Goal: Task Accomplishment & Management: Manage account settings

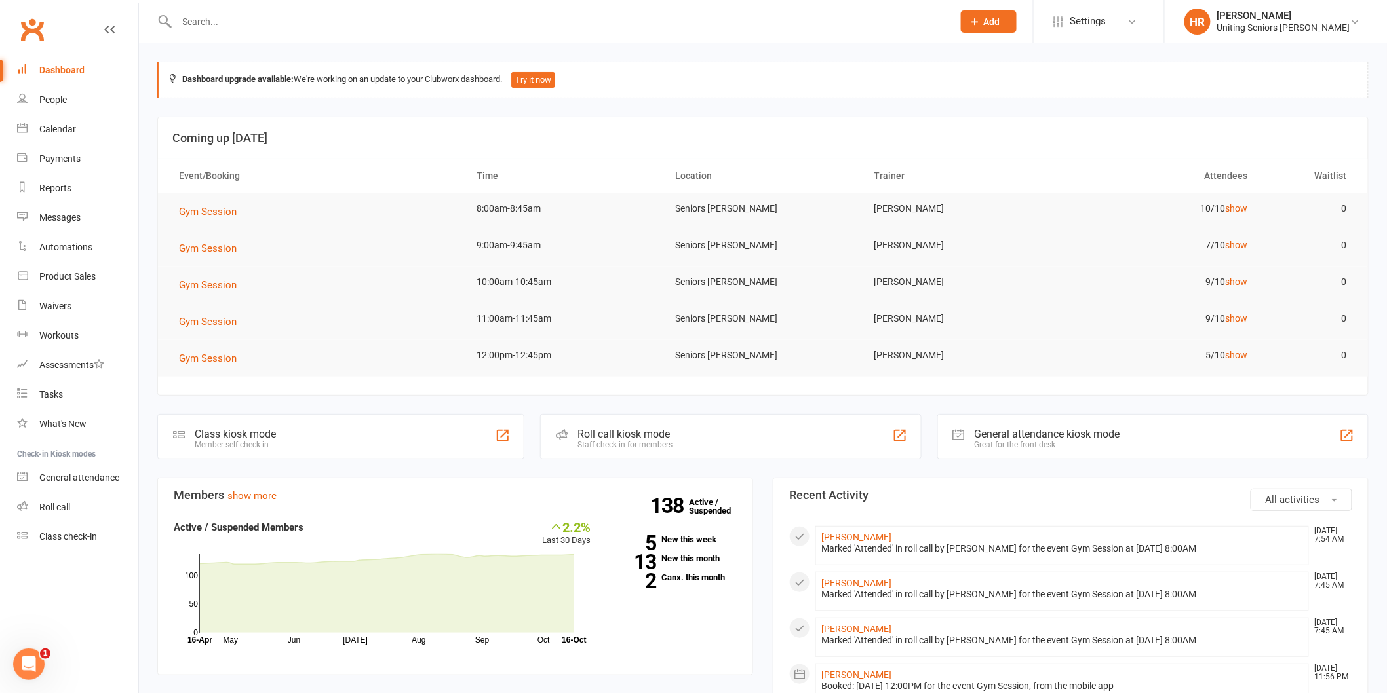
click at [1231, 200] on td "10/10 show" at bounding box center [1159, 208] width 199 height 31
click at [1233, 212] on link "show" at bounding box center [1236, 208] width 22 height 10
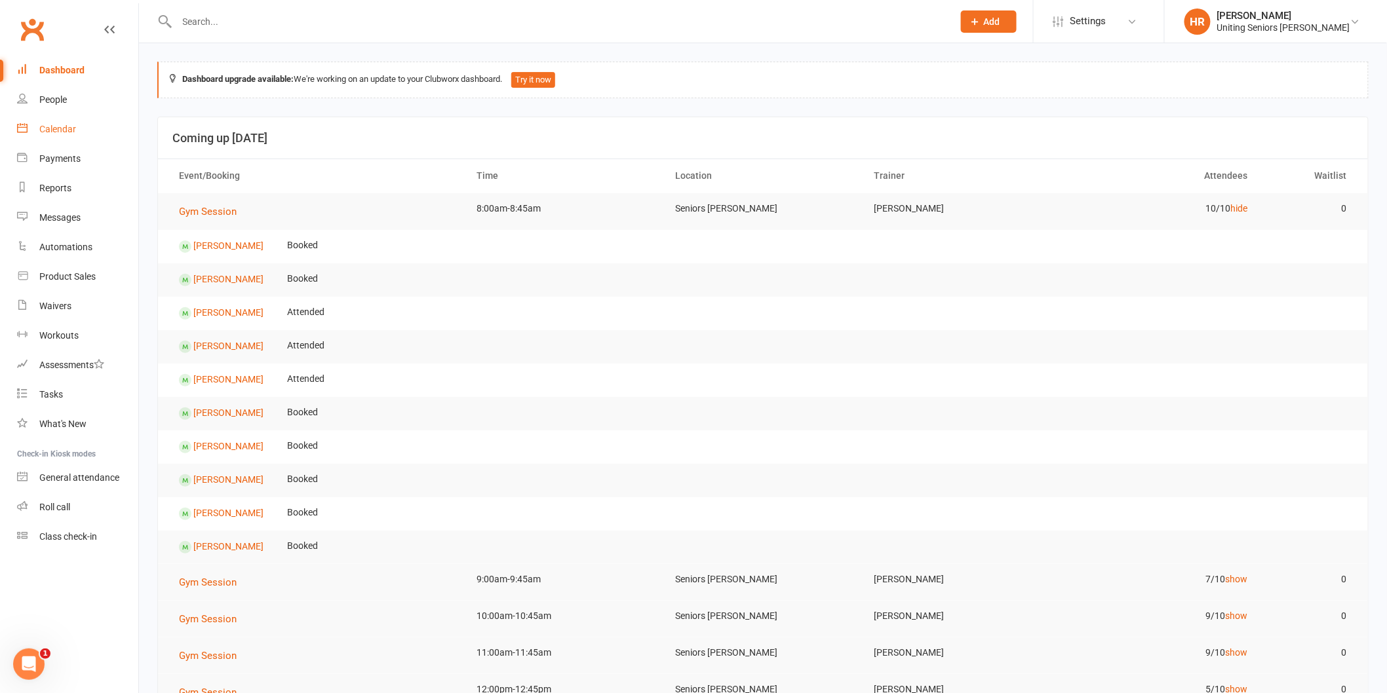
click at [62, 128] on div "Calendar" at bounding box center [57, 129] width 37 height 10
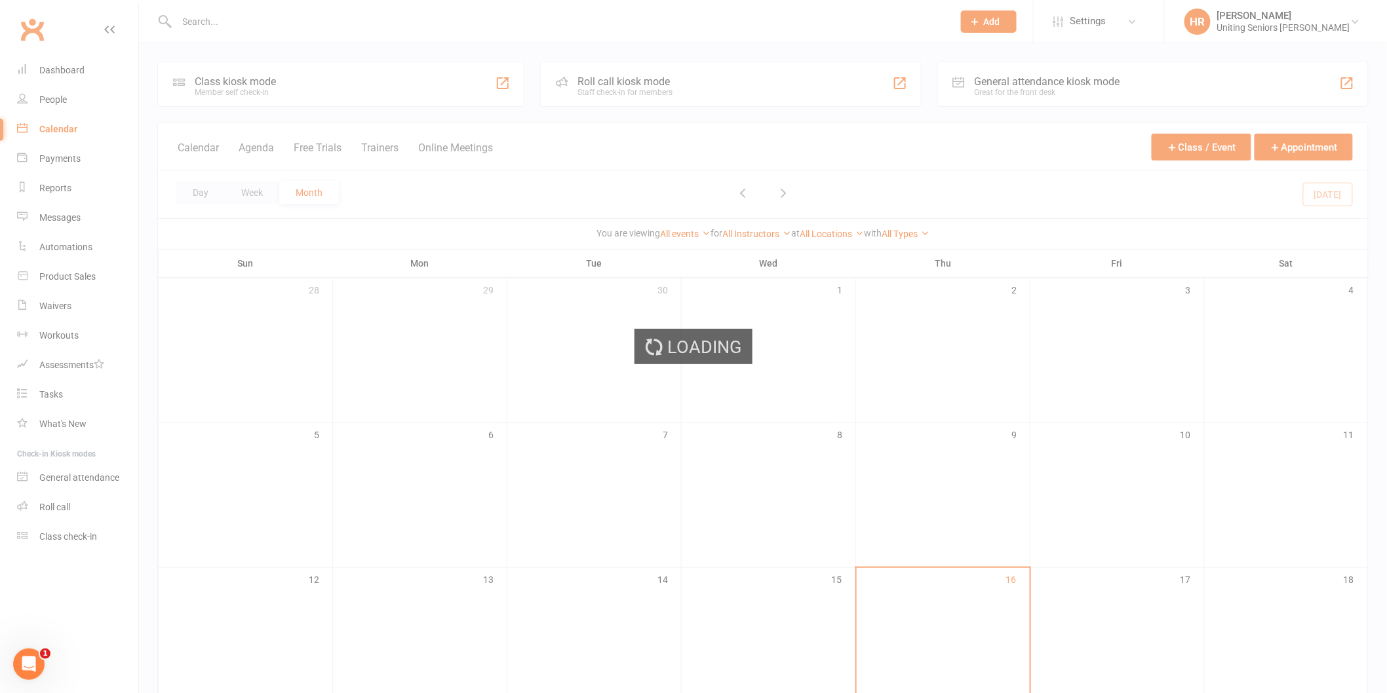
scroll to position [141, 0]
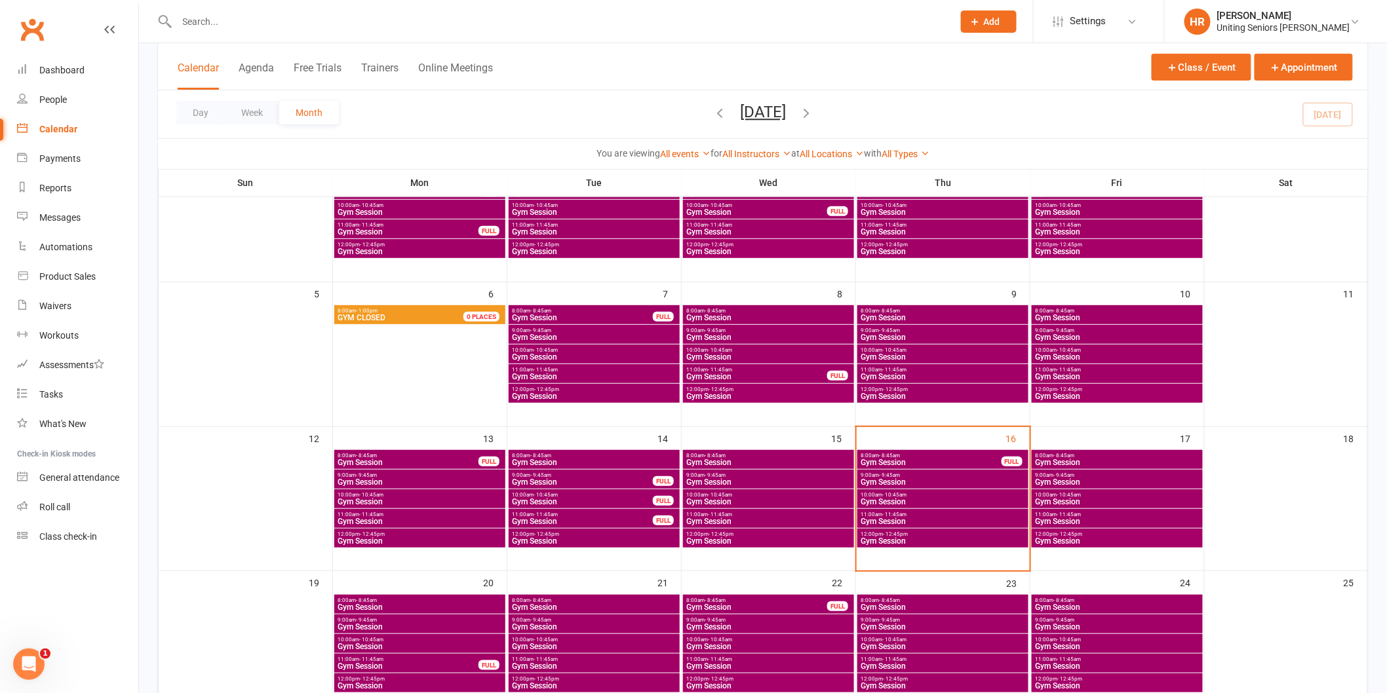
click at [896, 461] on span "Gym Session" at bounding box center [931, 463] width 142 height 8
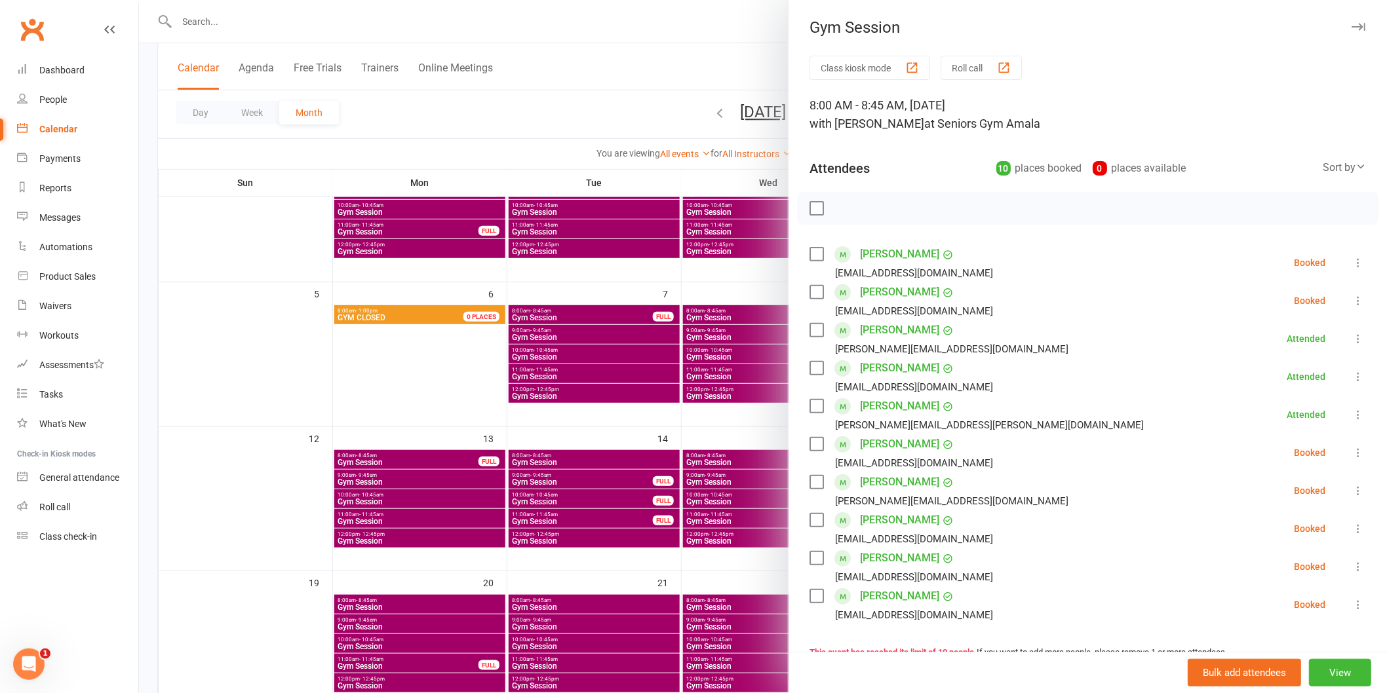
scroll to position [145, 0]
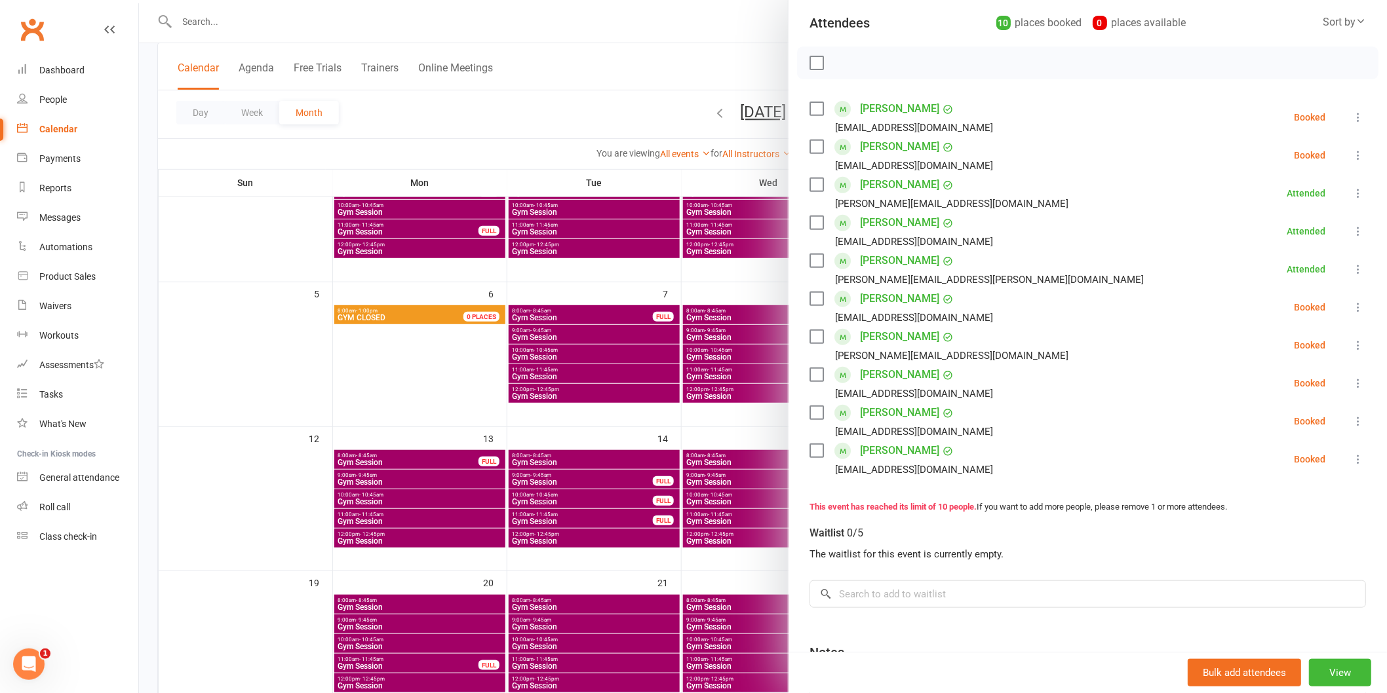
click at [1351, 457] on icon at bounding box center [1357, 459] width 13 height 13
drag, startPoint x: 1292, startPoint y: 540, endPoint x: 1294, endPoint y: 507, distance: 32.8
click at [1292, 539] on link "Check in" at bounding box center [1294, 537] width 141 height 26
click at [1351, 347] on icon at bounding box center [1357, 345] width 13 height 13
click at [1319, 419] on link "Check in" at bounding box center [1294, 423] width 141 height 26
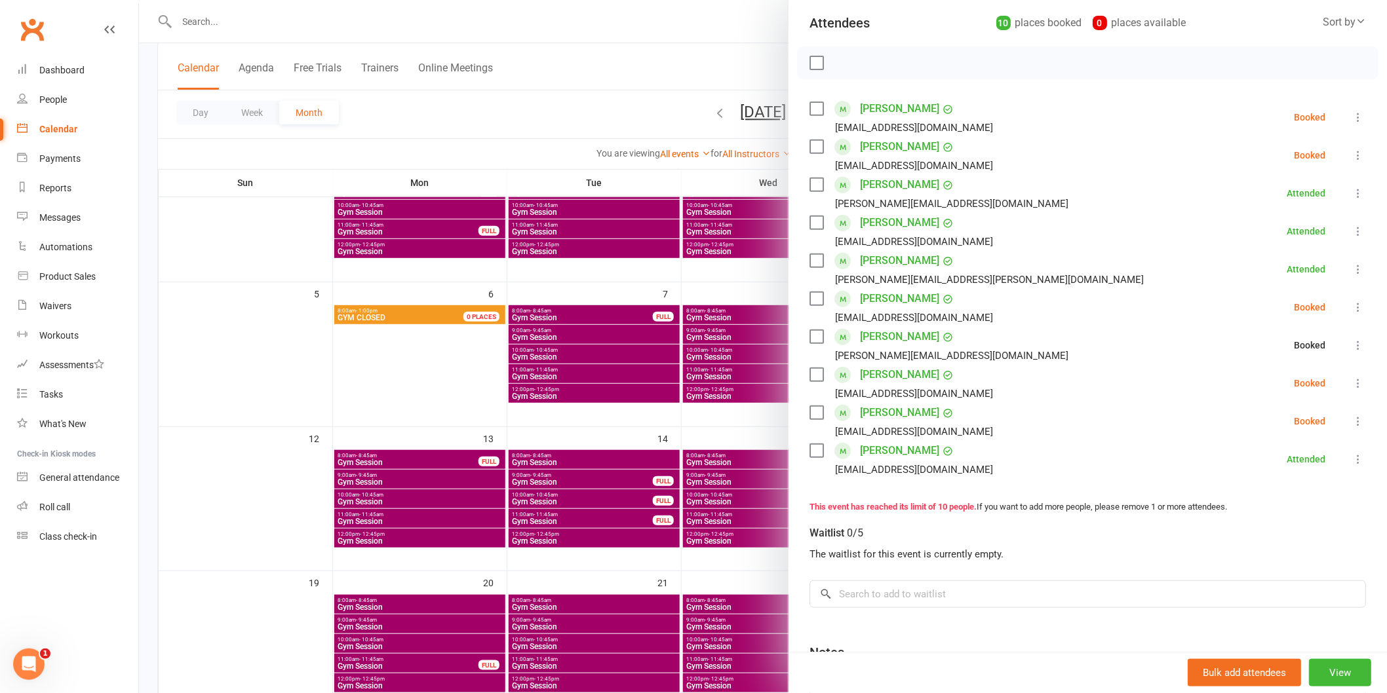
click at [675, 407] on div at bounding box center [763, 346] width 1248 height 693
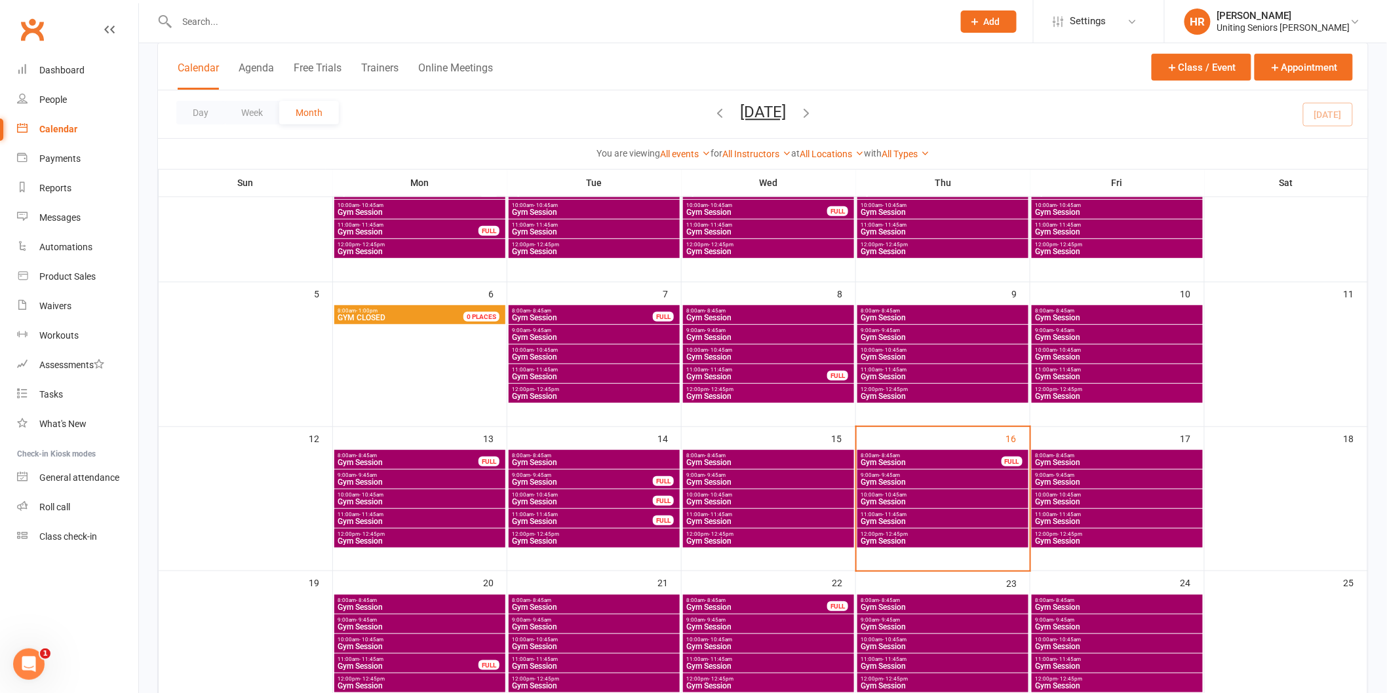
click at [931, 473] on span "9:00am - 9:45am" at bounding box center [943, 476] width 166 height 6
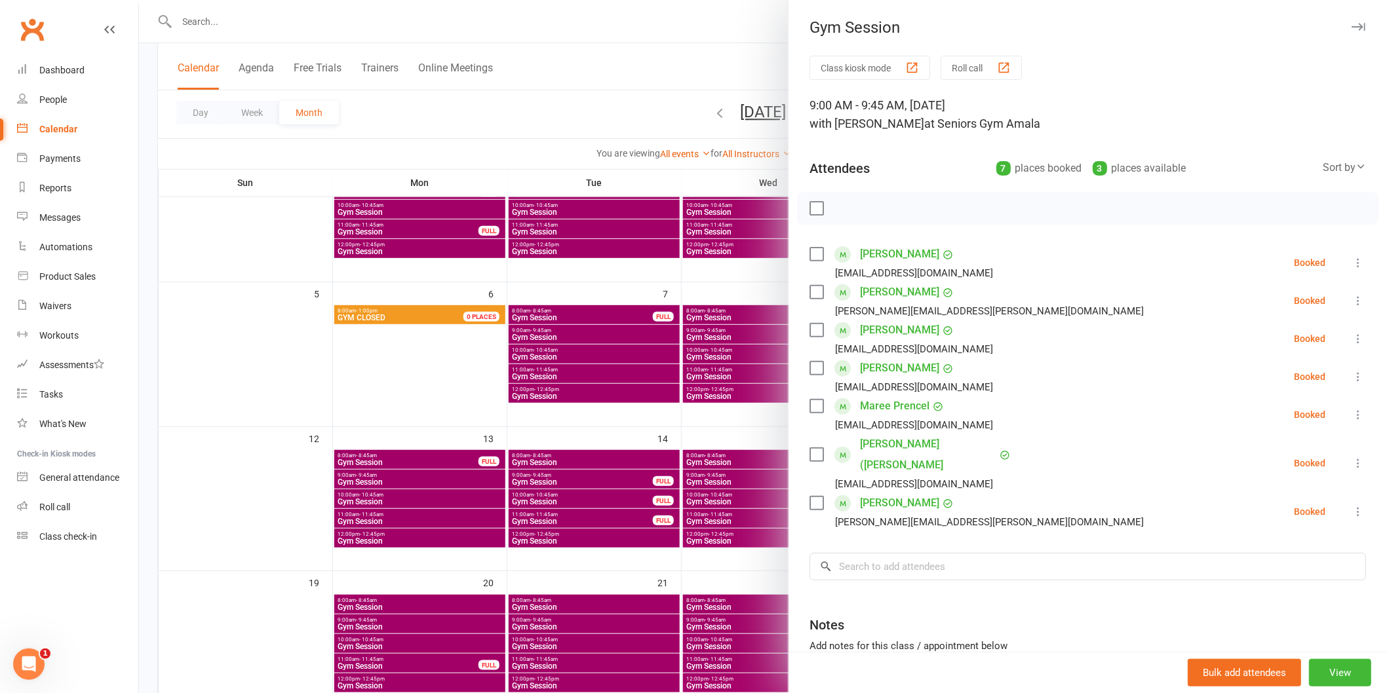
drag, startPoint x: 375, startPoint y: 402, endPoint x: 652, endPoint y: 430, distance: 278.6
click at [415, 404] on div at bounding box center [763, 346] width 1248 height 693
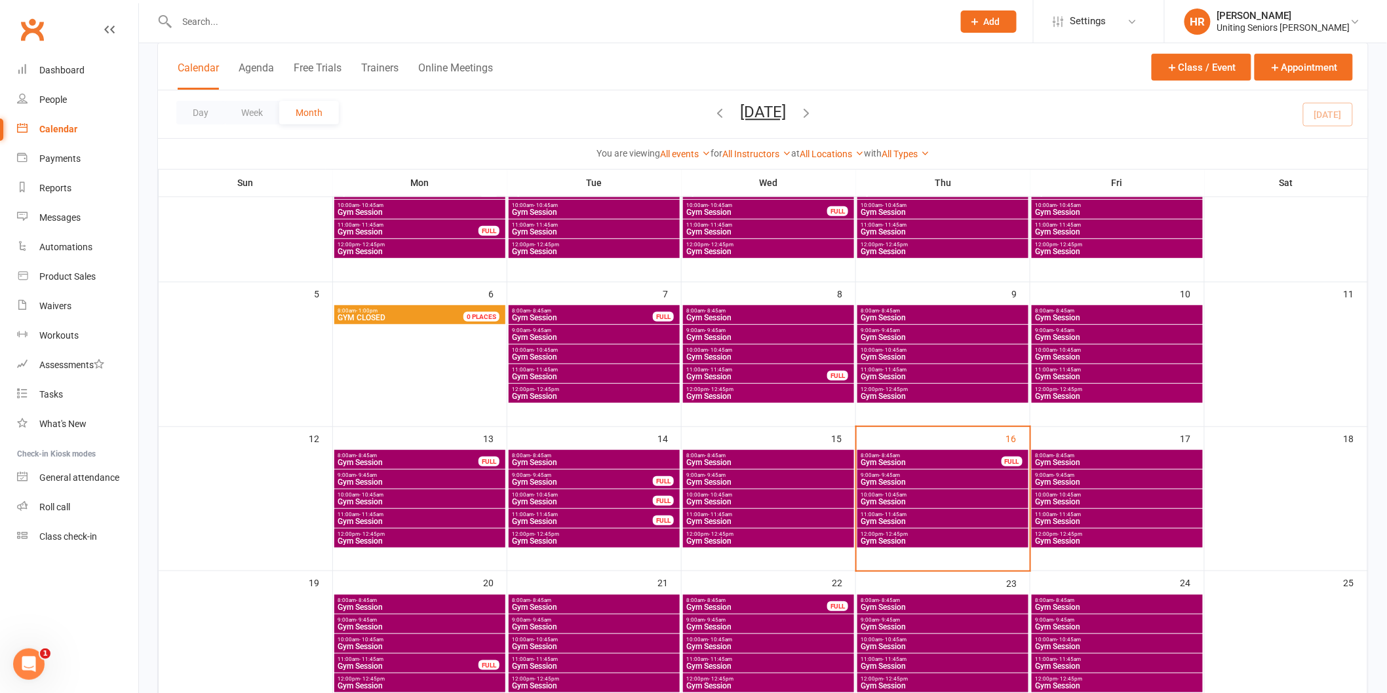
click at [526, 646] on span "Gym Session" at bounding box center [594, 647] width 166 height 8
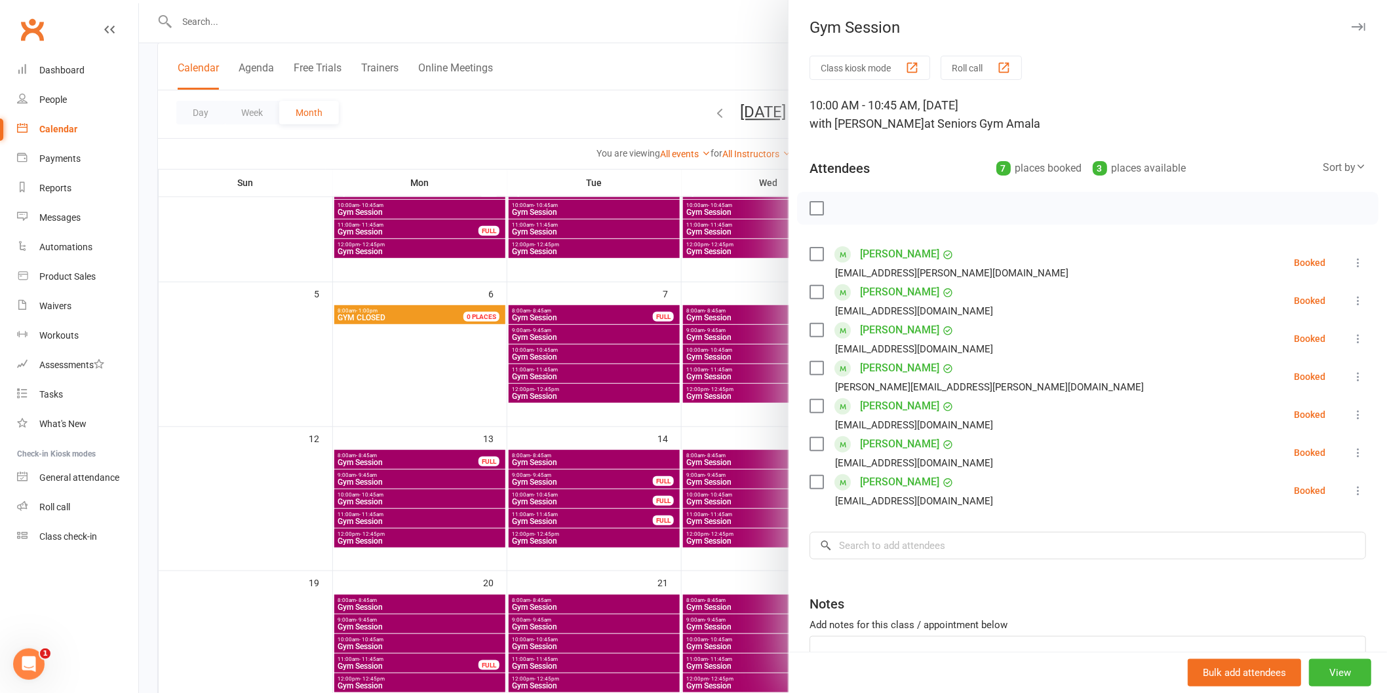
click at [883, 562] on div "Class kiosk mode Roll call 10:00 AM - 10:45 AM, [DATE] with [PERSON_NAME] at Se…" at bounding box center [1087, 400] width 598 height 689
click at [594, 558] on div at bounding box center [763, 346] width 1248 height 693
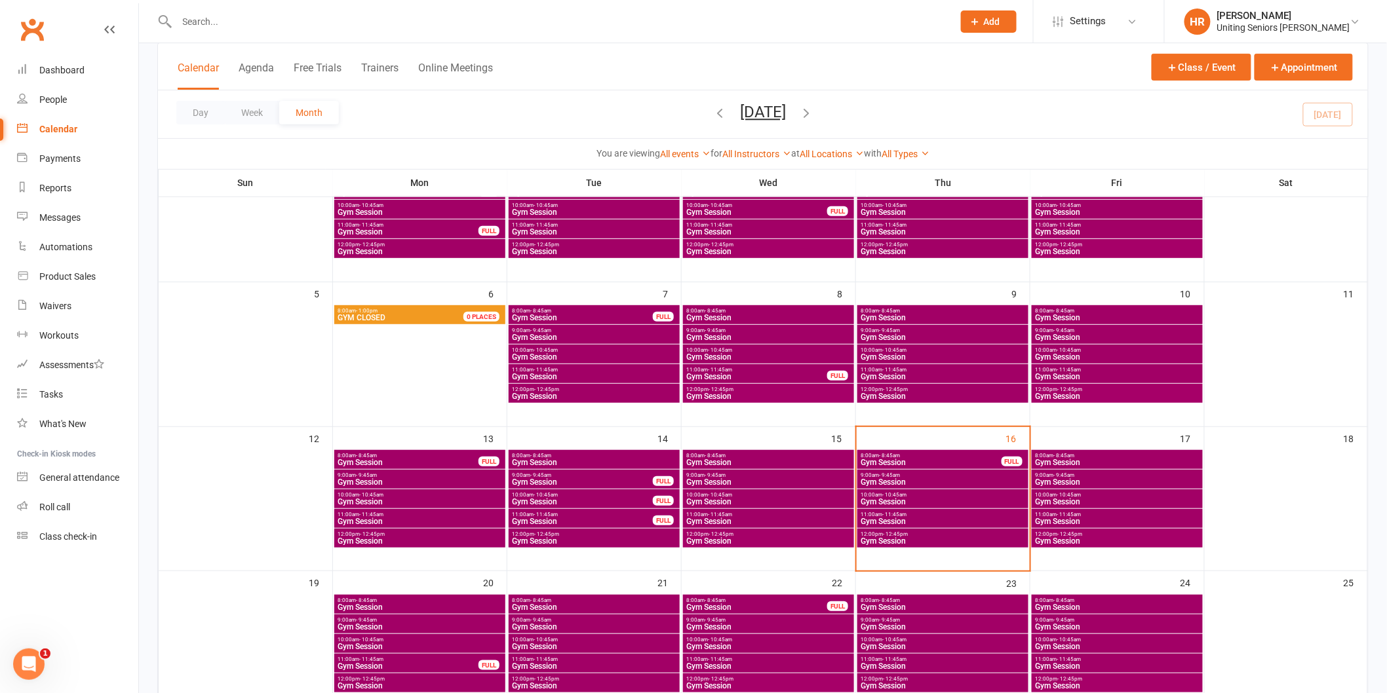
click at [885, 637] on span "- 10:45am" at bounding box center [894, 640] width 24 height 6
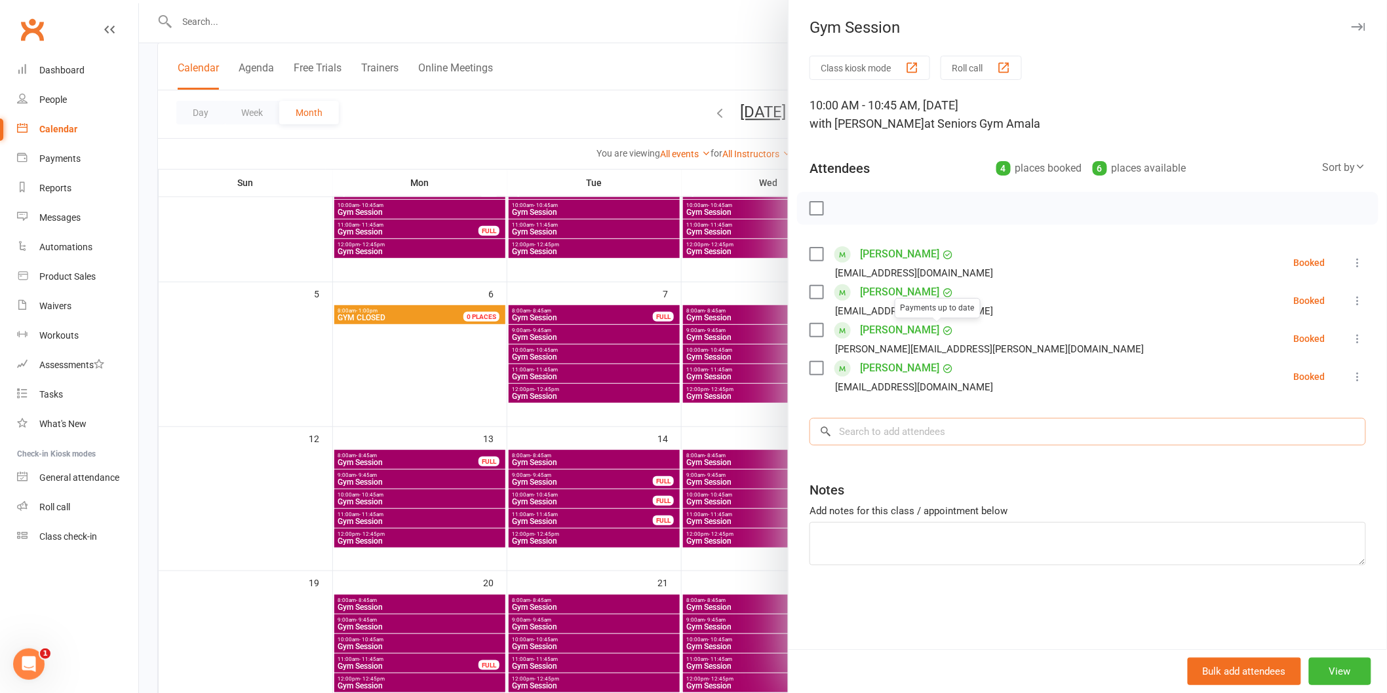
click at [889, 436] on input "search" at bounding box center [1087, 432] width 556 height 28
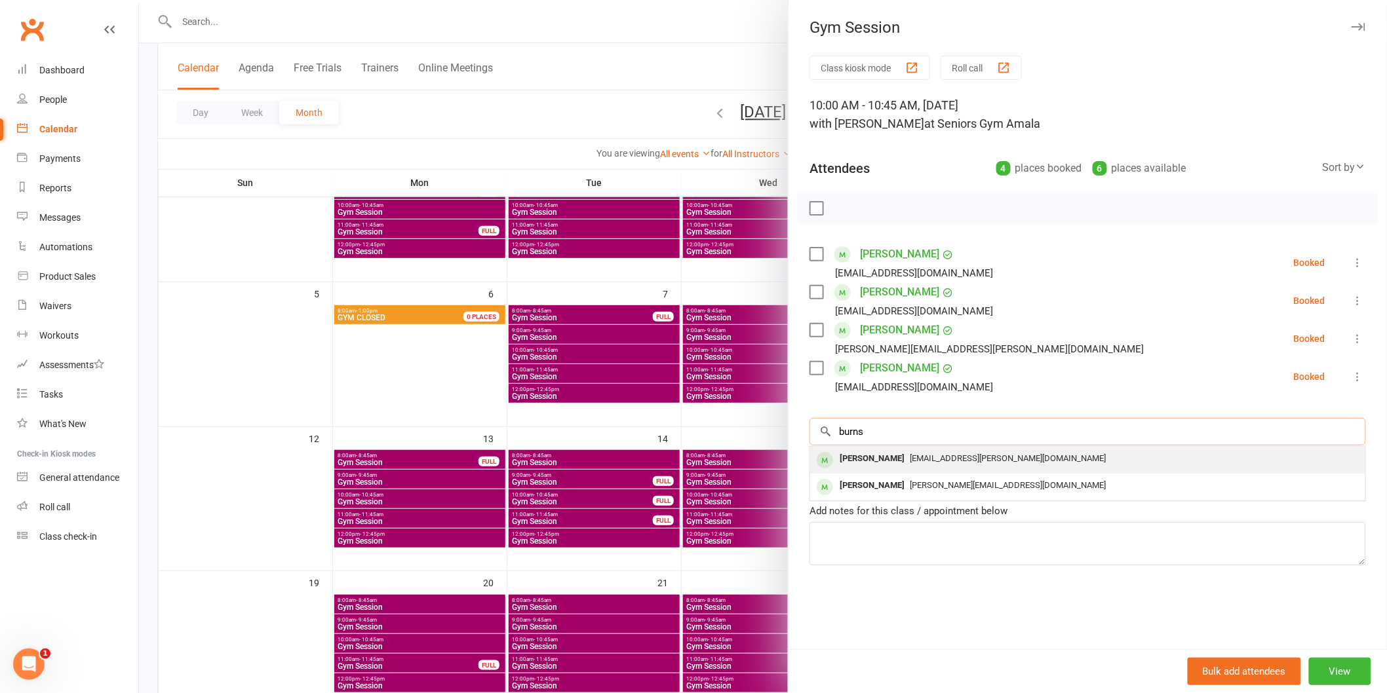
type input "burns"
click at [949, 454] on span "[EMAIL_ADDRESS][PERSON_NAME][DOMAIN_NAME]" at bounding box center [1008, 459] width 196 height 10
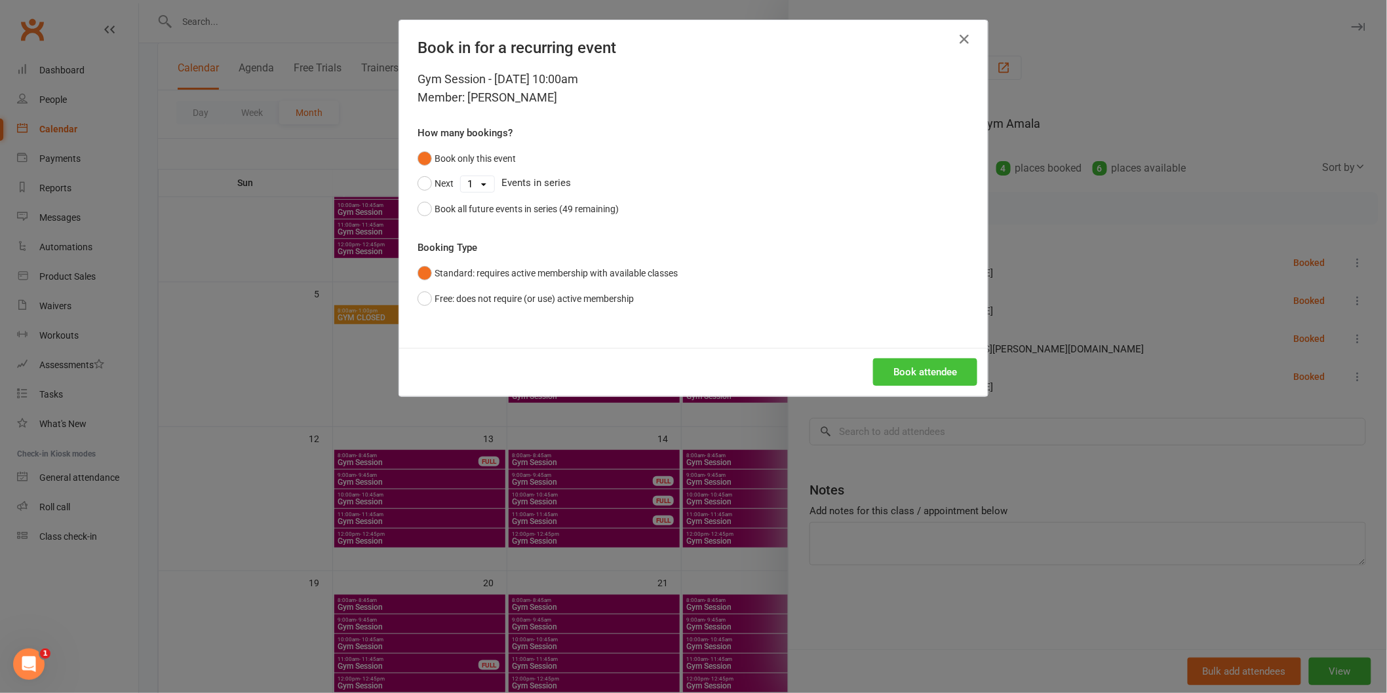
click at [925, 358] on button "Book attendee" at bounding box center [925, 372] width 104 height 28
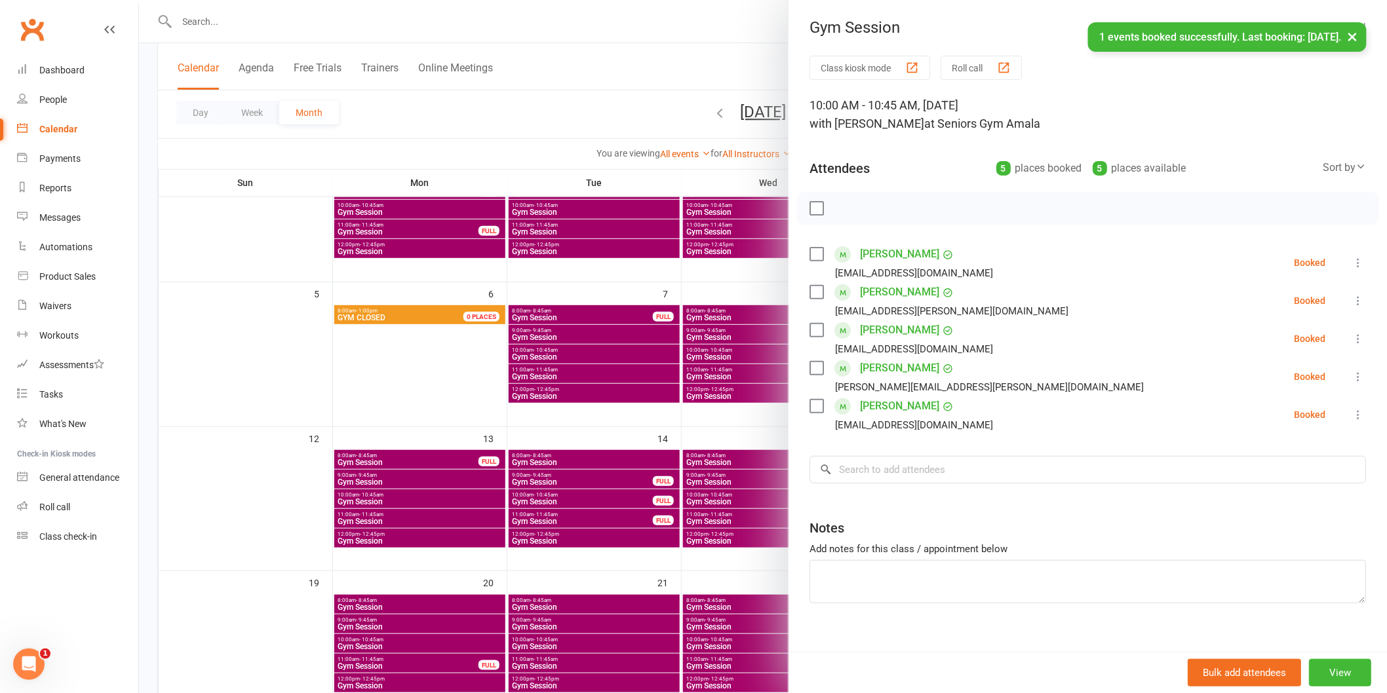
click at [705, 495] on div at bounding box center [763, 346] width 1248 height 693
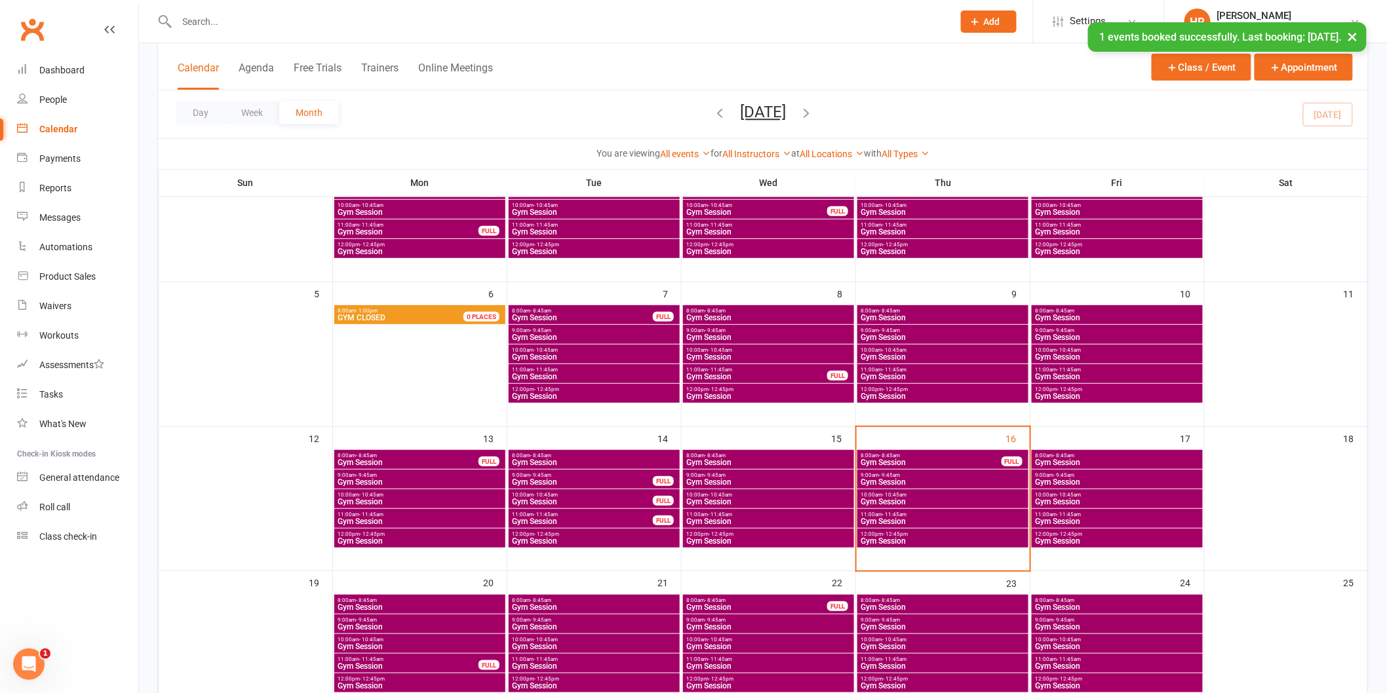
click at [889, 353] on span "Gym Session" at bounding box center [943, 357] width 166 height 8
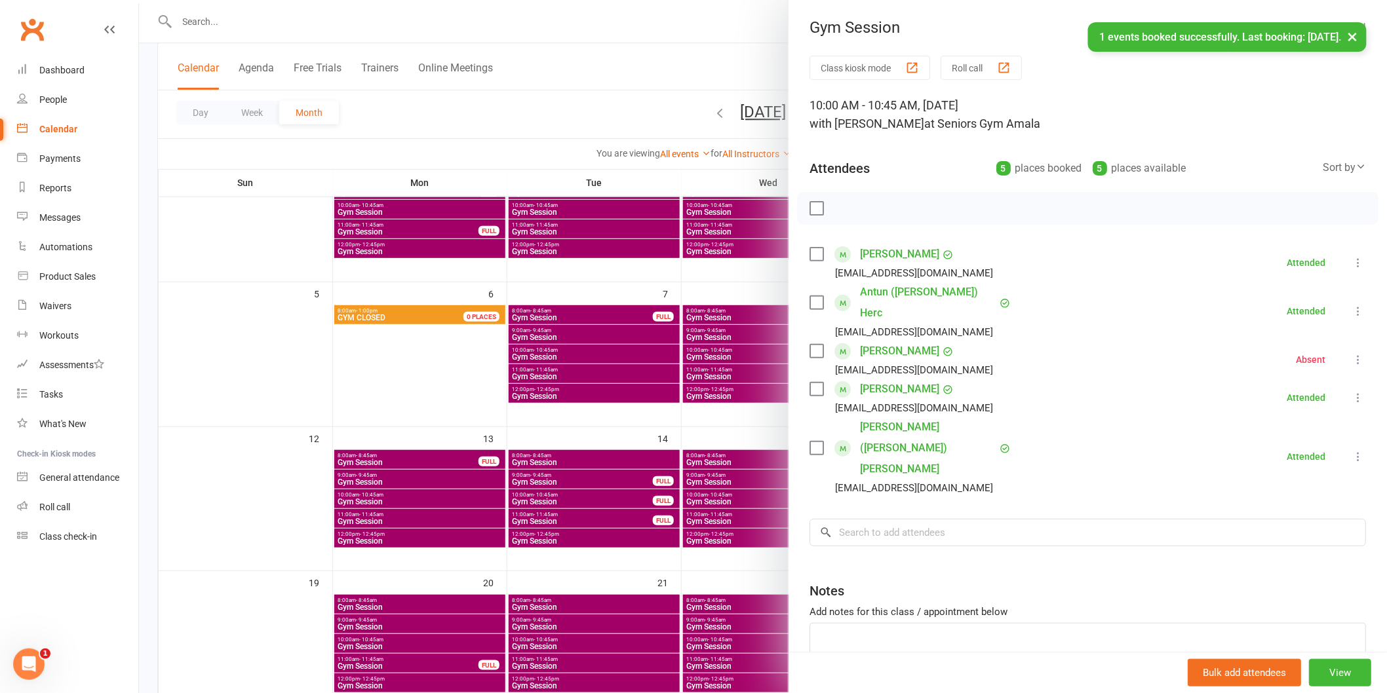
click at [898, 452] on div "Class kiosk mode Roll call 10:00 AM - 10:45 AM, [DATE] with [PERSON_NAME] at Se…" at bounding box center [1087, 394] width 598 height 676
click at [902, 519] on input "search" at bounding box center [1087, 533] width 556 height 28
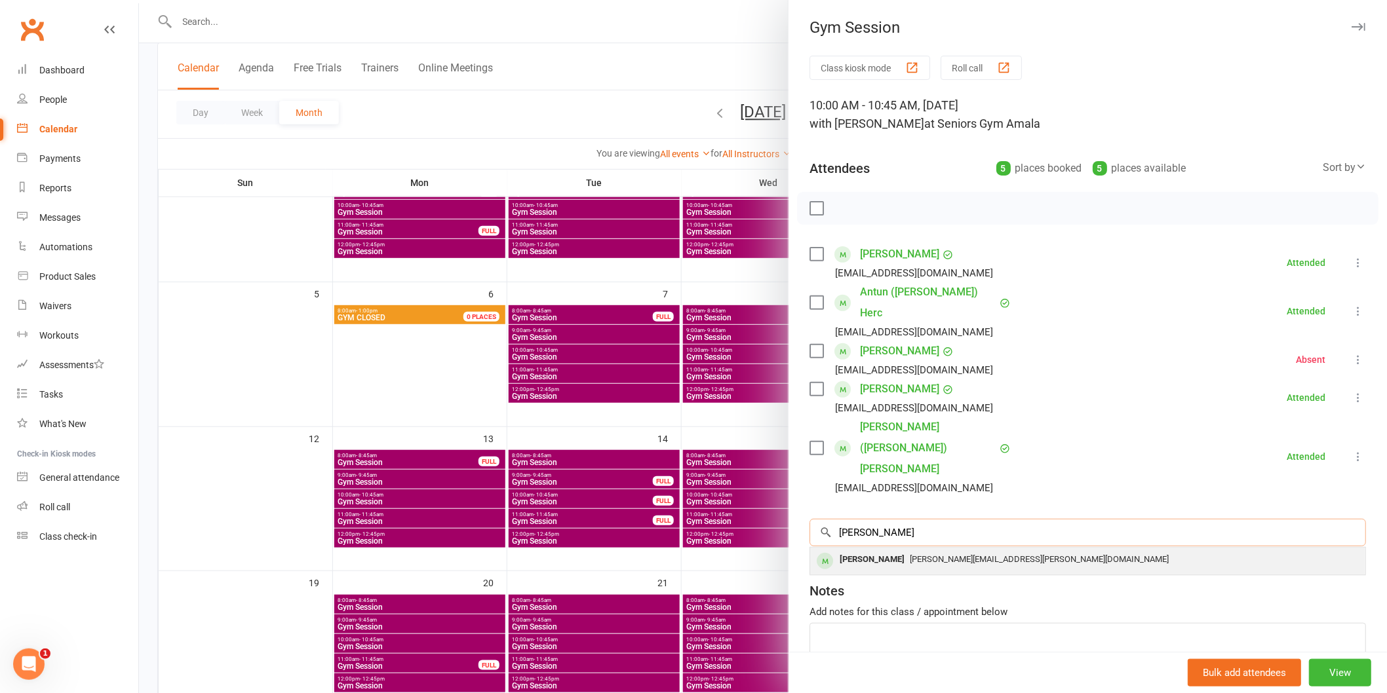
type input "[PERSON_NAME]"
click at [883, 551] on div "[PERSON_NAME]" at bounding box center [871, 560] width 75 height 19
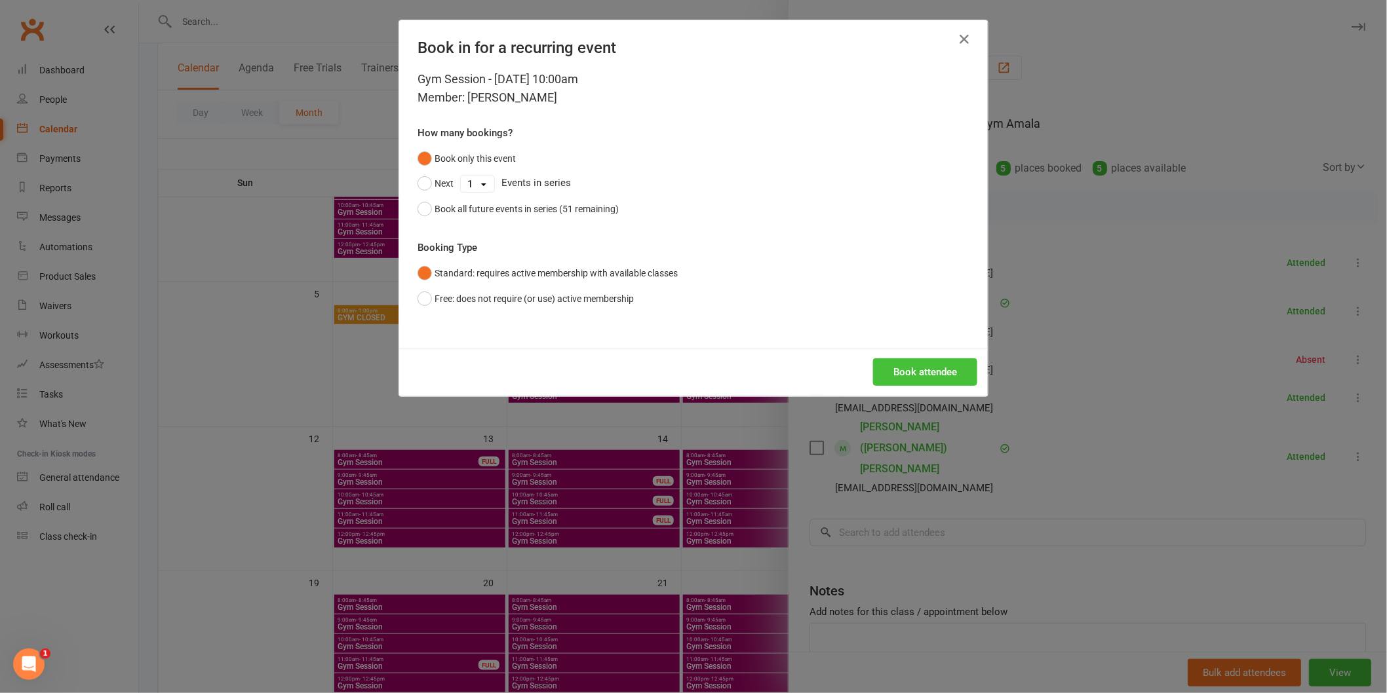
click at [880, 370] on button "Book attendee" at bounding box center [925, 372] width 104 height 28
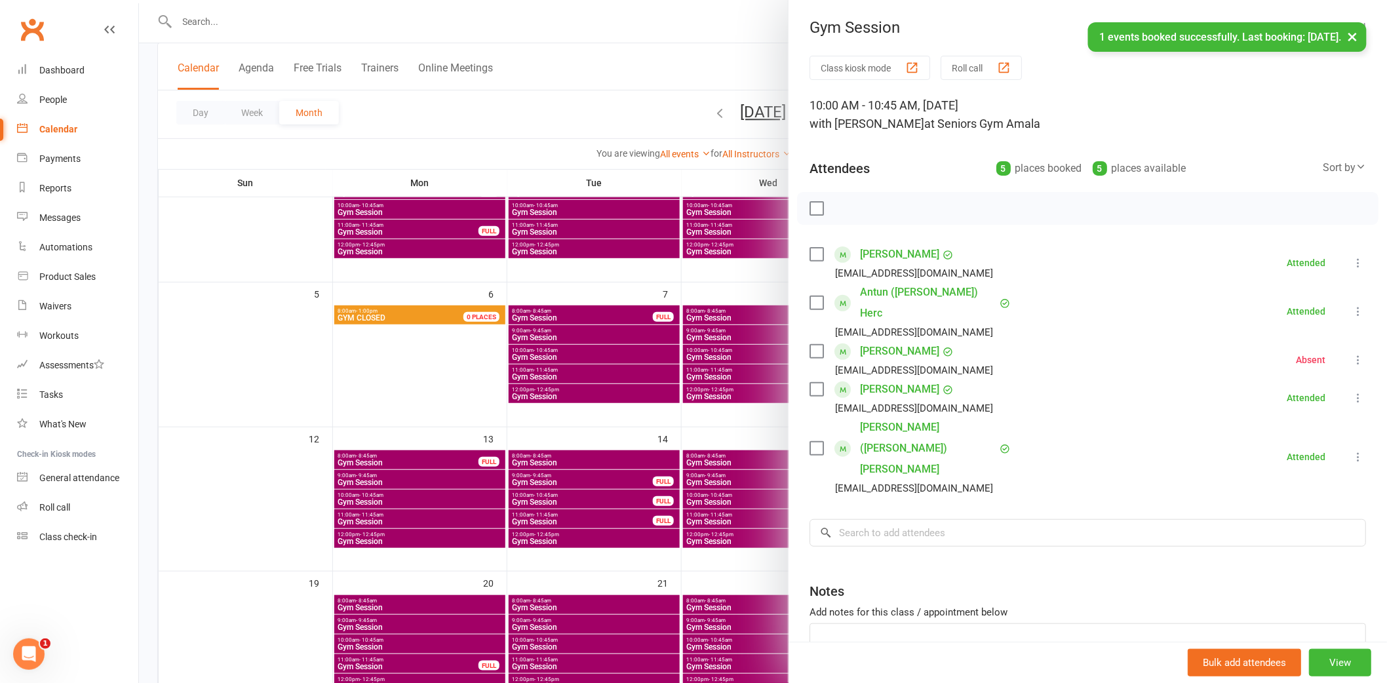
drag, startPoint x: 718, startPoint y: 513, endPoint x: 819, endPoint y: 509, distance: 101.0
click at [720, 513] on div at bounding box center [763, 341] width 1248 height 683
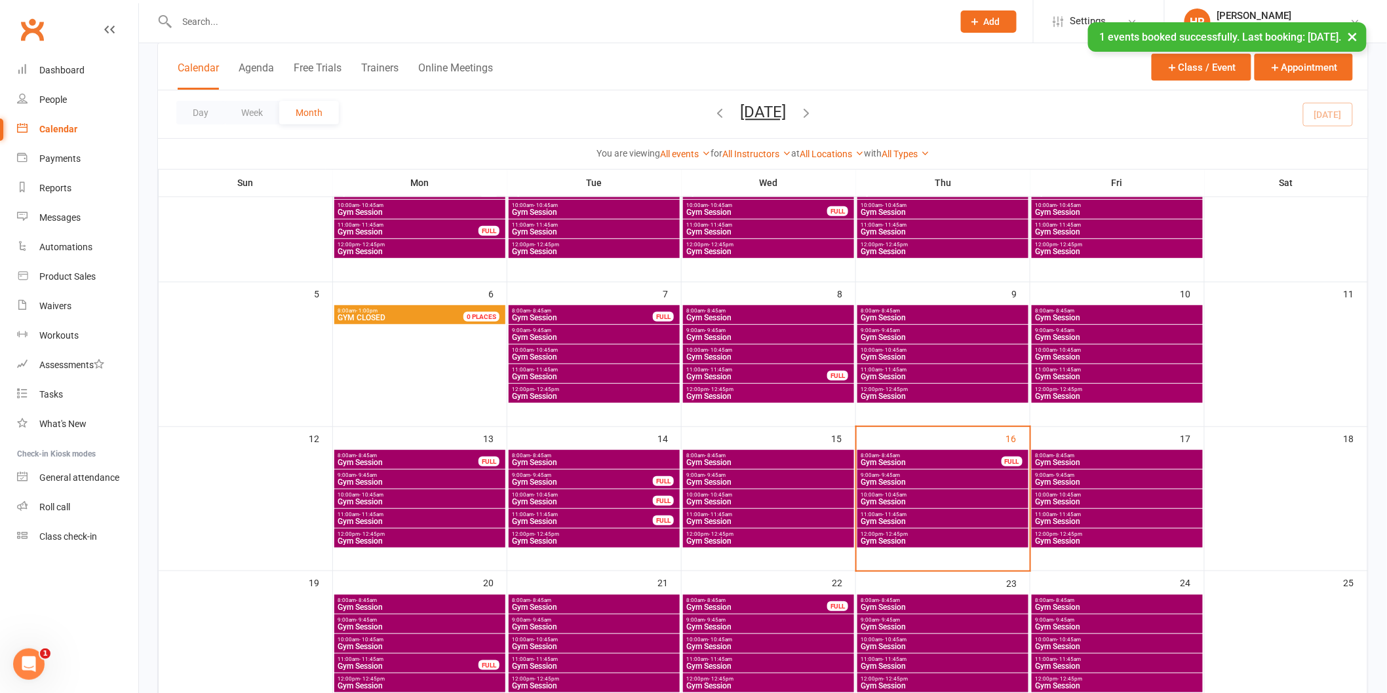
click at [1088, 499] on span "Gym Session" at bounding box center [1117, 502] width 166 height 8
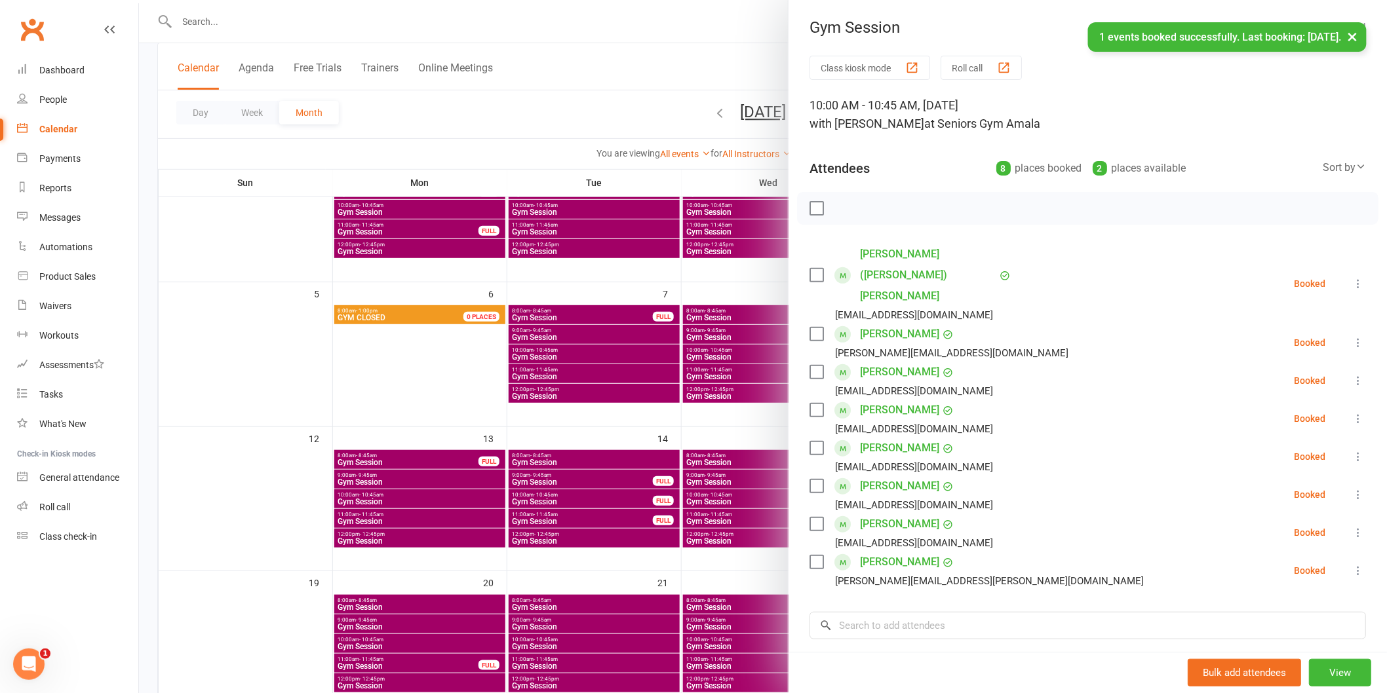
drag, startPoint x: 650, startPoint y: 549, endPoint x: 657, endPoint y: 544, distance: 8.4
click at [649, 549] on div at bounding box center [763, 346] width 1248 height 693
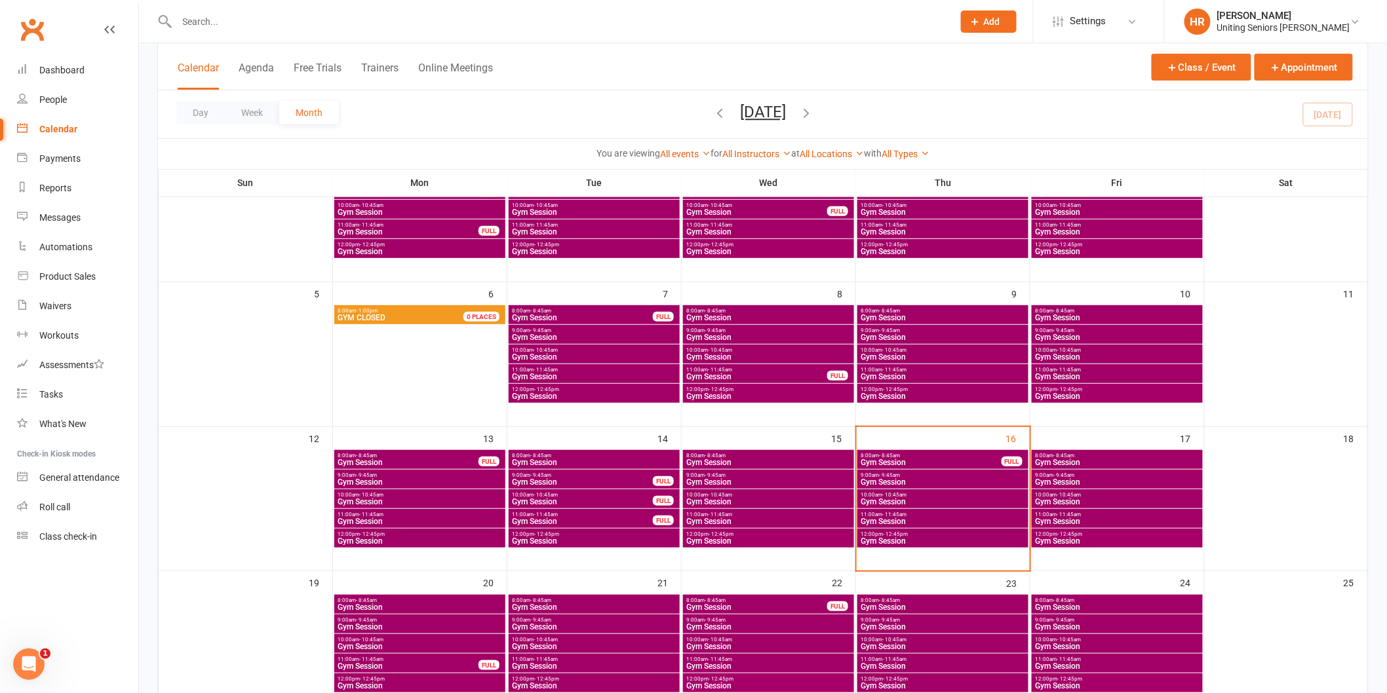
click at [603, 600] on span "8:00am - 8:45am" at bounding box center [594, 601] width 166 height 6
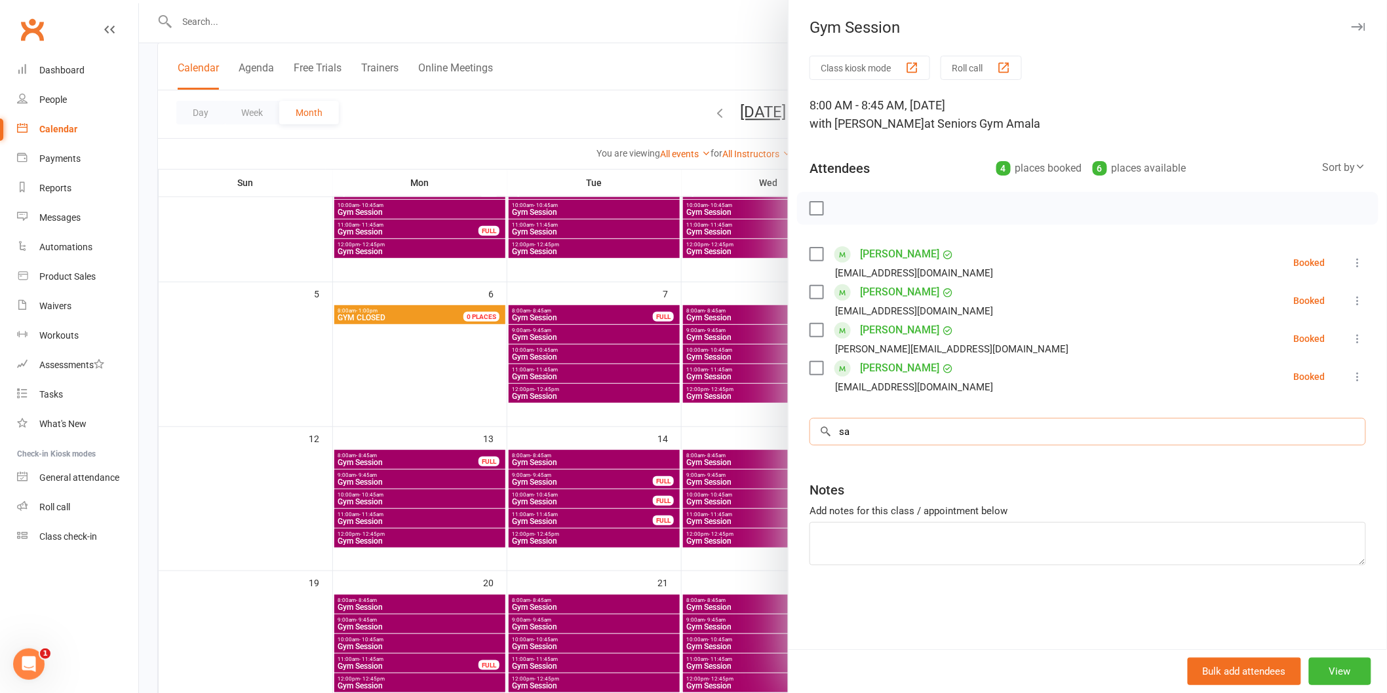
click at [910, 429] on input "sa" at bounding box center [1087, 432] width 556 height 28
type input "sa"
click at [456, 457] on div at bounding box center [763, 346] width 1248 height 693
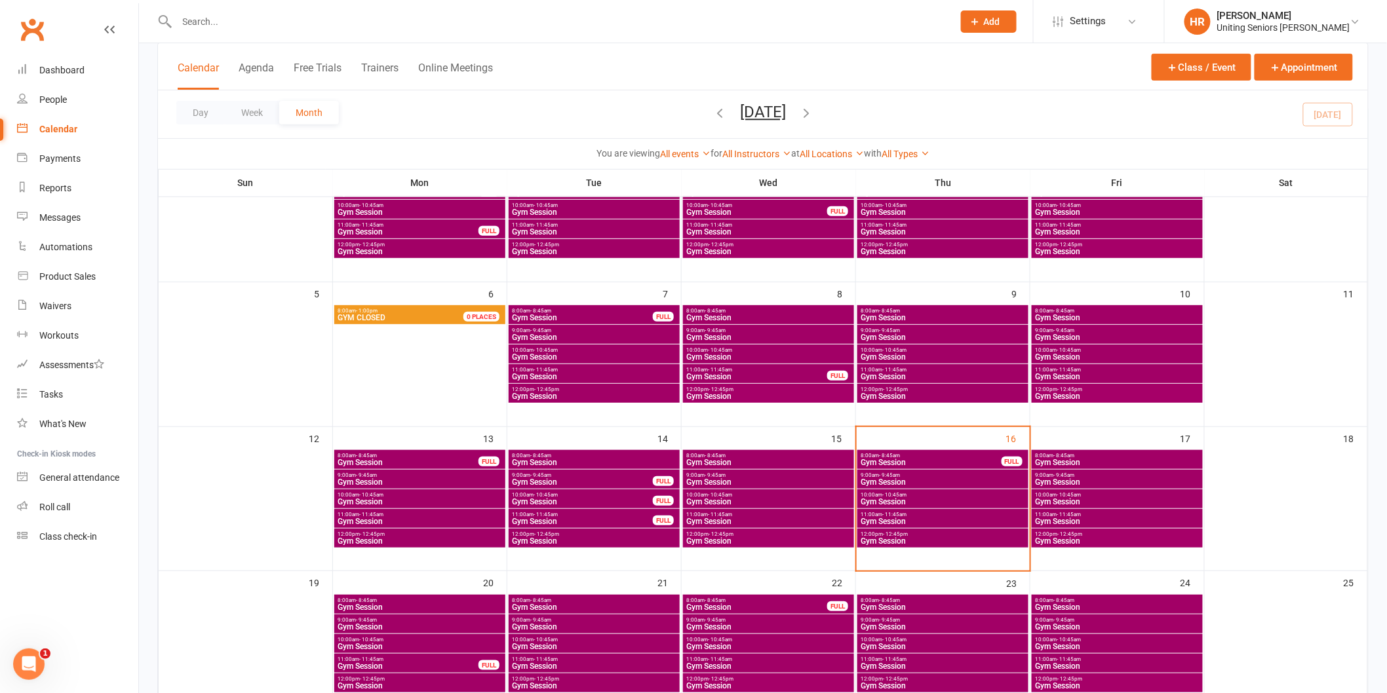
click at [929, 598] on span "8:00am - 8:45am" at bounding box center [943, 601] width 166 height 6
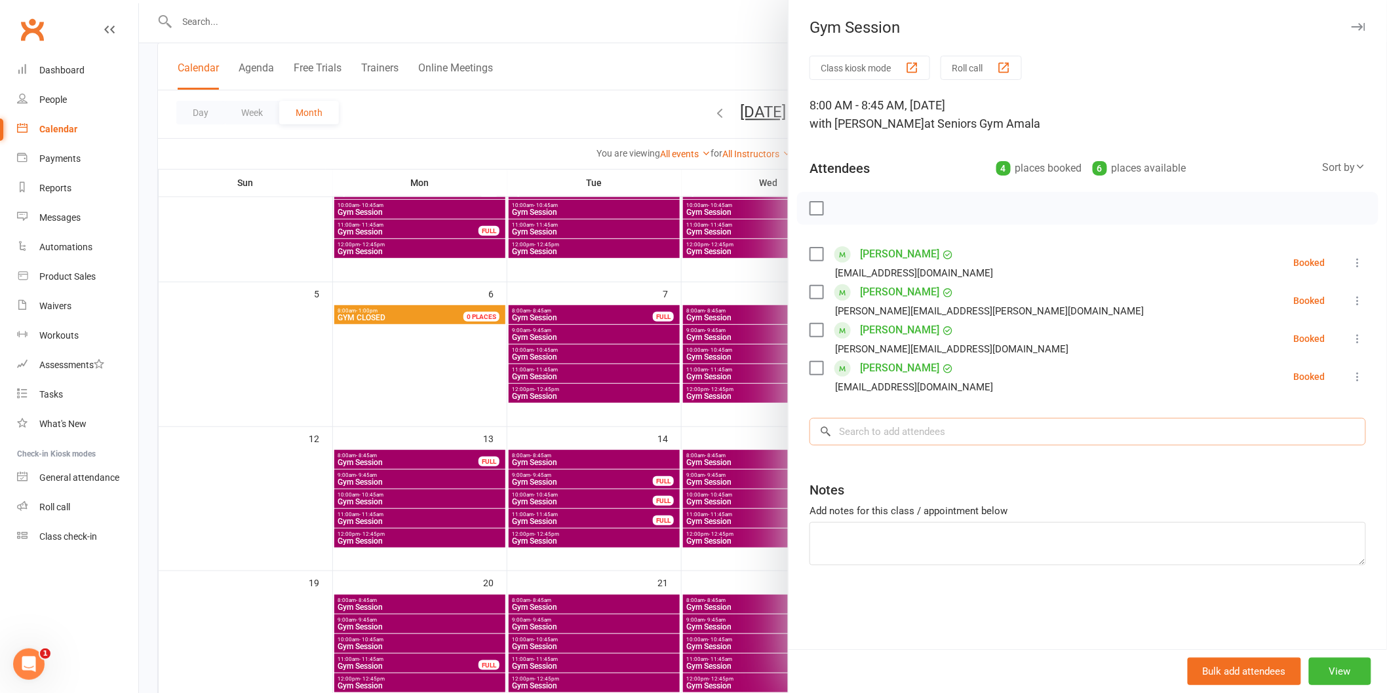
click at [912, 425] on input "search" at bounding box center [1087, 432] width 556 height 28
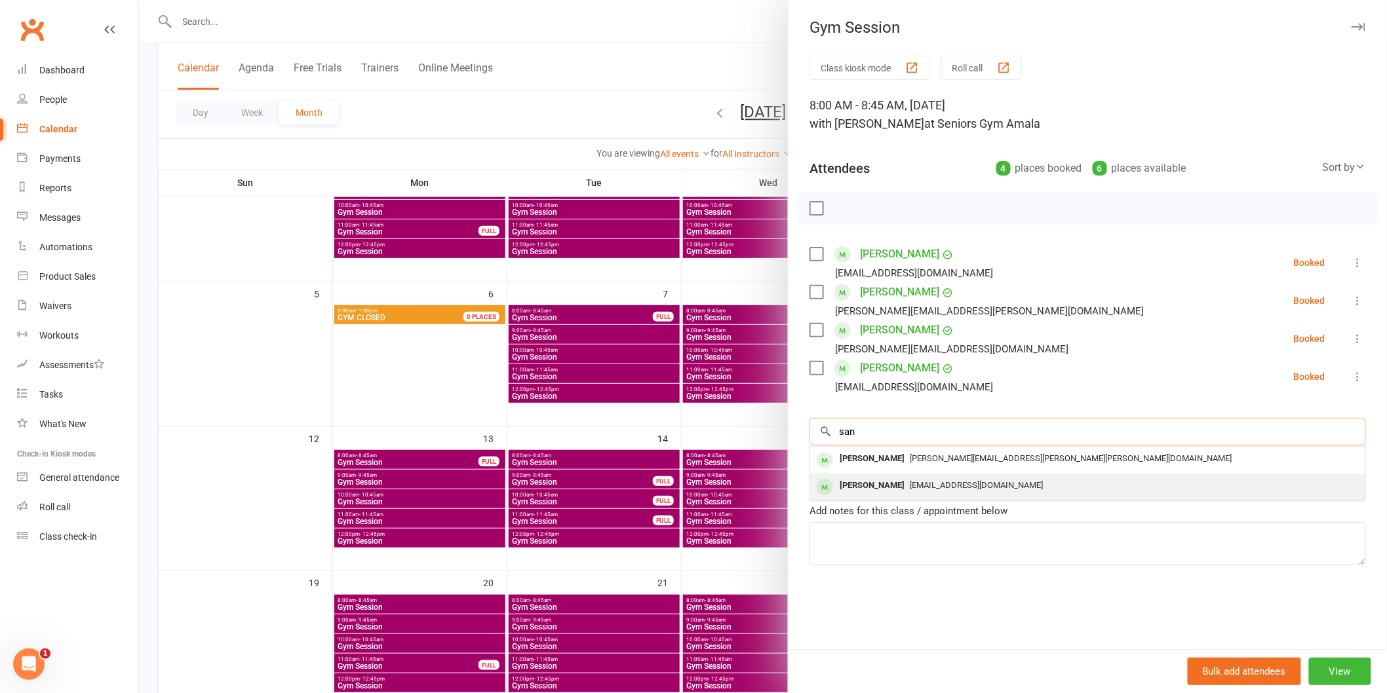
type input "san"
click at [903, 492] on div "[EMAIL_ADDRESS][DOMAIN_NAME]" at bounding box center [1087, 485] width 545 height 19
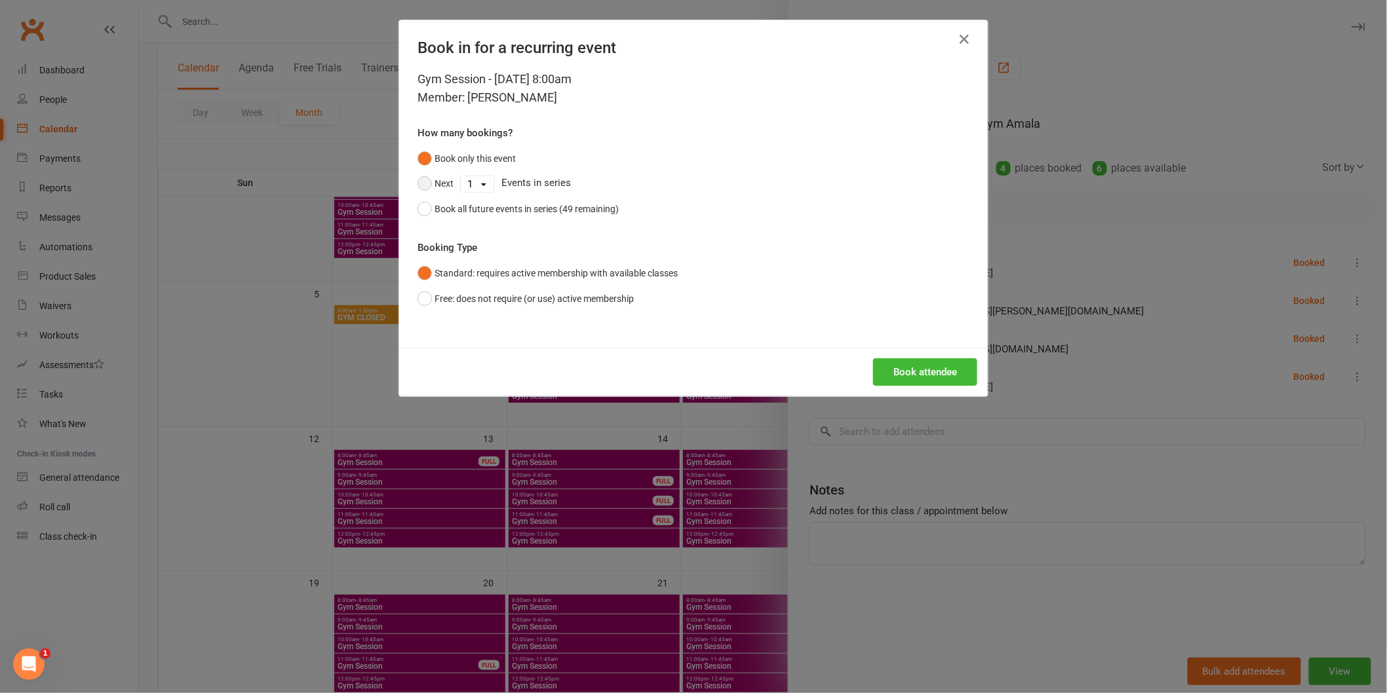
drag, startPoint x: 441, startPoint y: 193, endPoint x: 454, endPoint y: 190, distance: 13.5
click at [442, 193] on button "Next" at bounding box center [435, 183] width 36 height 25
click at [470, 187] on select "1 2 3 4 5 6 7 8 9 10 11 12 13 14 15 16 17 18 19 20 21 22 23 24 25 26 27 28 29 3…" at bounding box center [477, 184] width 33 height 16
select select "9"
click at [461, 176] on select "1 2 3 4 5 6 7 8 9 10 11 12 13 14 15 16 17 18 19 20 21 22 23 24 25 26 27 28 29 3…" at bounding box center [477, 184] width 33 height 16
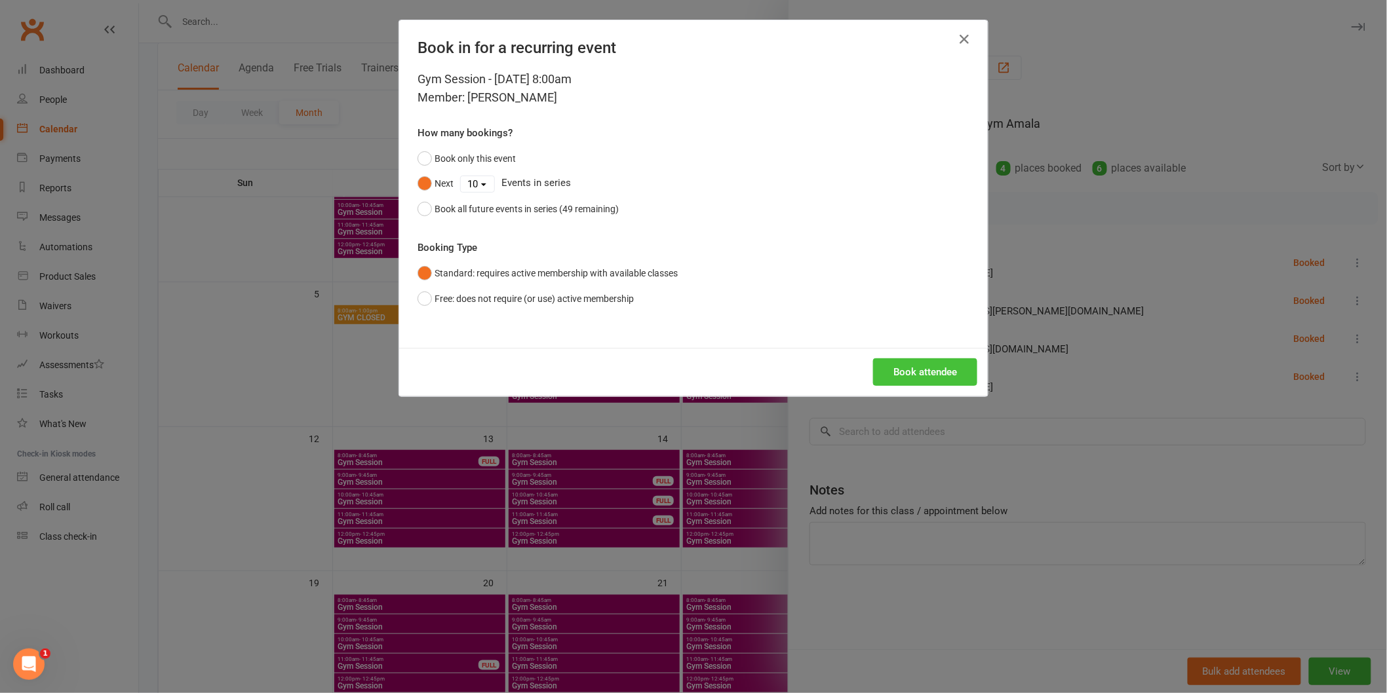
click at [905, 376] on button "Book attendee" at bounding box center [925, 372] width 104 height 28
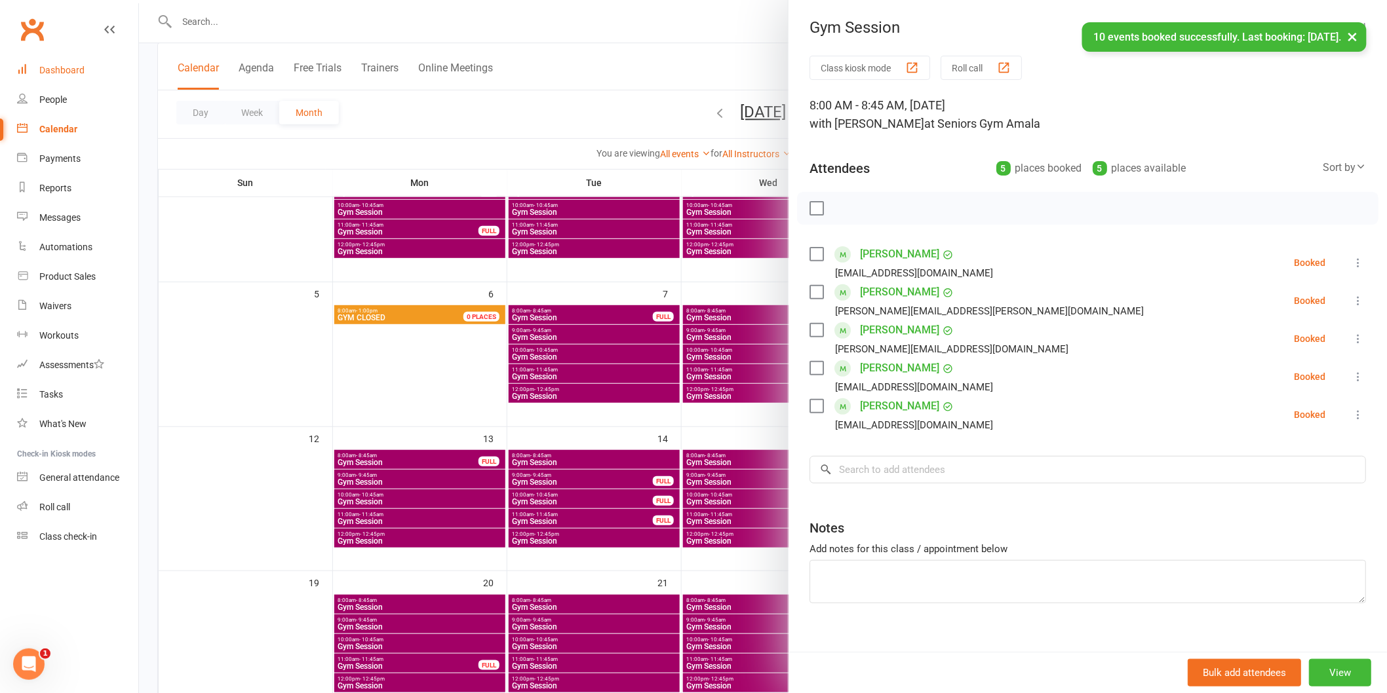
click at [84, 69] on link "Dashboard" at bounding box center [77, 70] width 121 height 29
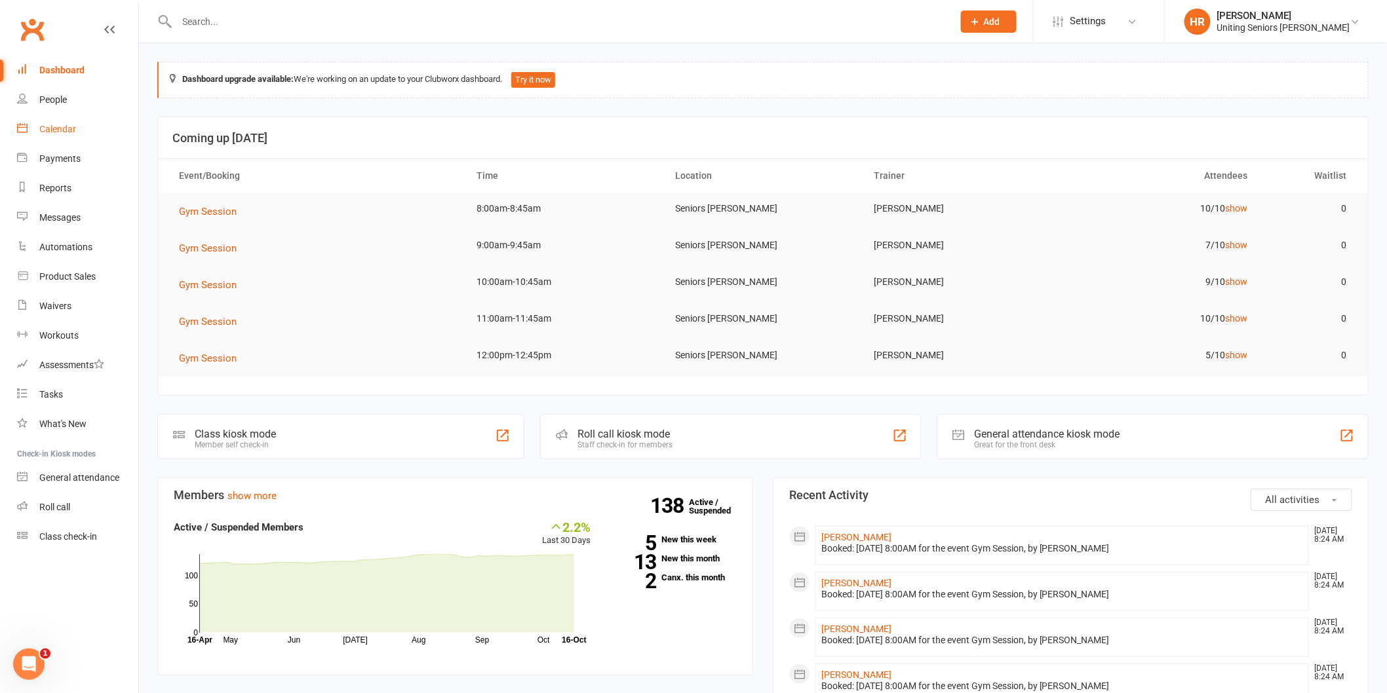
click at [60, 127] on div "Calendar" at bounding box center [57, 129] width 37 height 10
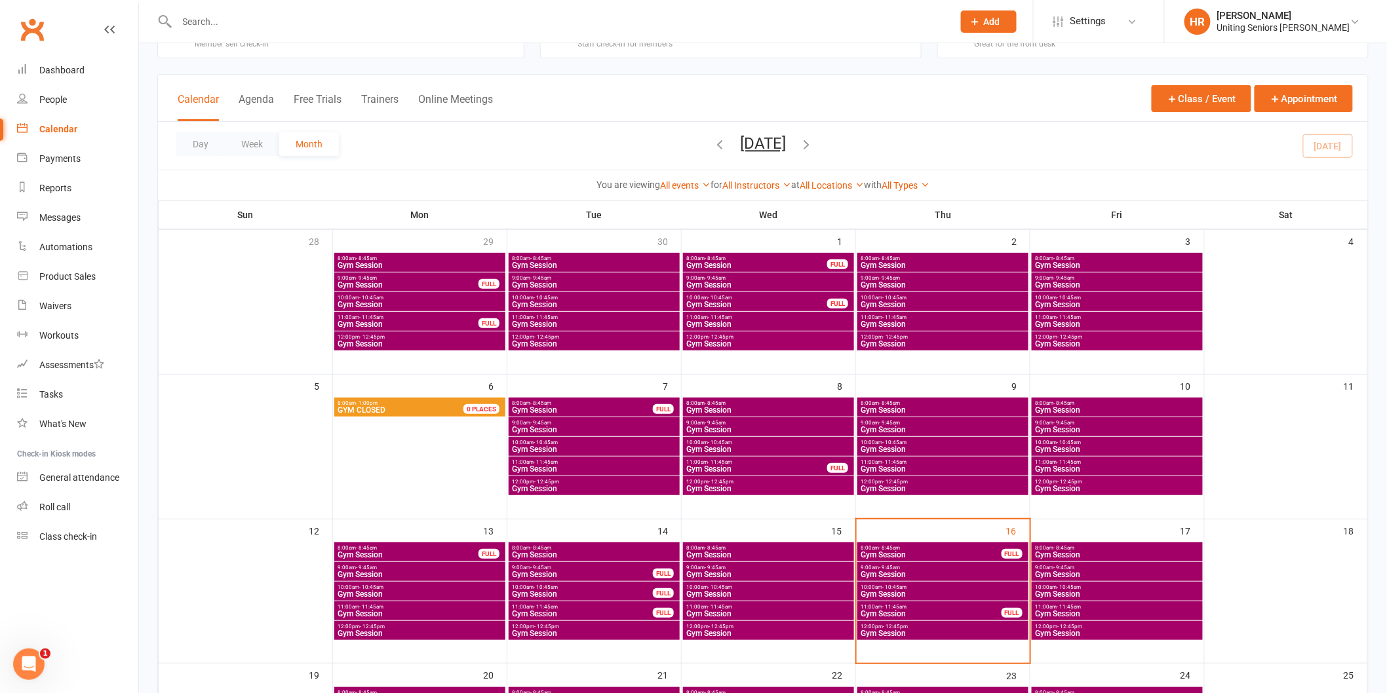
scroll to position [145, 0]
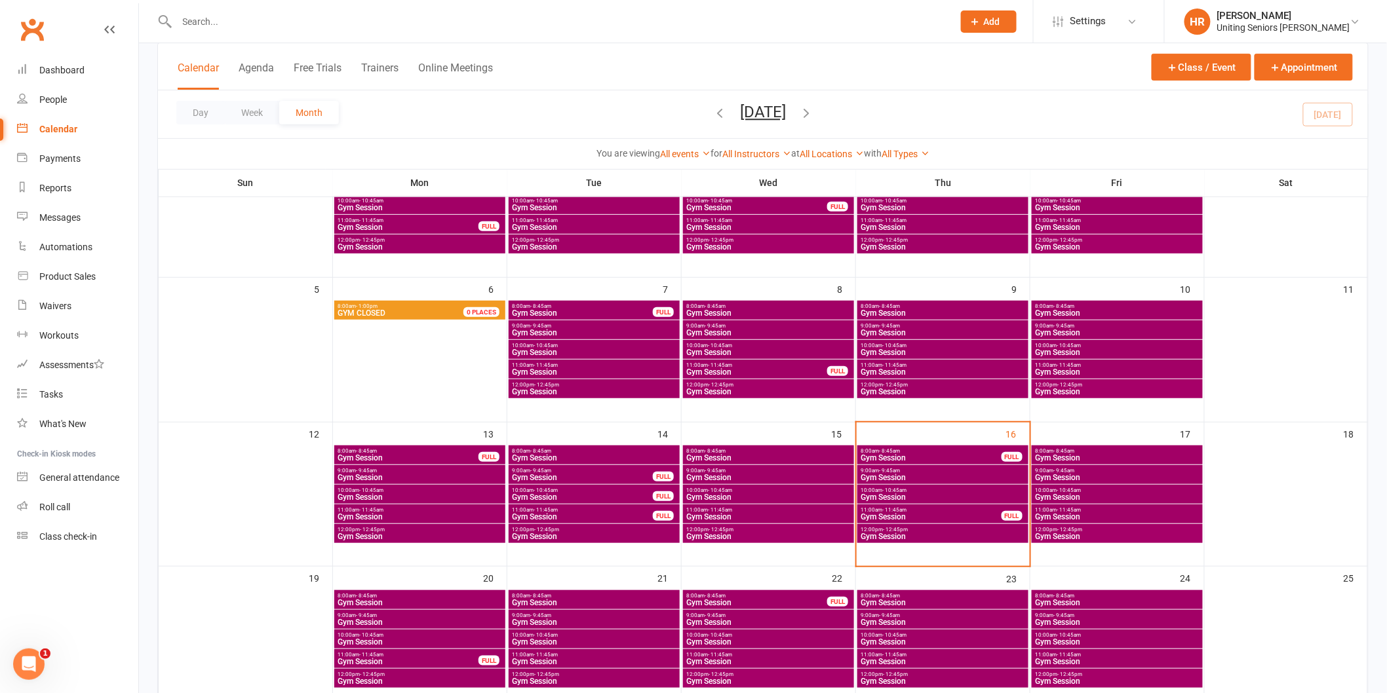
click at [916, 446] on div "8:00am - 8:45am Gym Session FULL" at bounding box center [942, 455] width 171 height 19
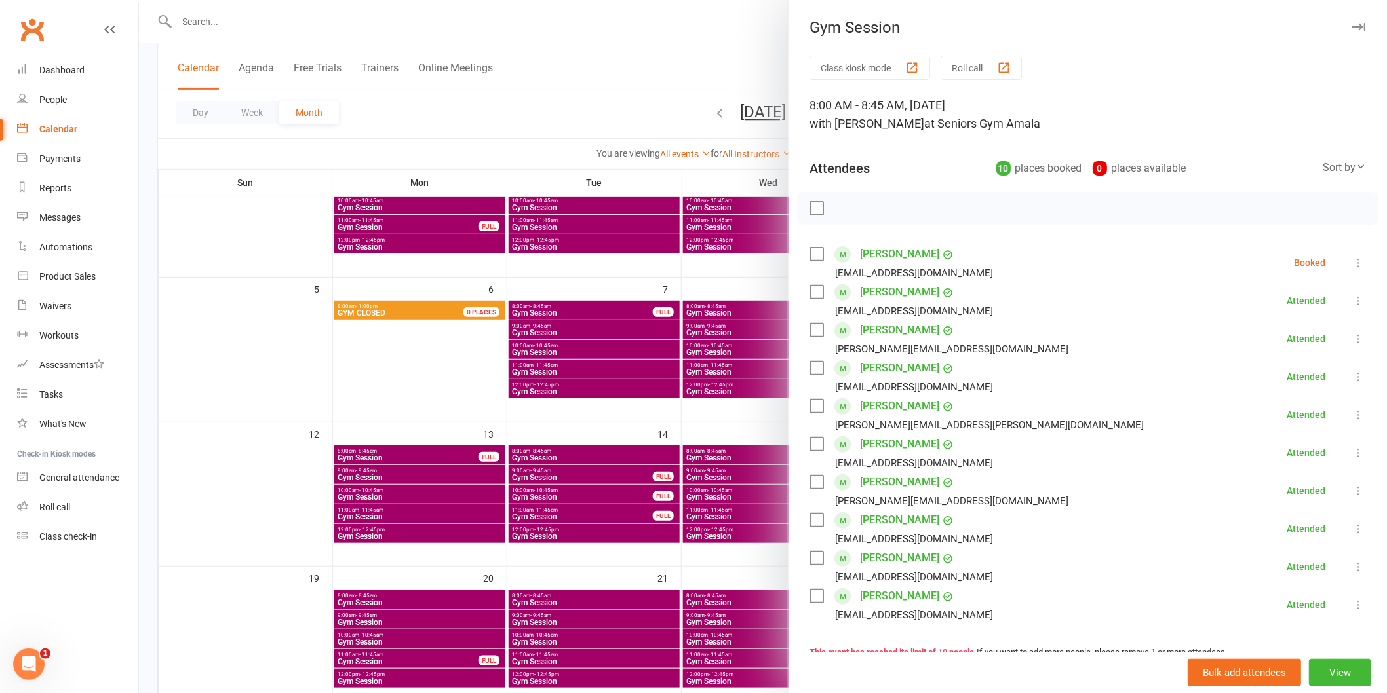
click at [650, 474] on div at bounding box center [763, 346] width 1248 height 693
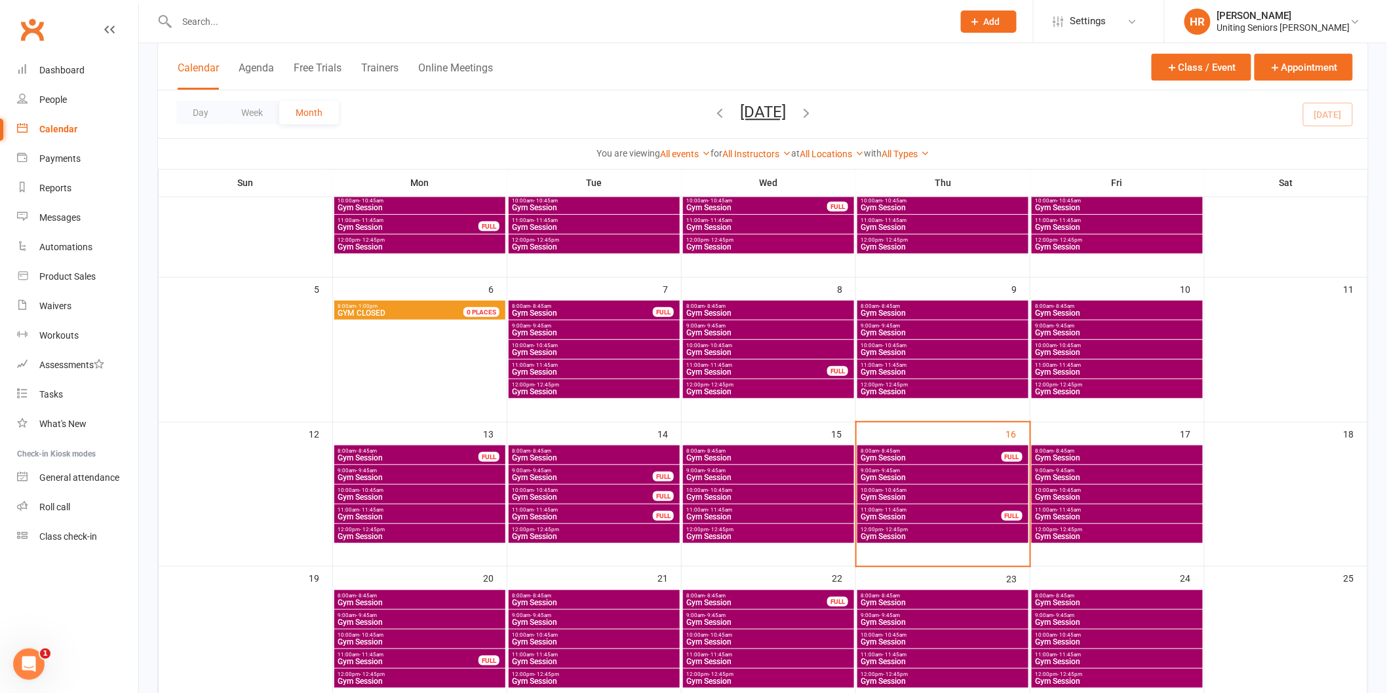
click at [899, 474] on span "Gym Session" at bounding box center [943, 478] width 166 height 8
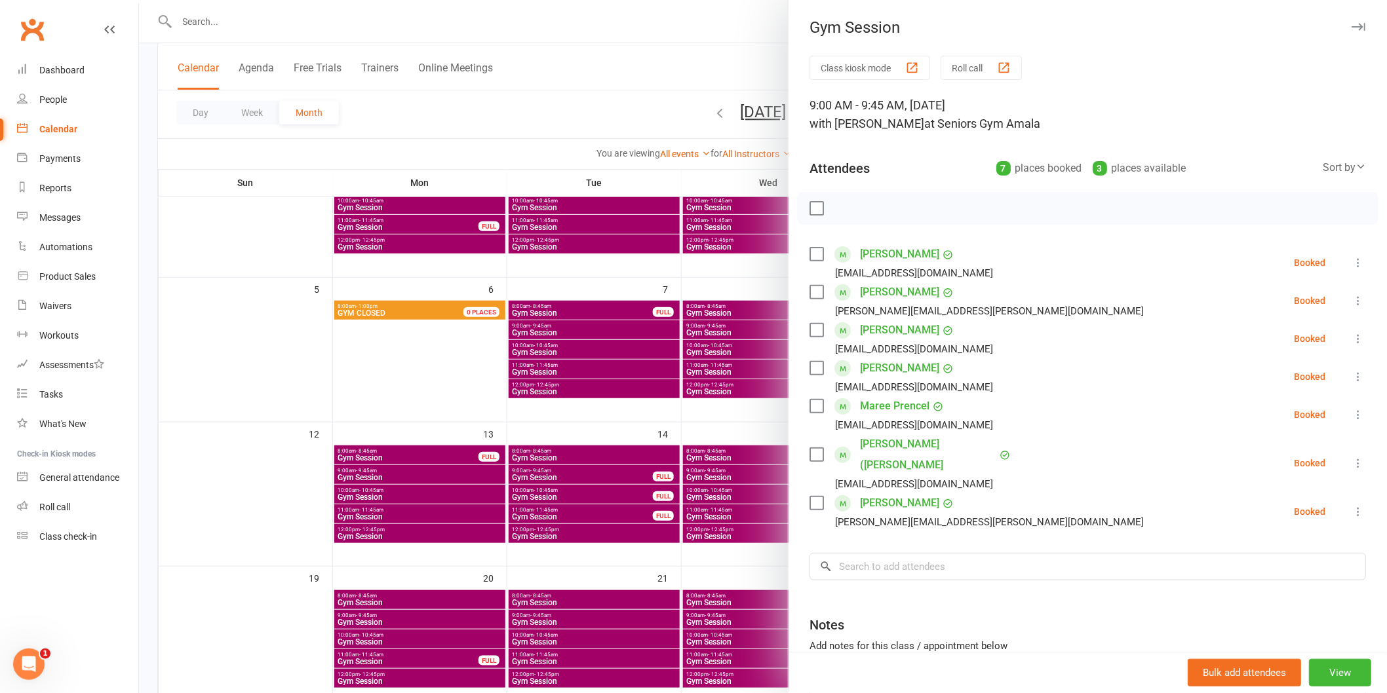
click at [1350, 269] on button at bounding box center [1358, 263] width 16 height 16
click at [1300, 347] on link "Check in" at bounding box center [1294, 341] width 141 height 26
drag, startPoint x: 403, startPoint y: 291, endPoint x: 449, endPoint y: 303, distance: 47.4
click at [411, 294] on div at bounding box center [763, 346] width 1248 height 693
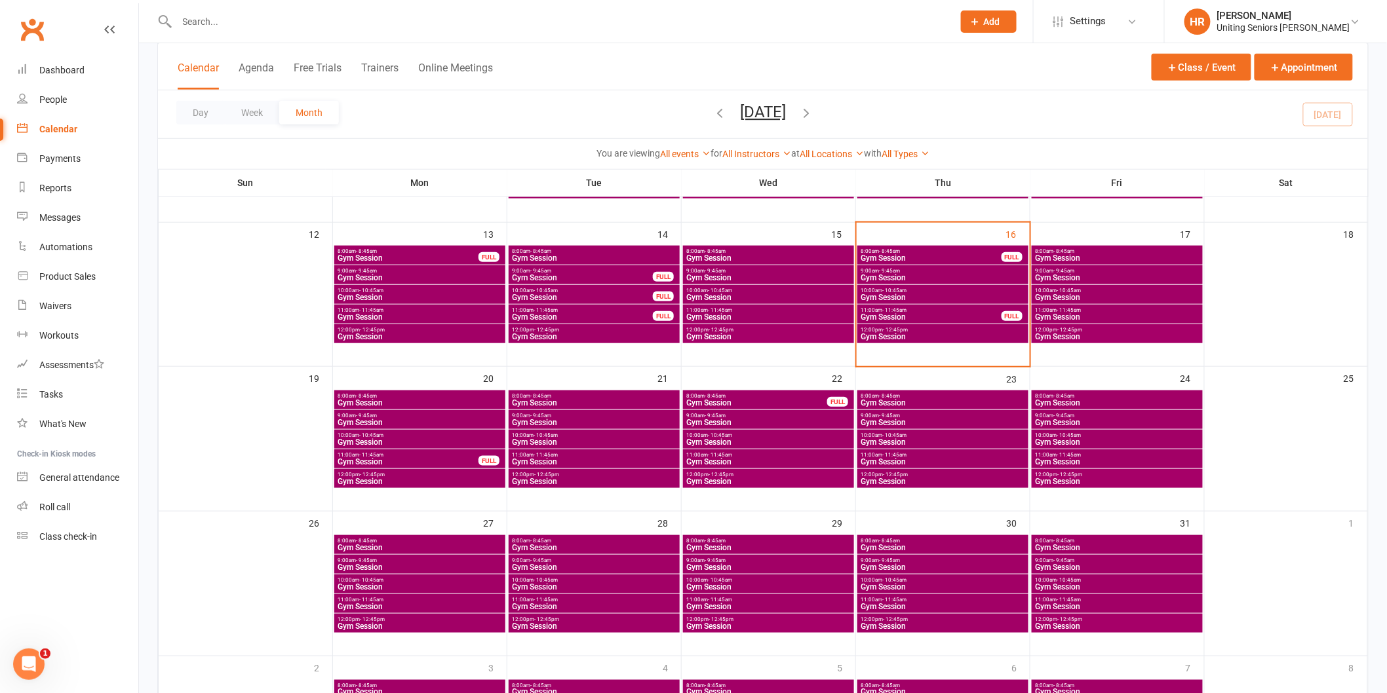
scroll to position [494, 0]
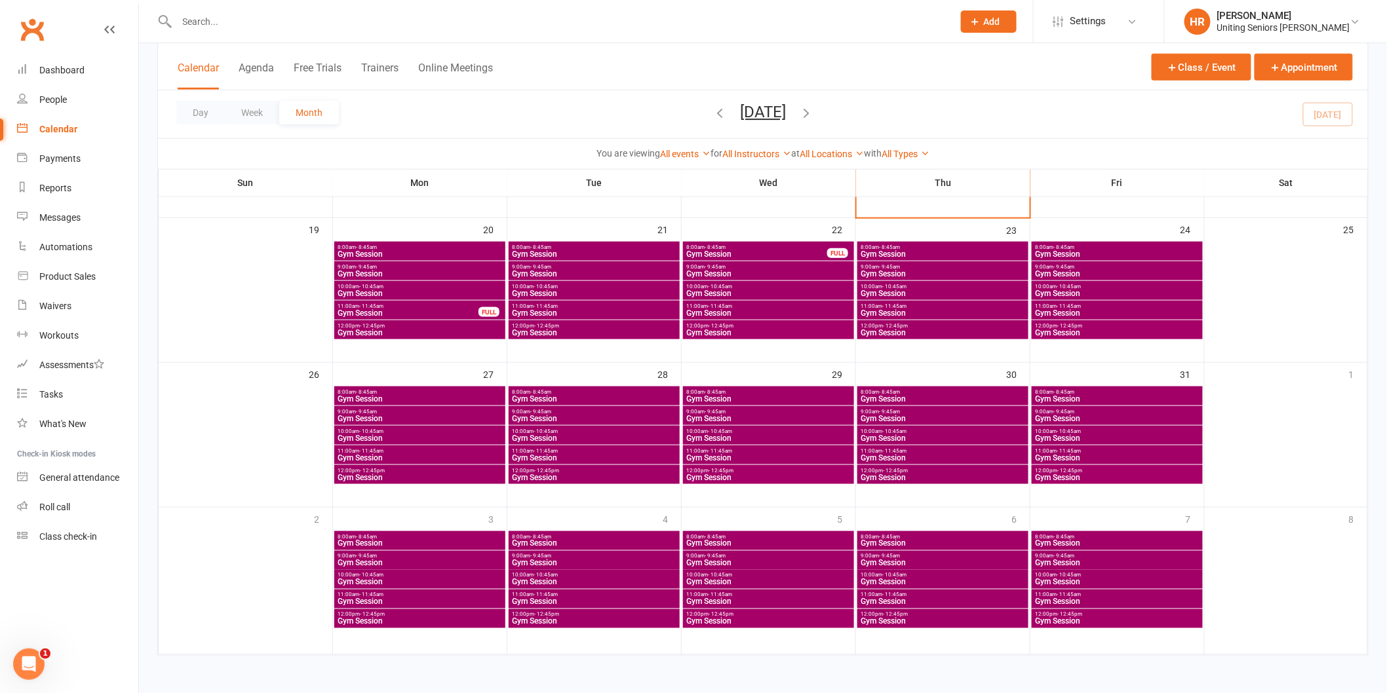
click at [470, 246] on span "8:00am - 8:45am" at bounding box center [420, 247] width 166 height 6
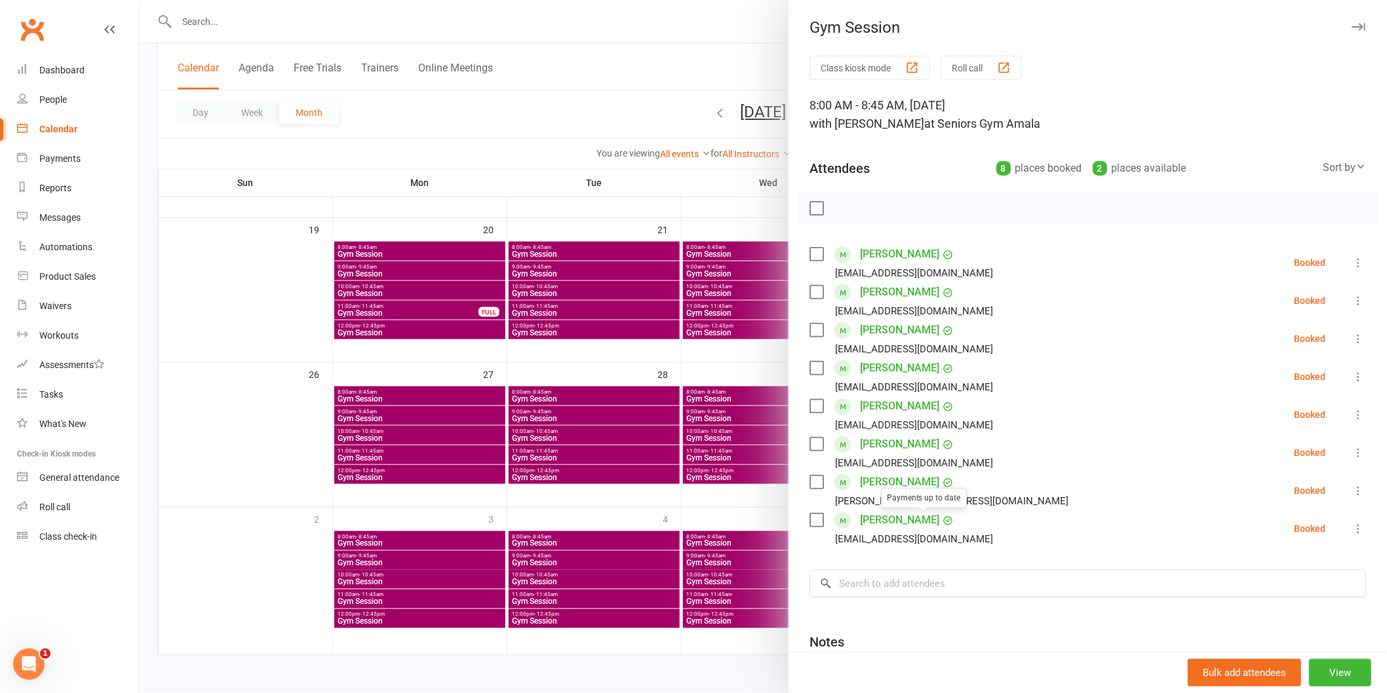
click at [926, 569] on div "Class kiosk mode Roll call 8:00 AM - 8:45 AM, [DATE] with [PERSON_NAME] at Seni…" at bounding box center [1087, 419] width 598 height 727
click at [927, 592] on input "search" at bounding box center [1087, 584] width 556 height 28
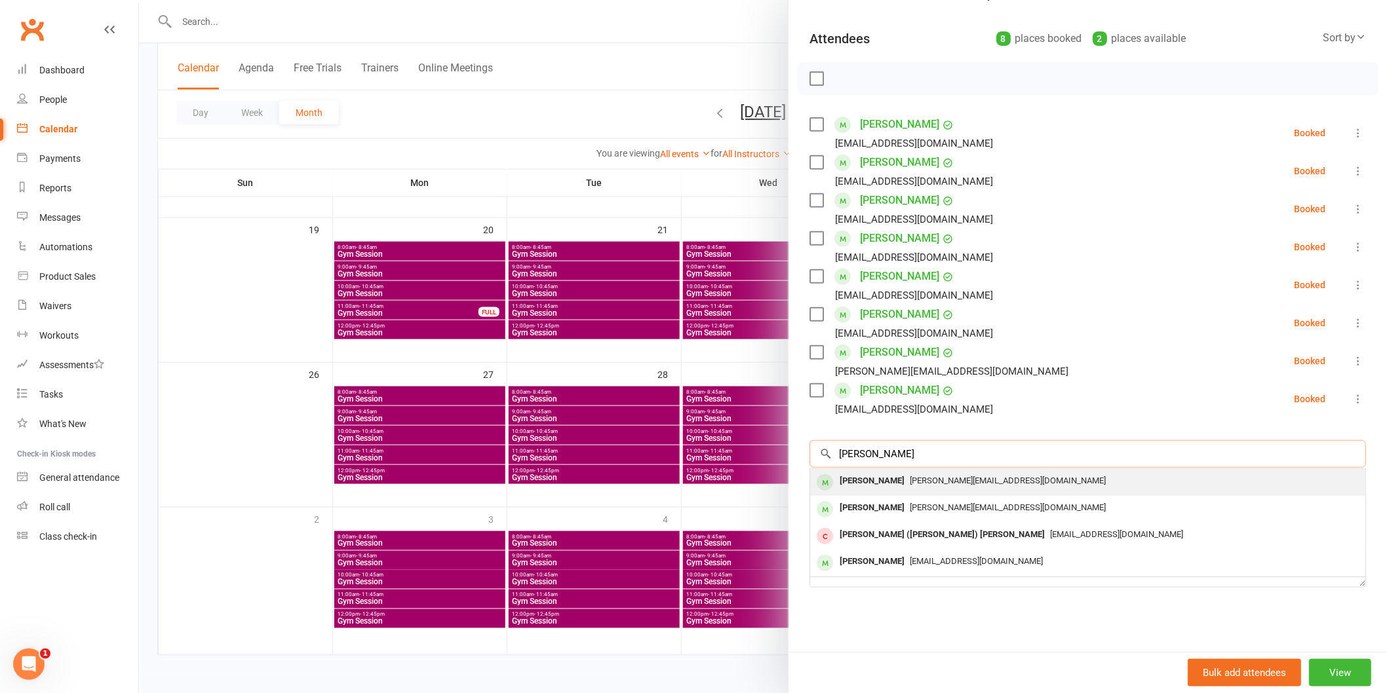
scroll to position [131, 0]
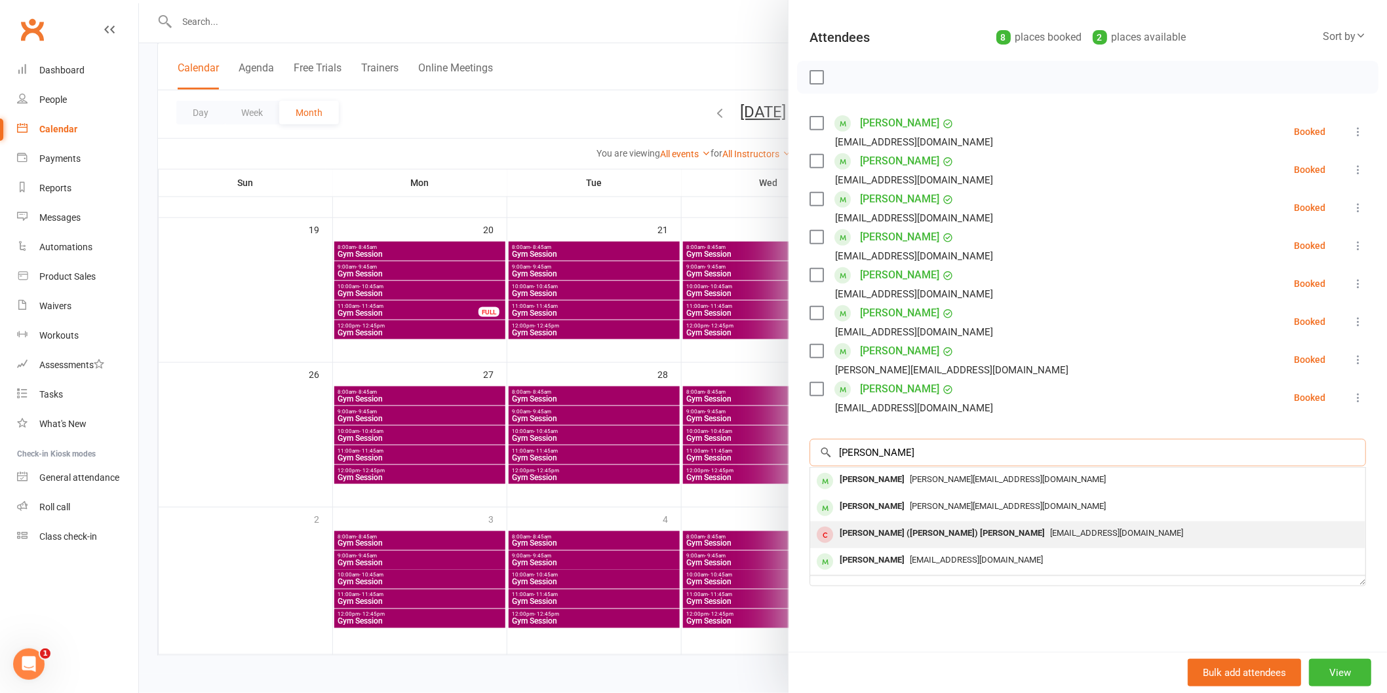
type input "[PERSON_NAME]"
click at [1050, 532] on span "[EMAIL_ADDRESS][DOMAIN_NAME]" at bounding box center [1116, 533] width 133 height 10
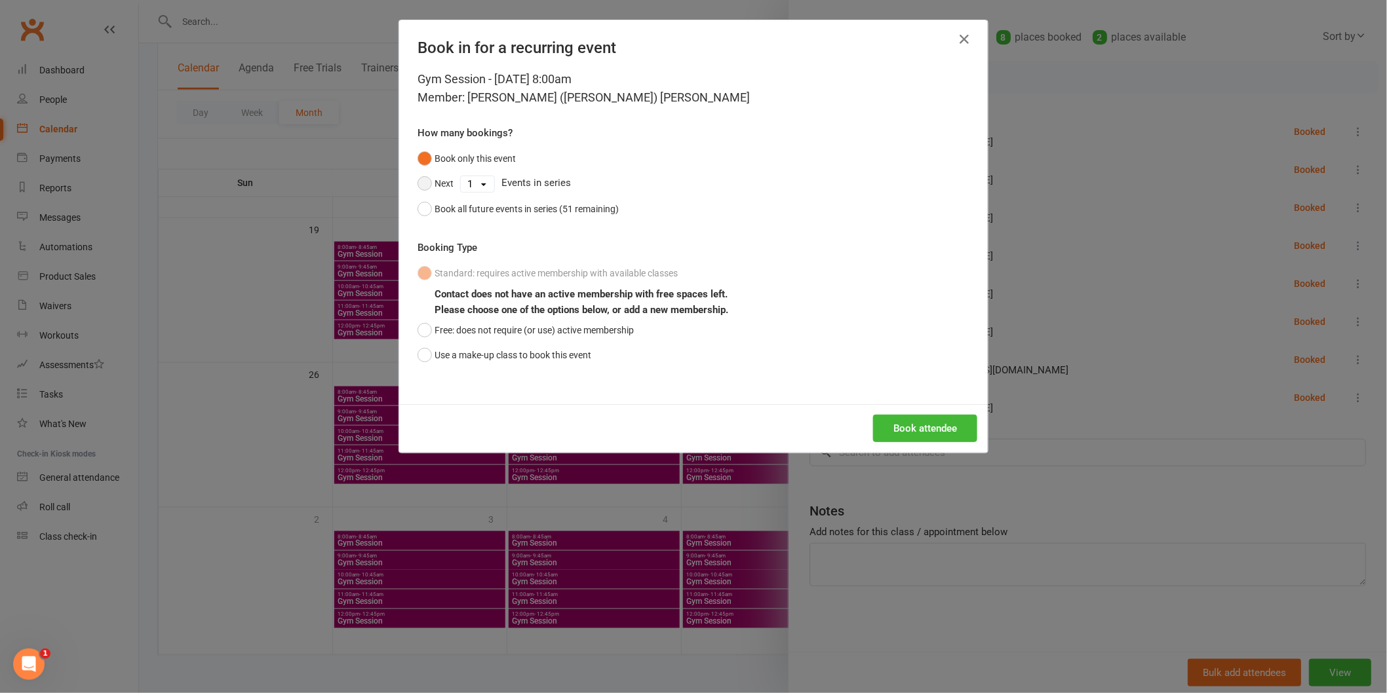
click at [427, 182] on button "Next" at bounding box center [435, 183] width 36 height 25
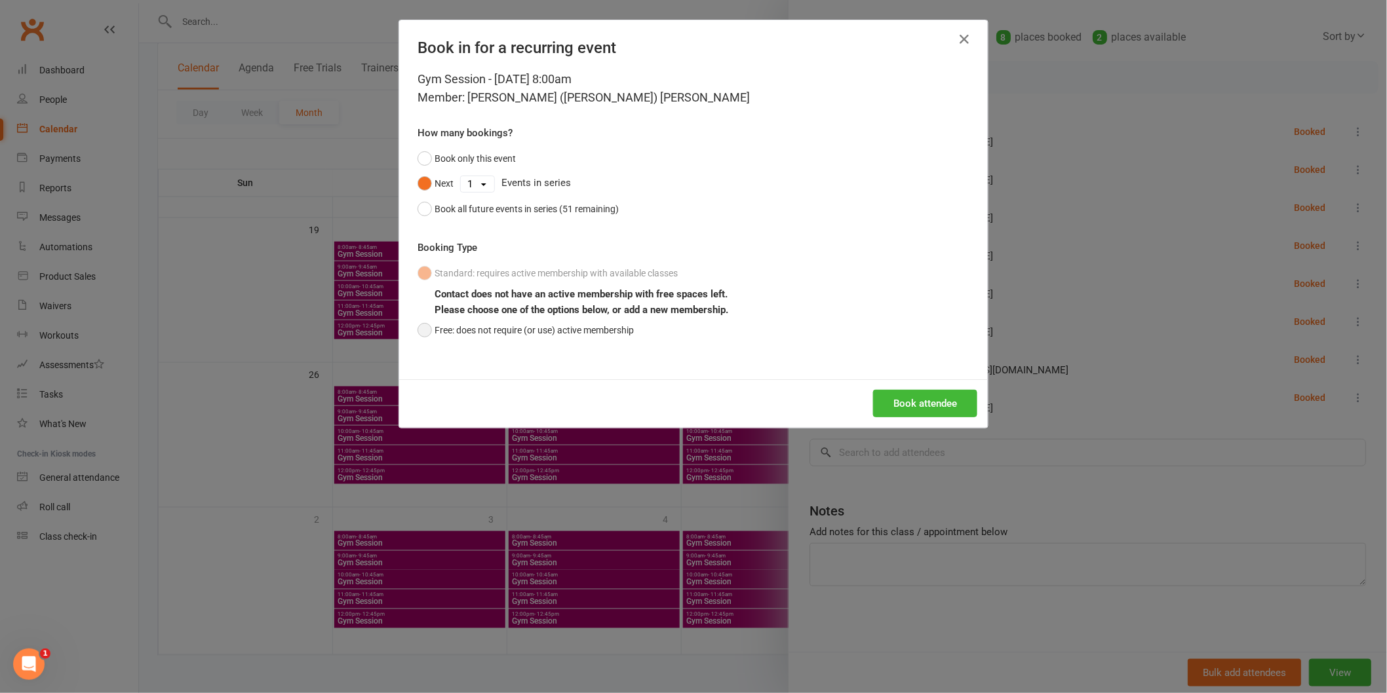
drag, startPoint x: 473, startPoint y: 328, endPoint x: 534, endPoint y: 332, distance: 61.7
click at [473, 328] on button "Free: does not require (or use) active membership" at bounding box center [525, 330] width 216 height 25
click at [923, 398] on button "Book attendee" at bounding box center [925, 404] width 104 height 28
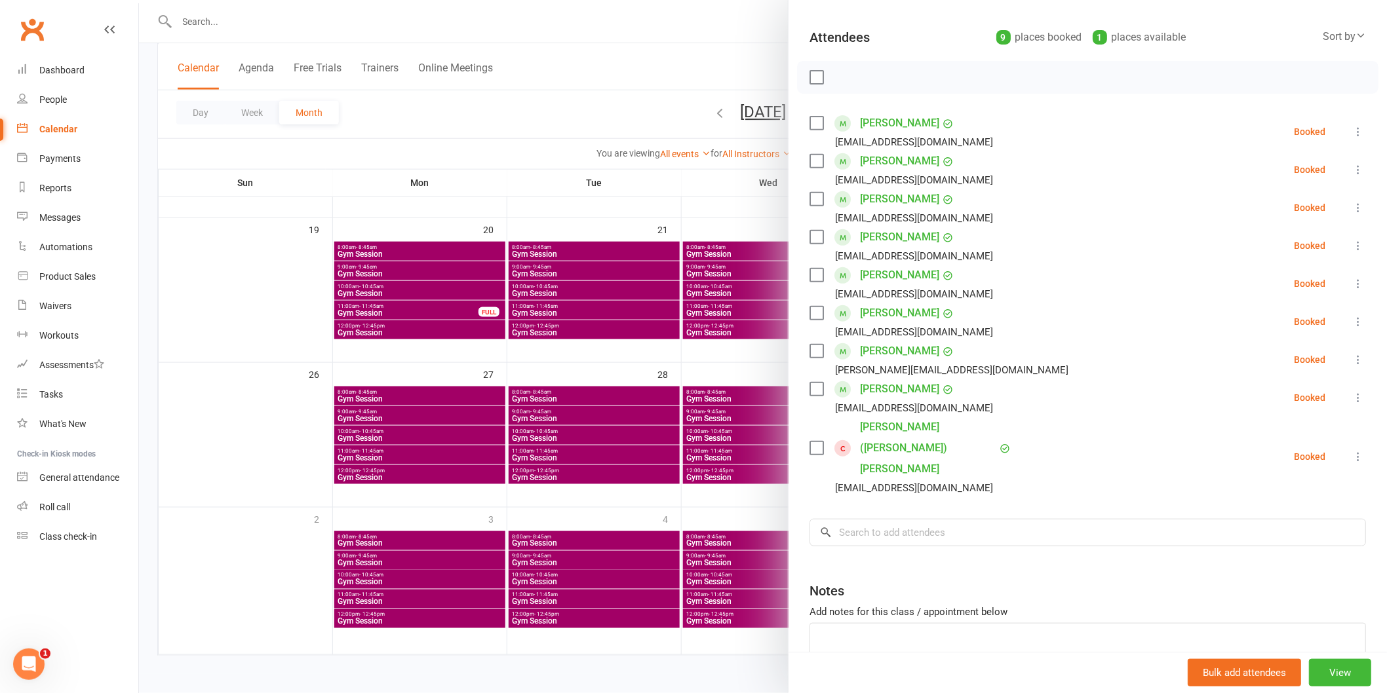
click at [898, 424] on link "[PERSON_NAME] ([PERSON_NAME]) [PERSON_NAME]" at bounding box center [928, 448] width 136 height 63
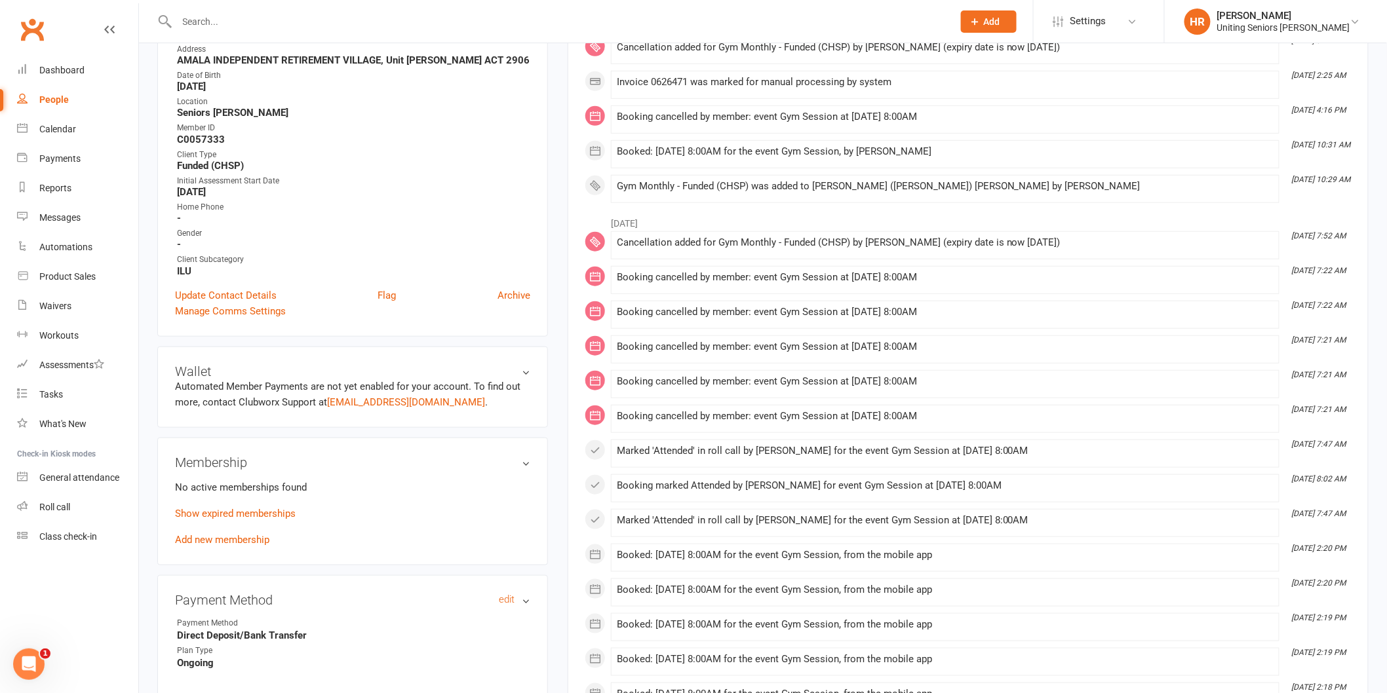
scroll to position [364, 0]
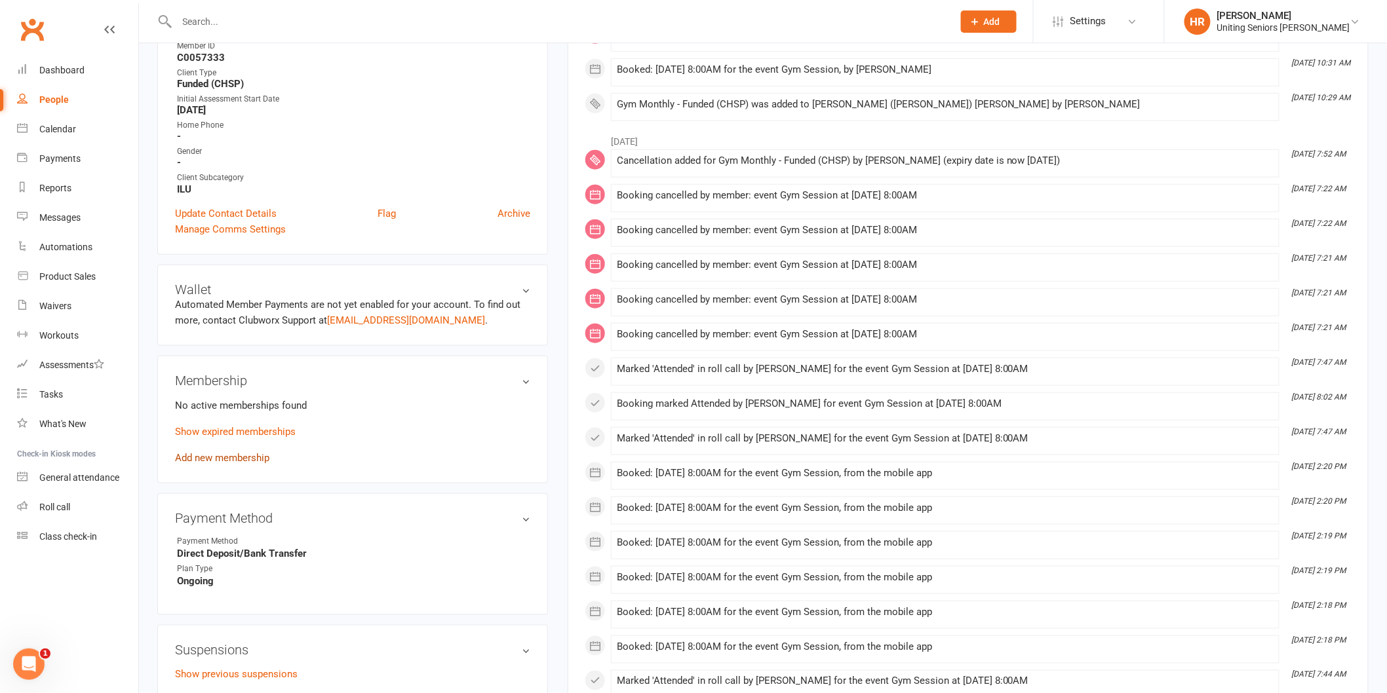
click at [236, 452] on link "Add new membership" at bounding box center [222, 458] width 94 height 12
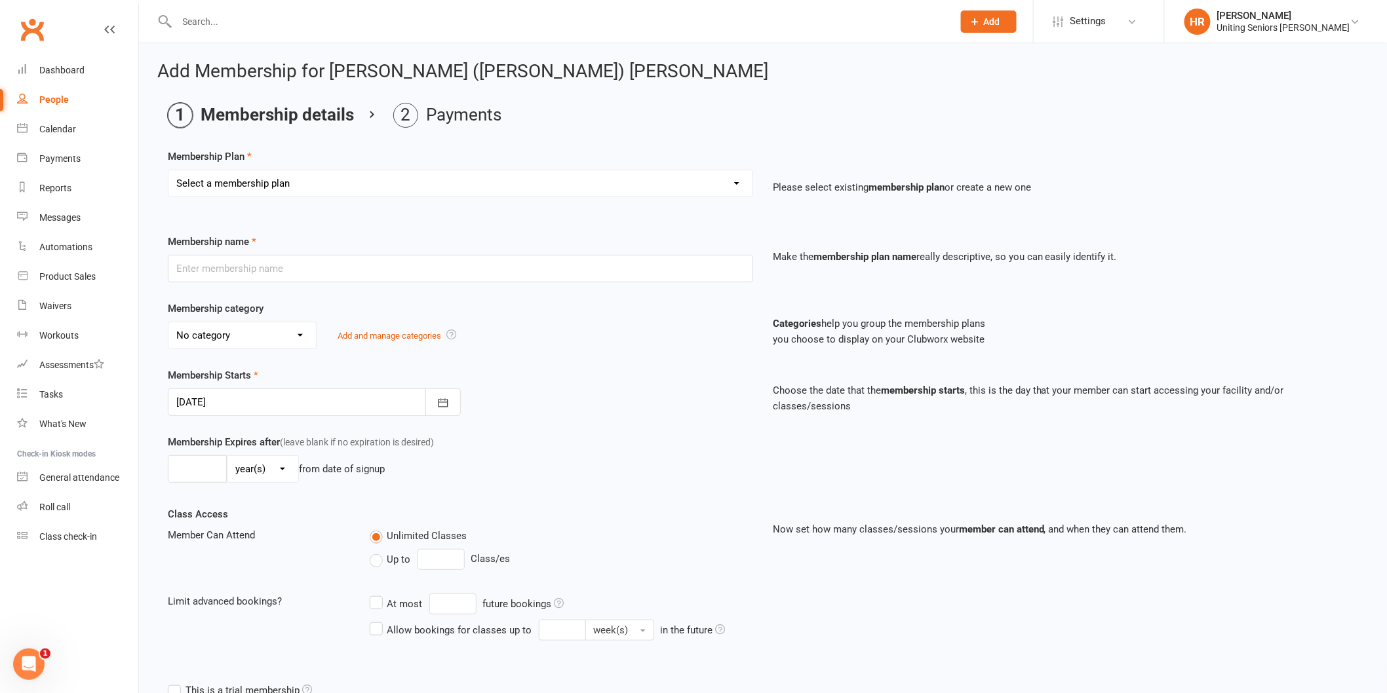
click at [673, 177] on select "Select a membership plan Create new Membership Plan Initial Assessment + Set Up…" at bounding box center [460, 183] width 584 height 26
select select "6"
click at [168, 170] on select "Select a membership plan Create new Membership Plan Initial Assessment + Set Up…" at bounding box center [460, 183] width 584 height 26
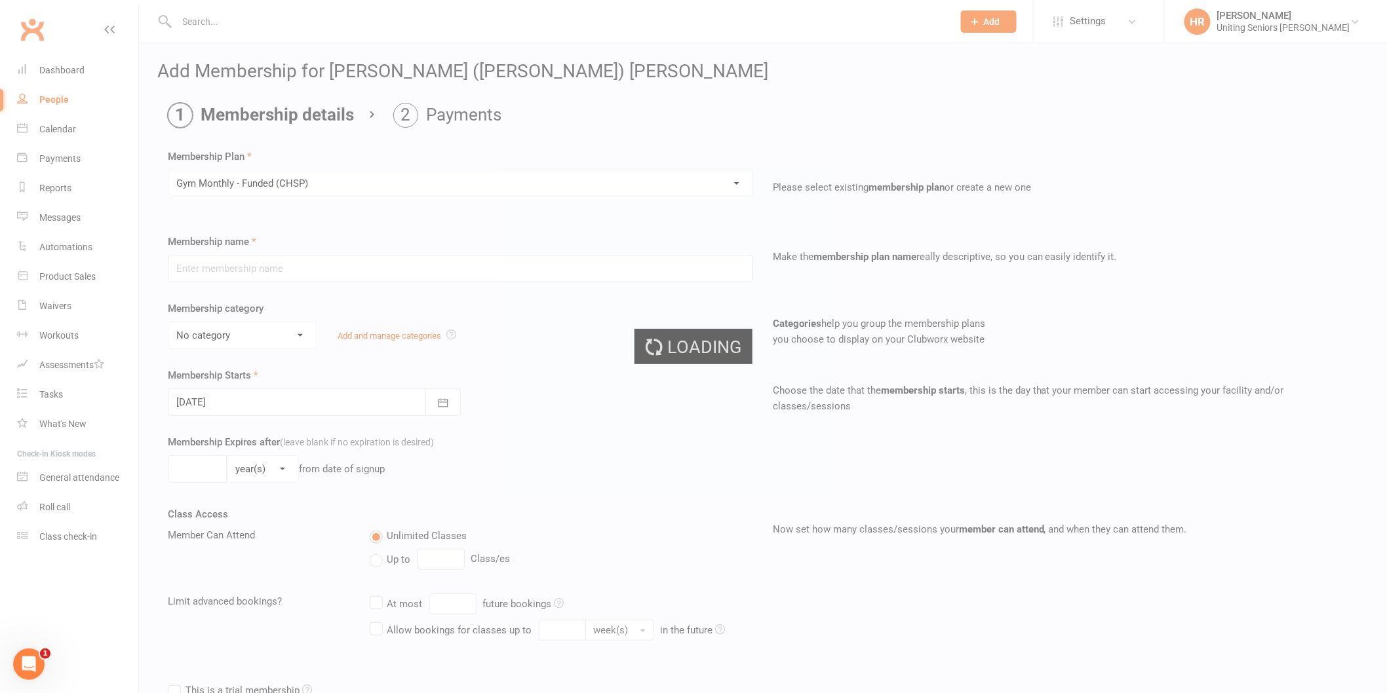
type input "Gym Monthly - Funded (CHSP)"
select select "4"
type input "0"
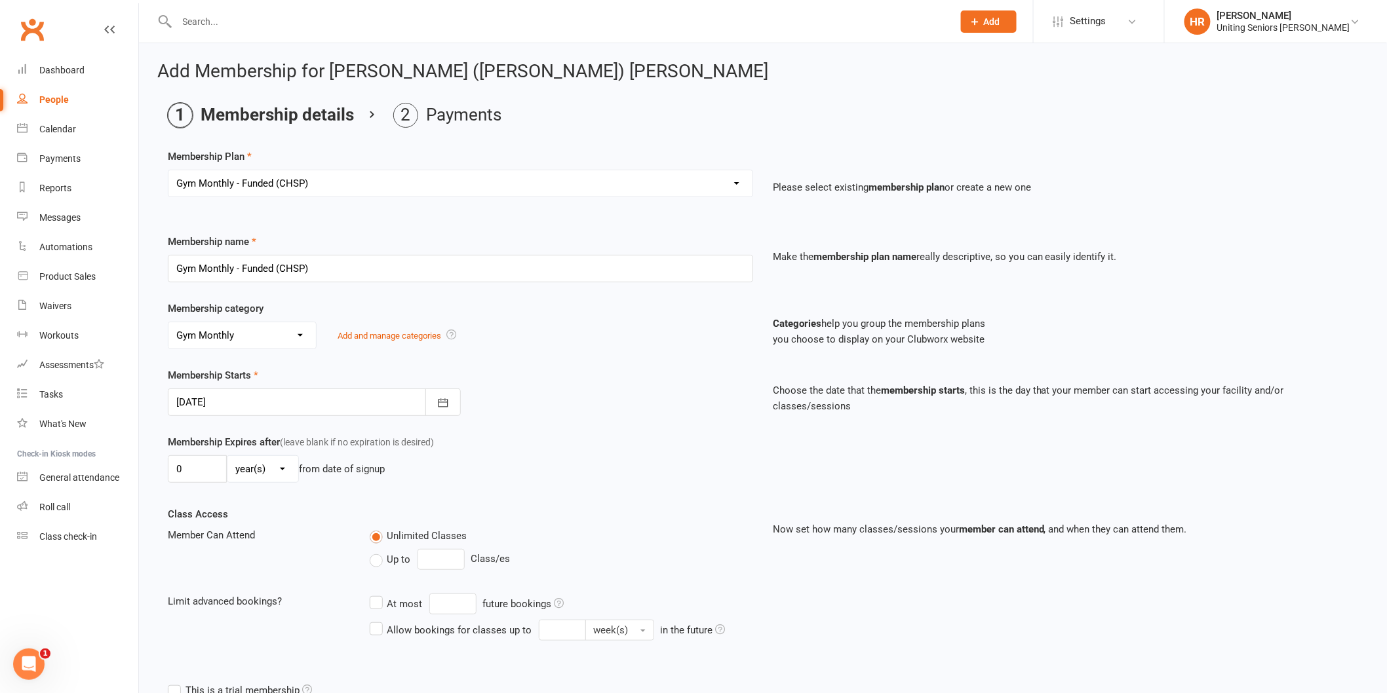
click at [231, 391] on div at bounding box center [314, 403] width 293 height 28
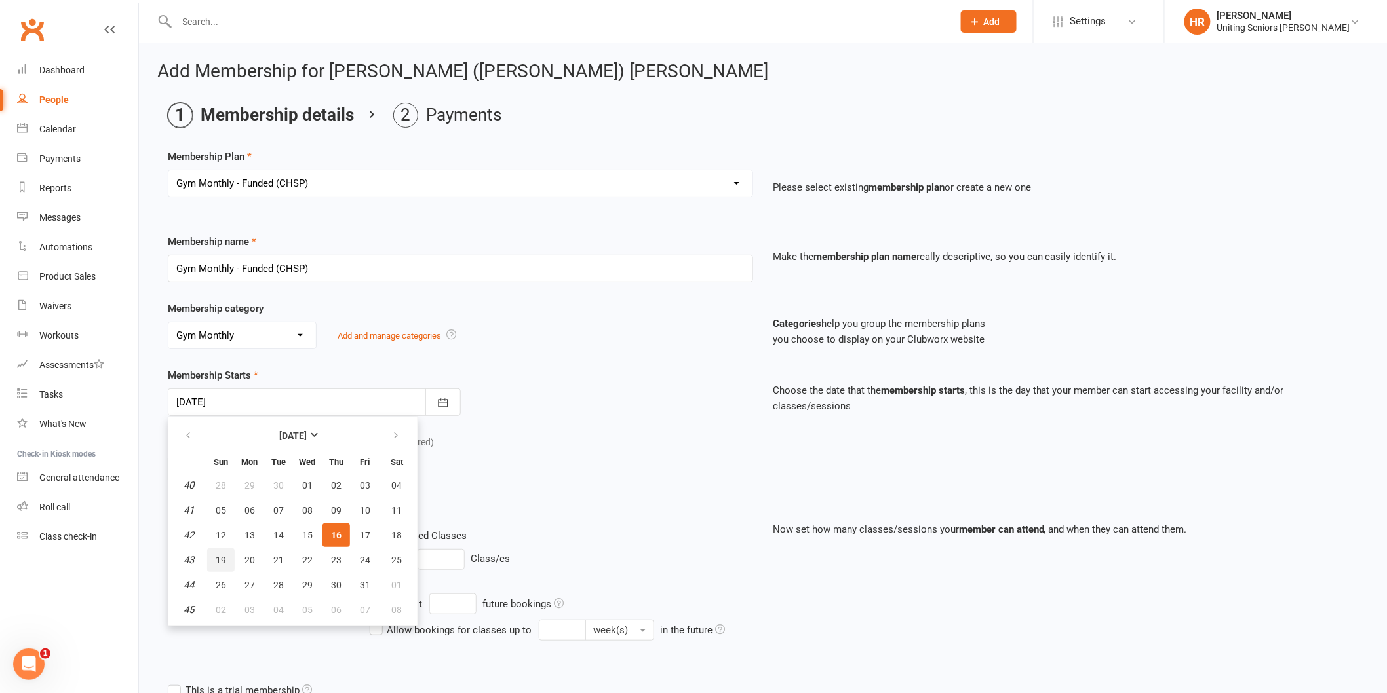
click at [226, 551] on button "19" at bounding box center [221, 561] width 28 height 24
type input "[DATE]"
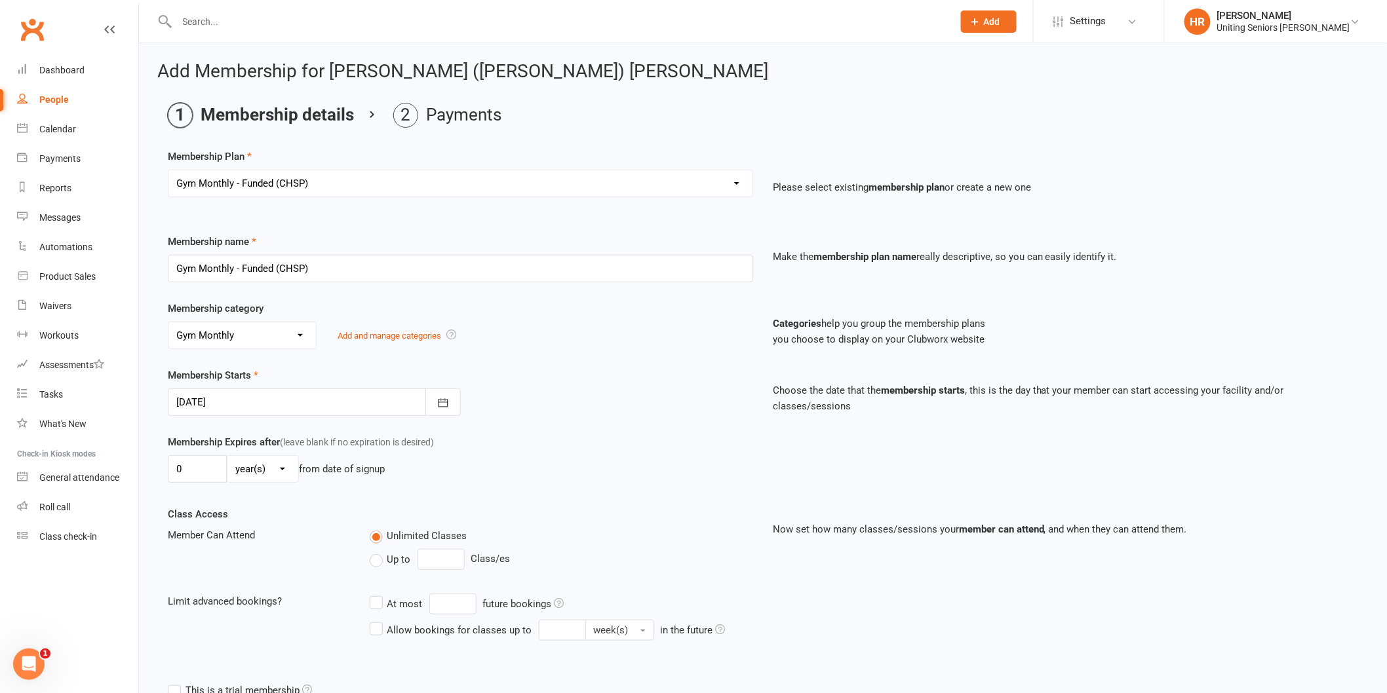
scroll to position [292, 0]
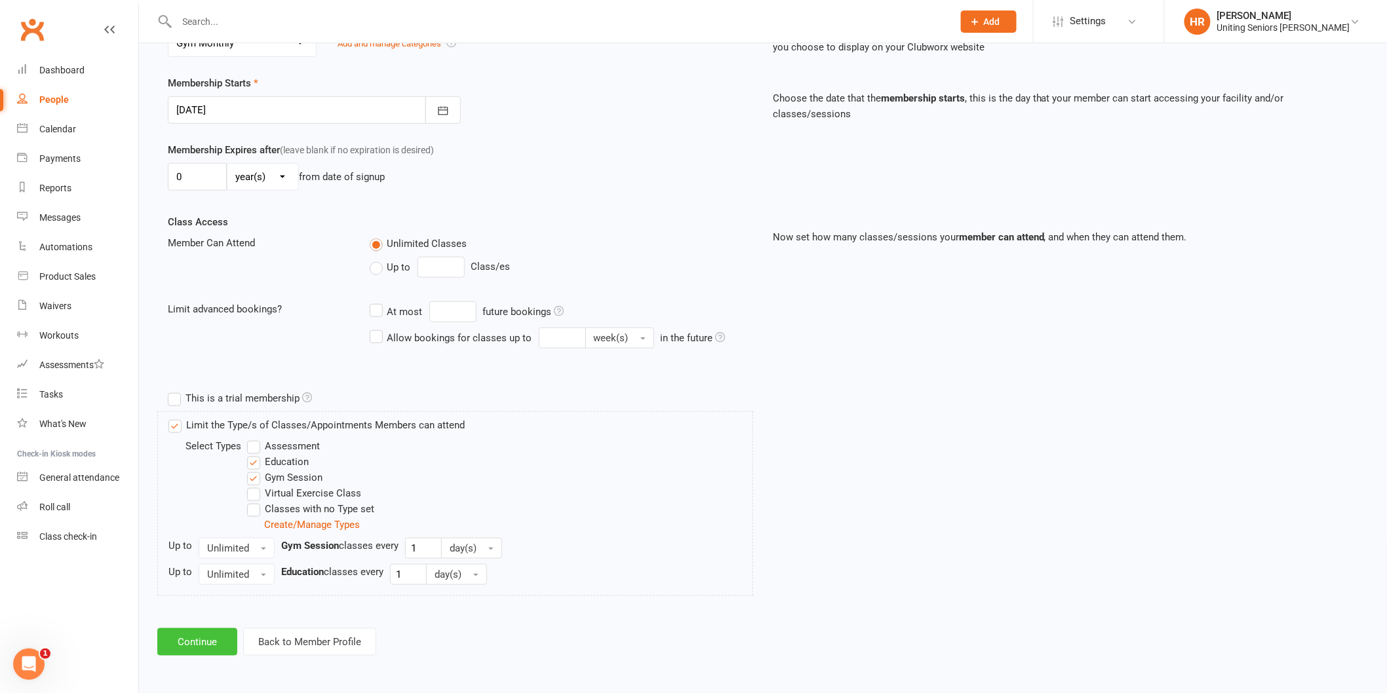
click at [202, 634] on button "Continue" at bounding box center [197, 643] width 80 height 28
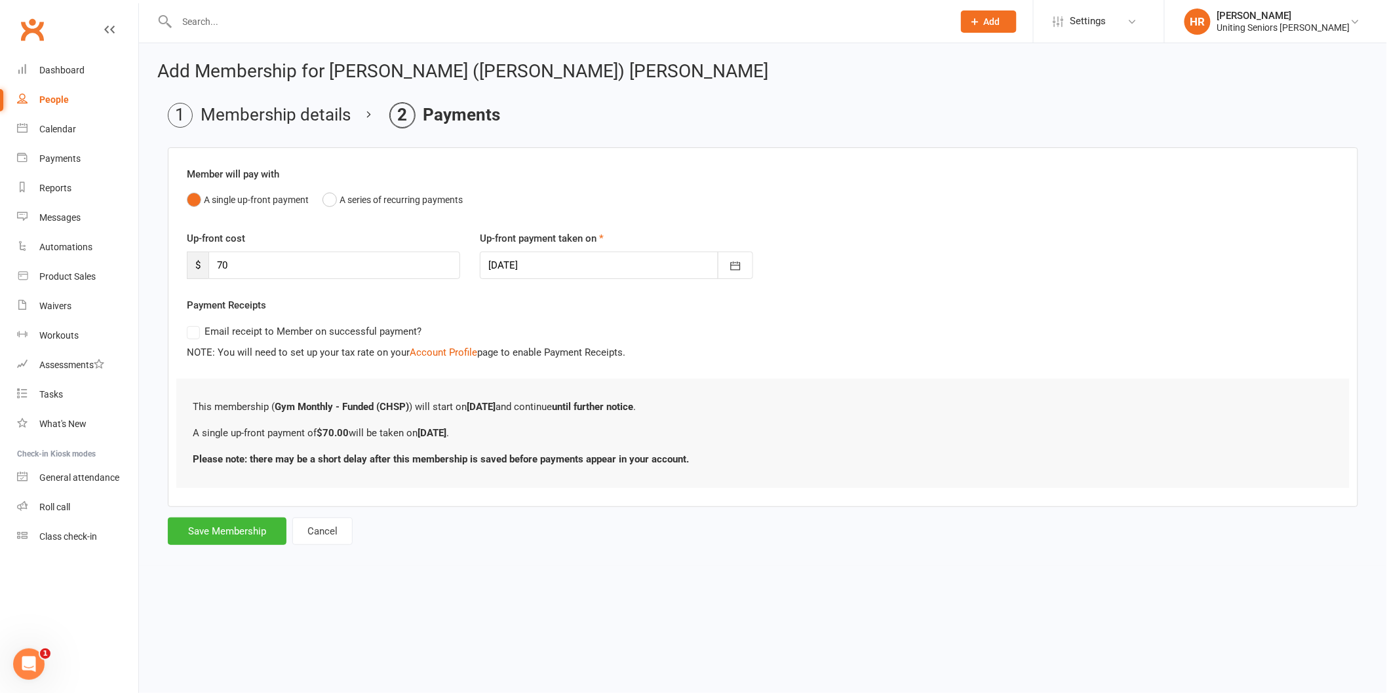
scroll to position [0, 0]
drag, startPoint x: 185, startPoint y: 253, endPoint x: 179, endPoint y: 250, distance: 7.3
click at [179, 250] on div "Up-front cost $ 70" at bounding box center [325, 255] width 296 height 48
type input "60"
click at [242, 539] on button "Save Membership" at bounding box center [227, 532] width 119 height 28
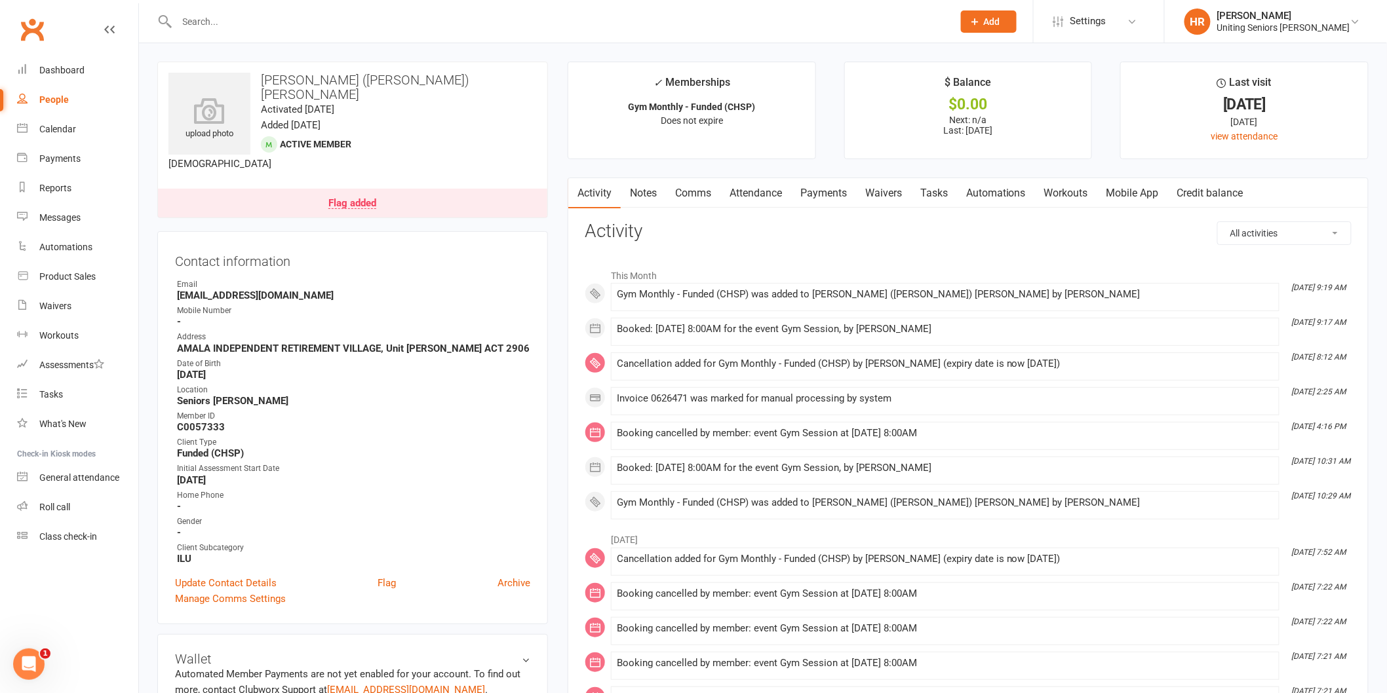
click at [216, 17] on input "text" at bounding box center [558, 21] width 771 height 18
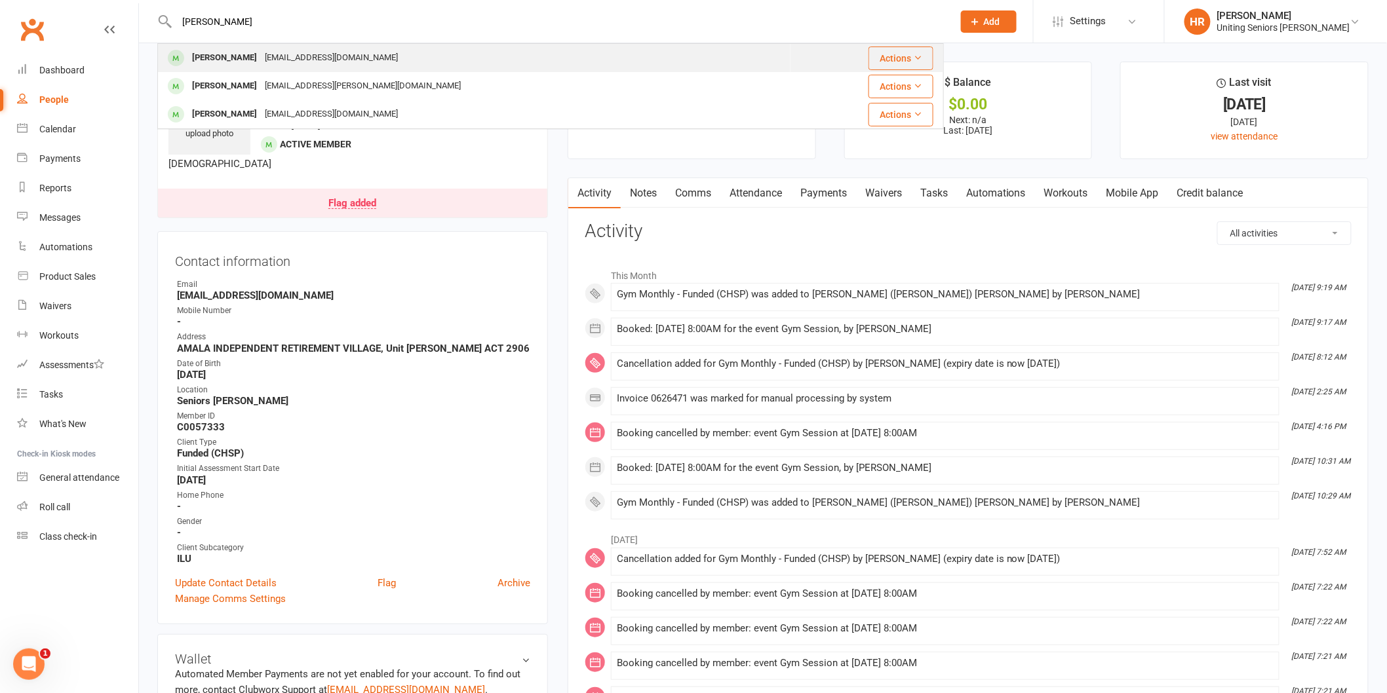
type input "[PERSON_NAME]"
click at [261, 63] on div "[EMAIL_ADDRESS][DOMAIN_NAME]" at bounding box center [331, 57] width 141 height 19
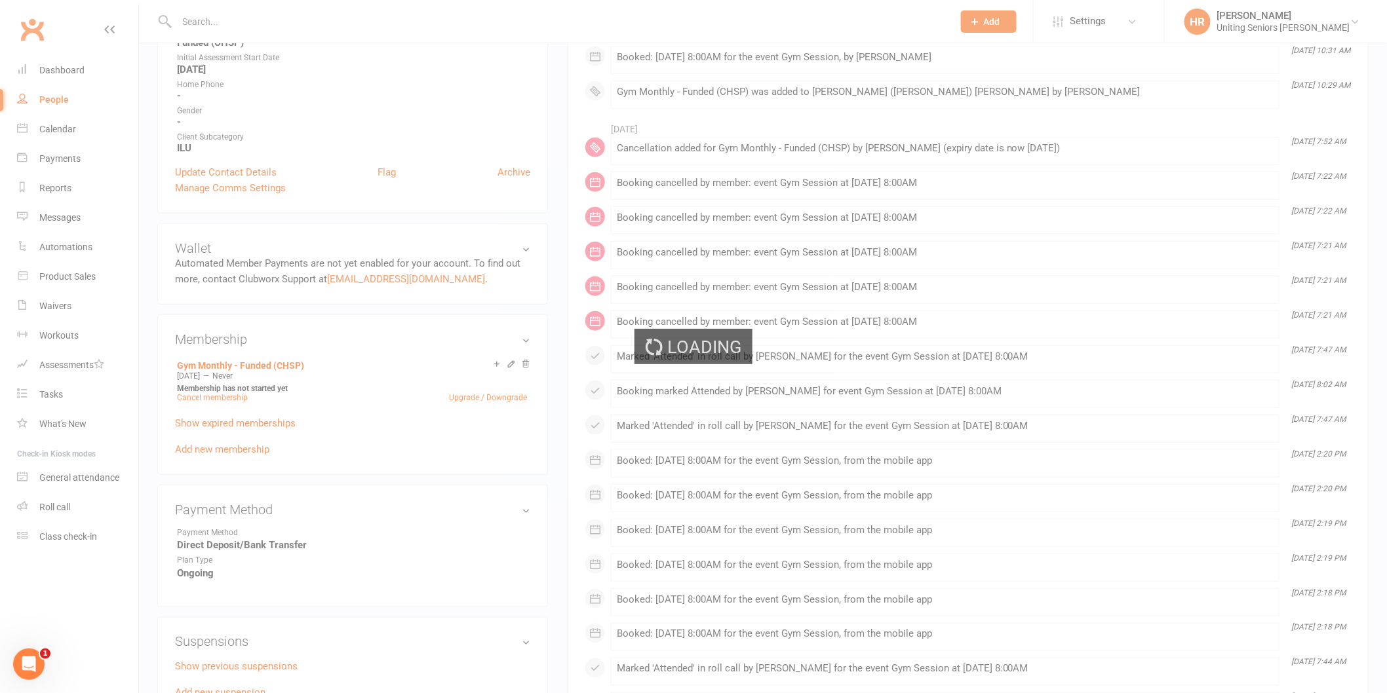
scroll to position [436, 0]
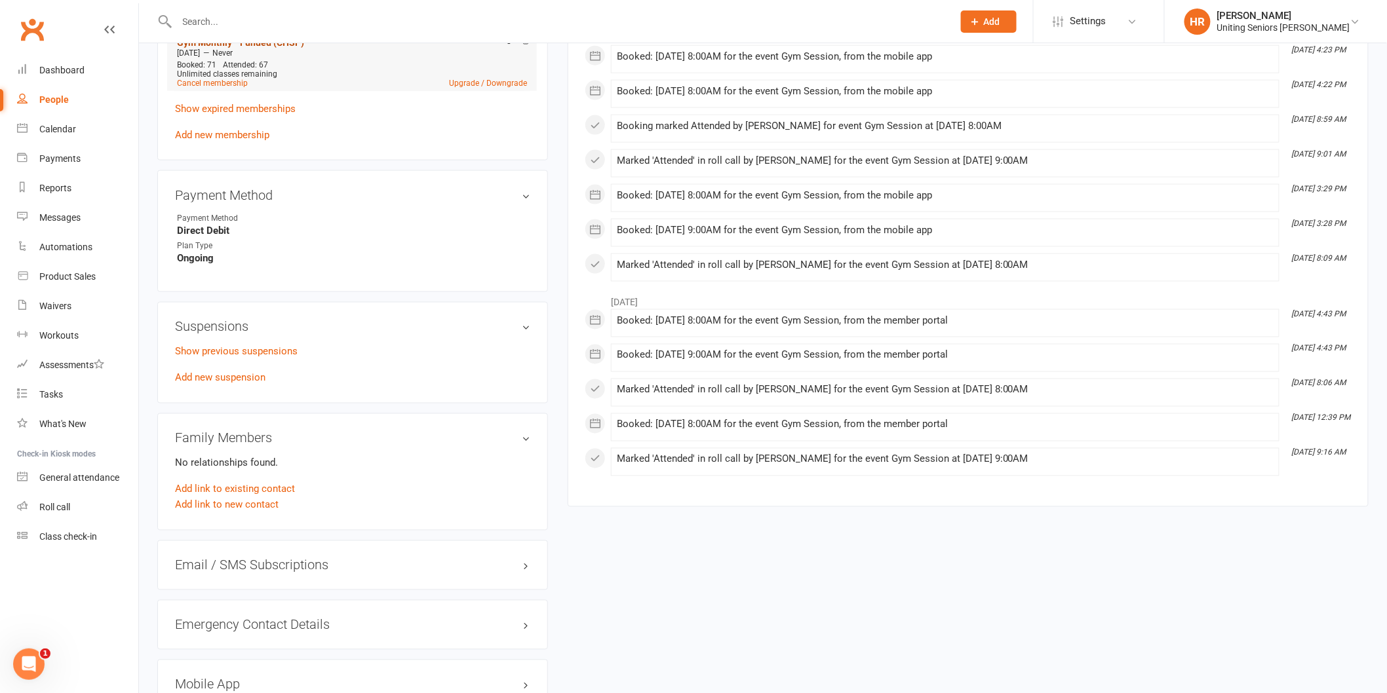
scroll to position [728, 0]
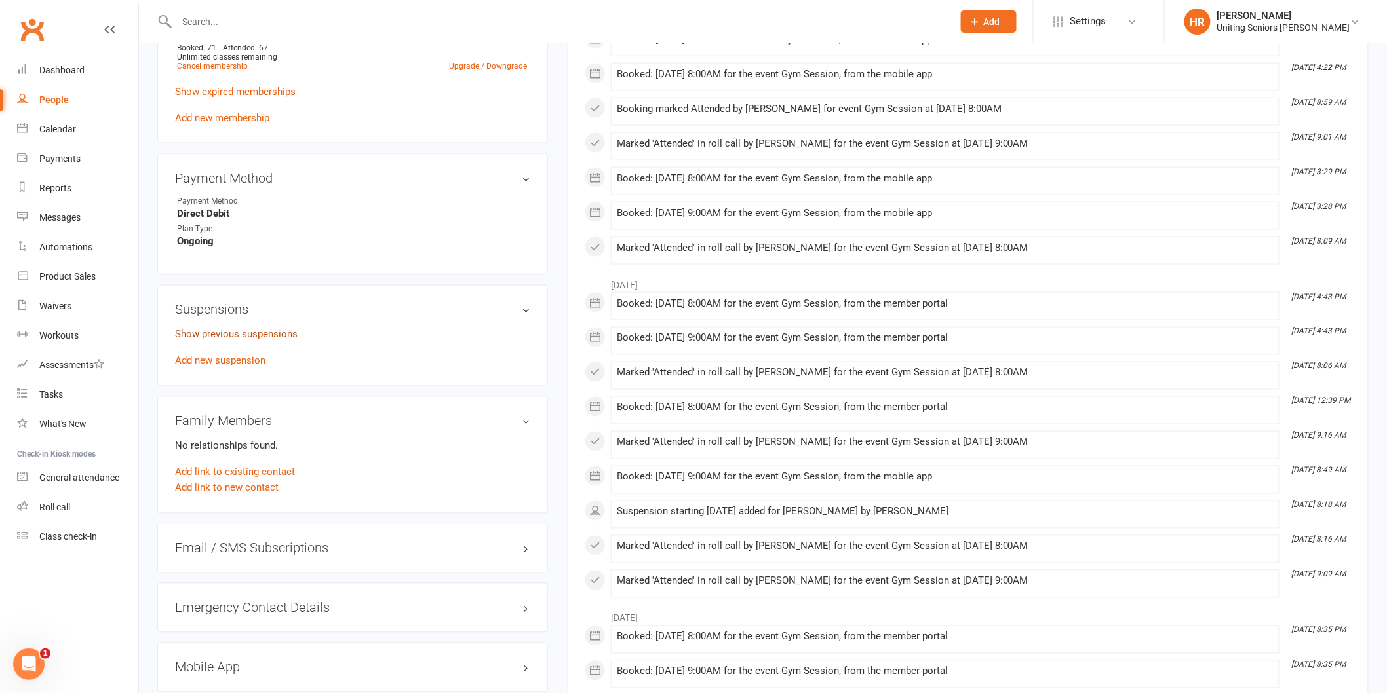
click at [247, 332] on link "Show previous suspensions" at bounding box center [236, 335] width 123 height 12
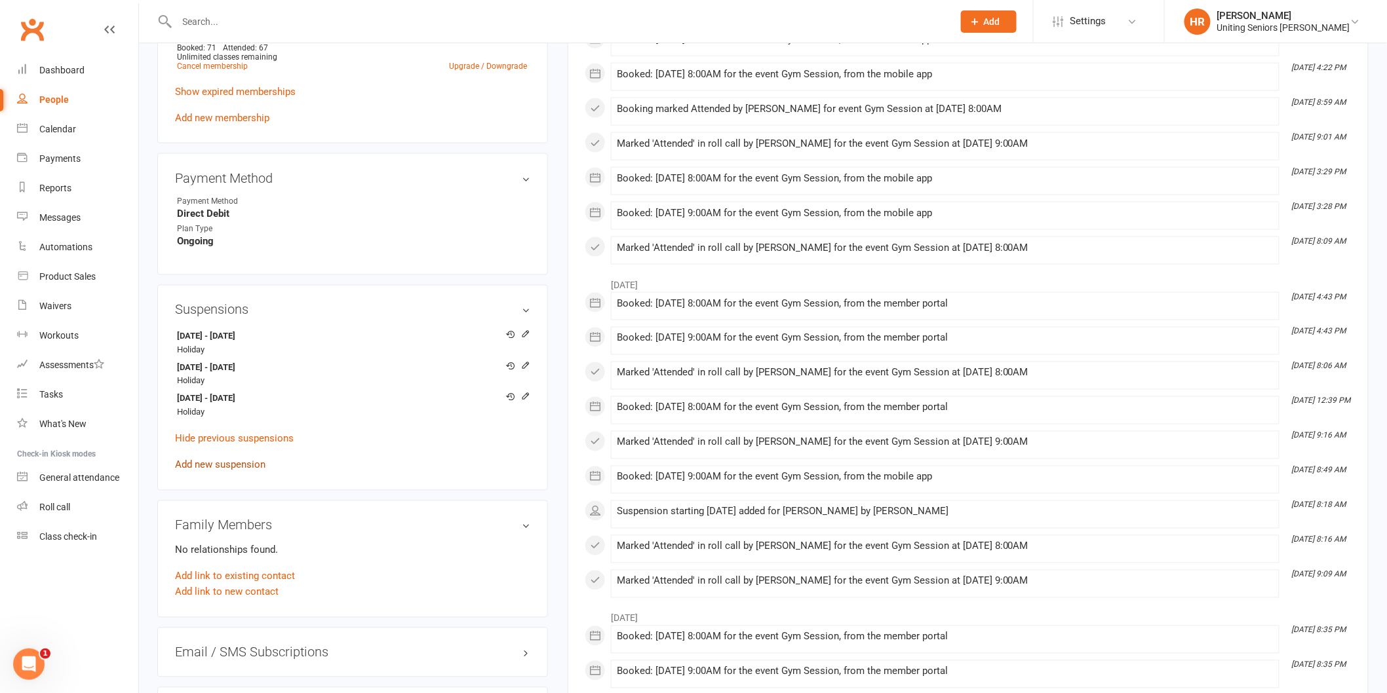
click at [240, 467] on link "Add new suspension" at bounding box center [220, 465] width 90 height 12
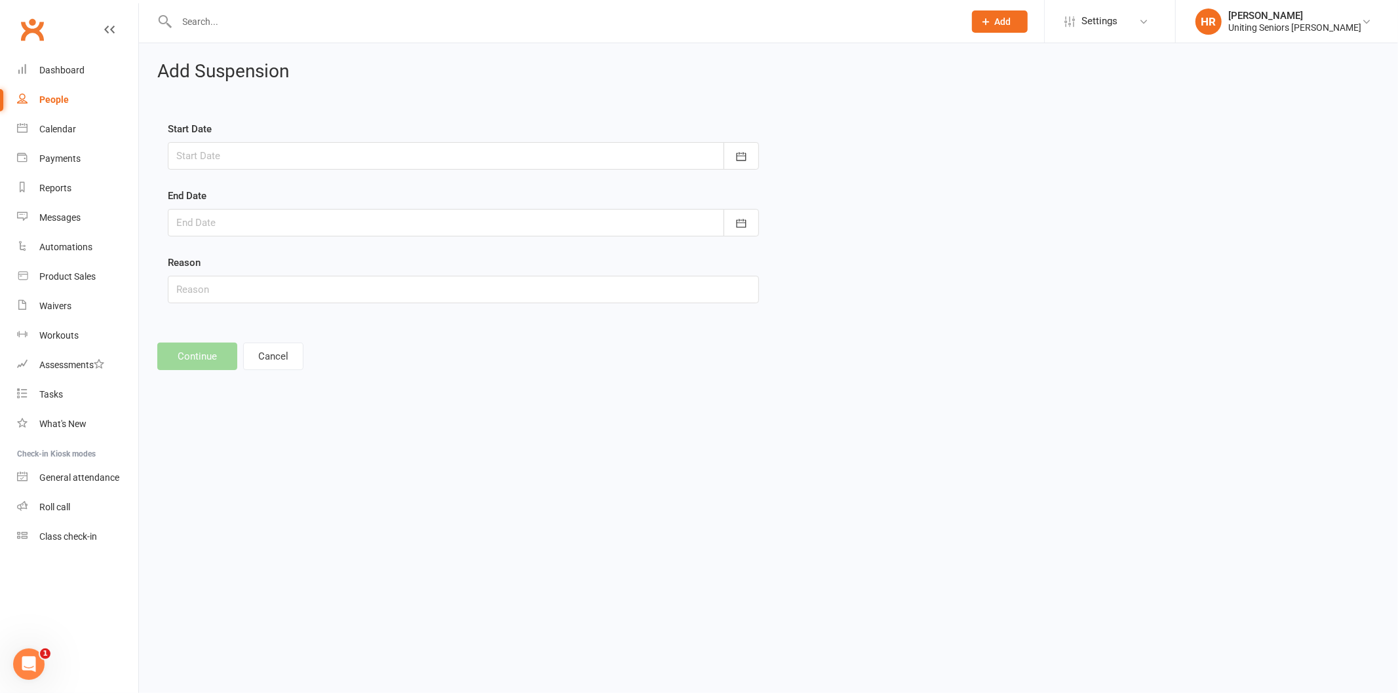
click at [301, 176] on form "Start Date [DATE] Sun Mon Tue Wed Thu Fri Sat 40 28 29 30 01 02 03 04 41 05 06 …" at bounding box center [463, 212] width 591 height 182
click at [303, 164] on div at bounding box center [463, 156] width 591 height 28
click at [360, 284] on span "17" at bounding box center [365, 289] width 10 height 10
type input "[DATE]"
click at [266, 218] on div at bounding box center [463, 223] width 591 height 28
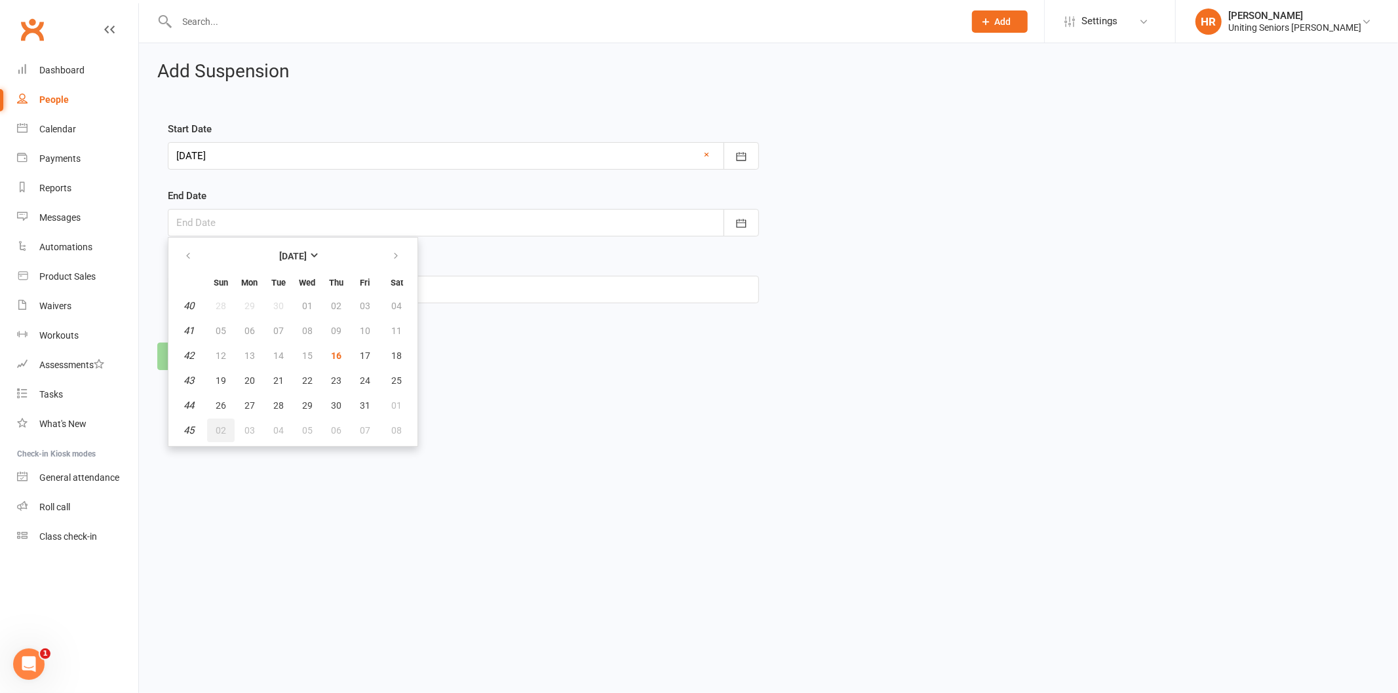
click at [223, 425] on span "02" at bounding box center [221, 430] width 10 height 10
type input "[DATE]"
click at [258, 287] on input "text" at bounding box center [463, 290] width 591 height 28
type input "holiday"
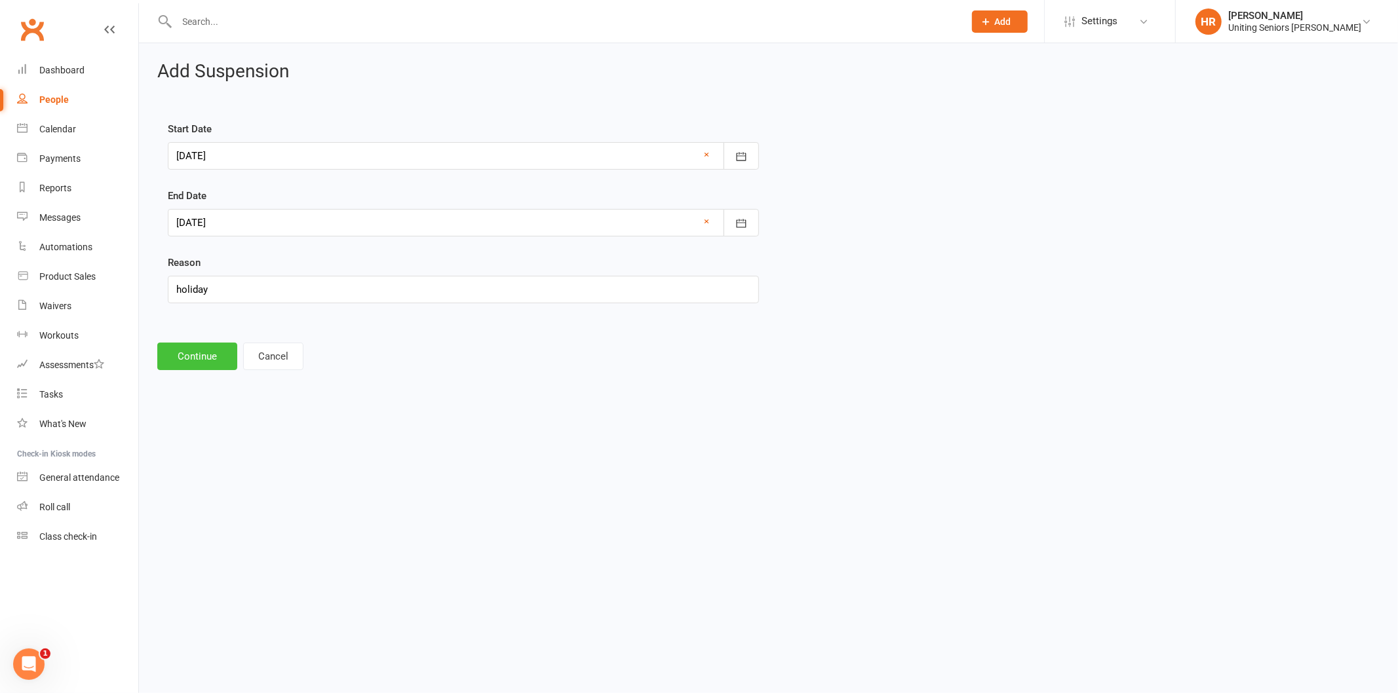
click at [176, 353] on button "Continue" at bounding box center [197, 357] width 80 height 28
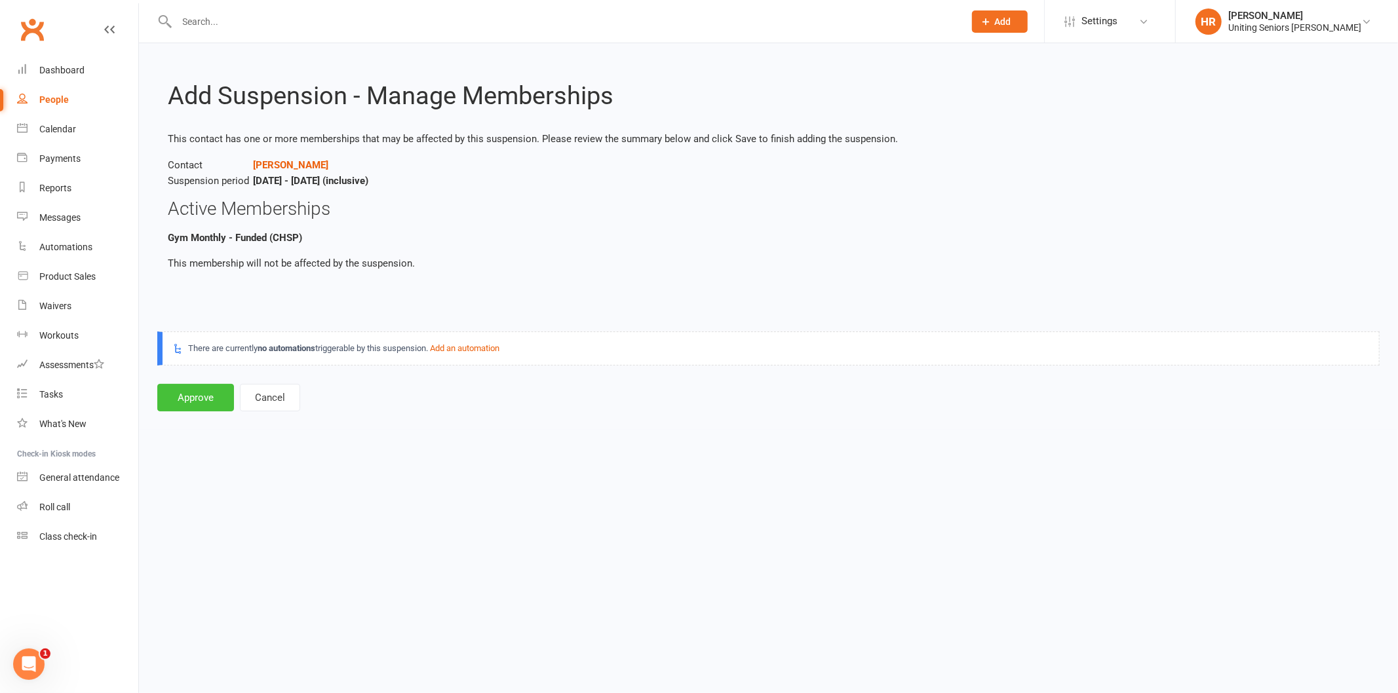
click at [190, 397] on button "Approve" at bounding box center [195, 398] width 77 height 28
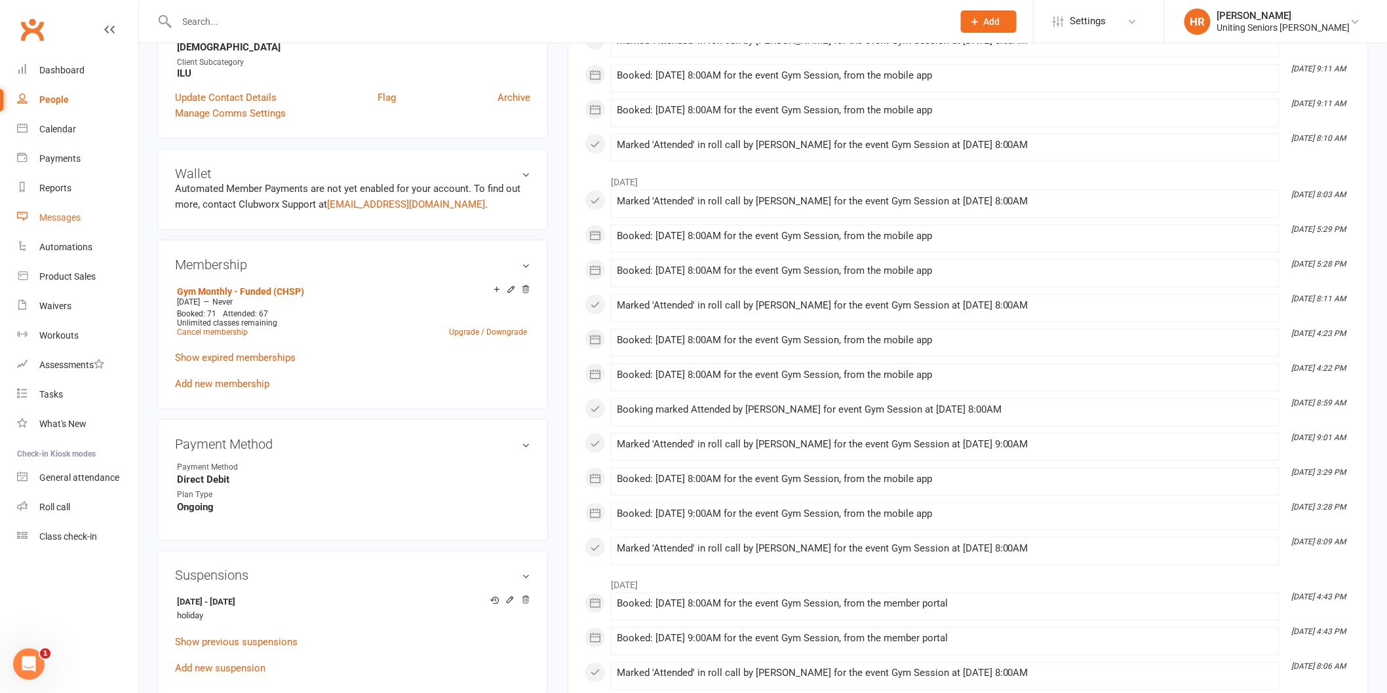
scroll to position [436, 0]
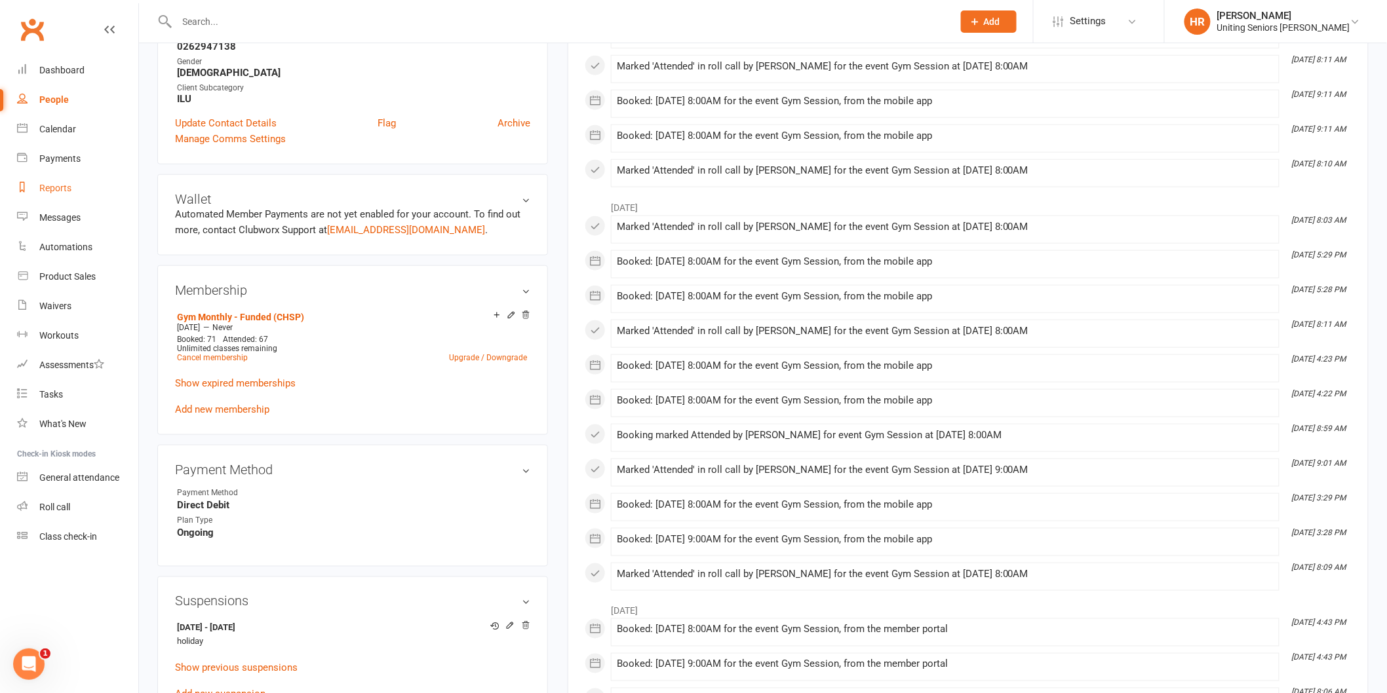
click at [72, 191] on link "Reports" at bounding box center [77, 188] width 121 height 29
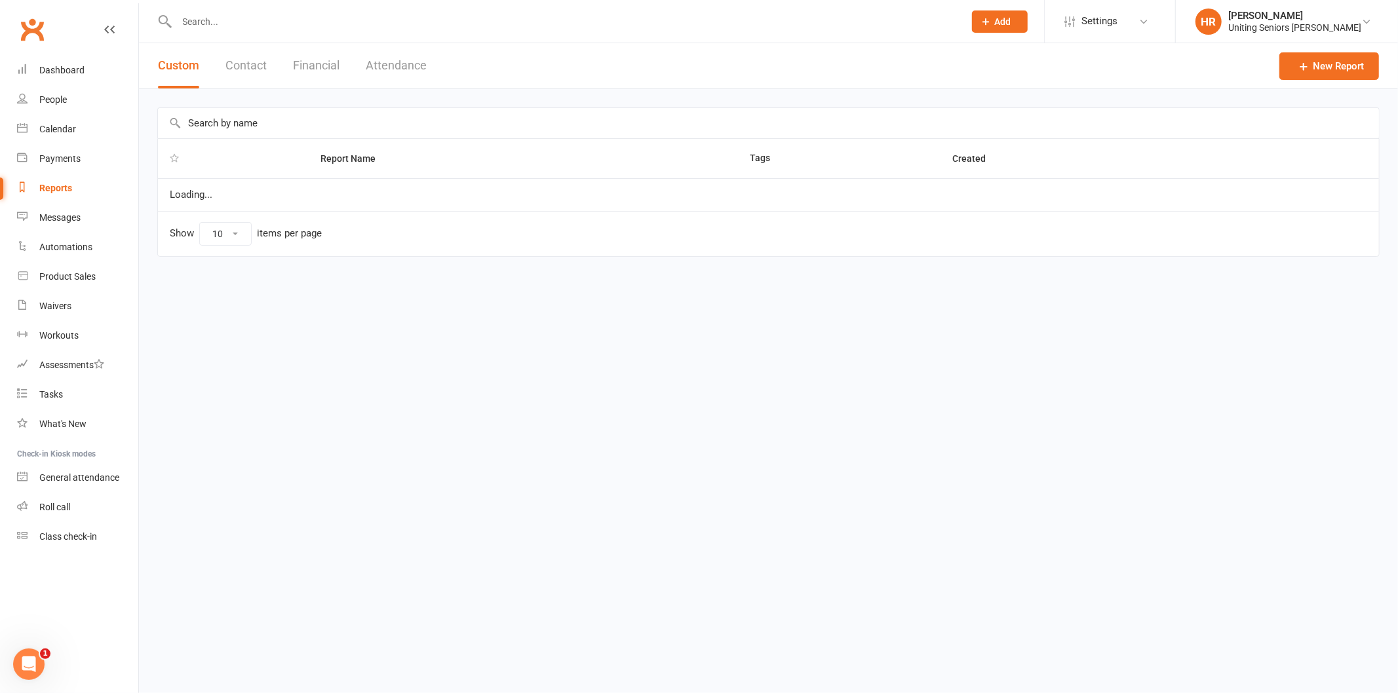
select select "100"
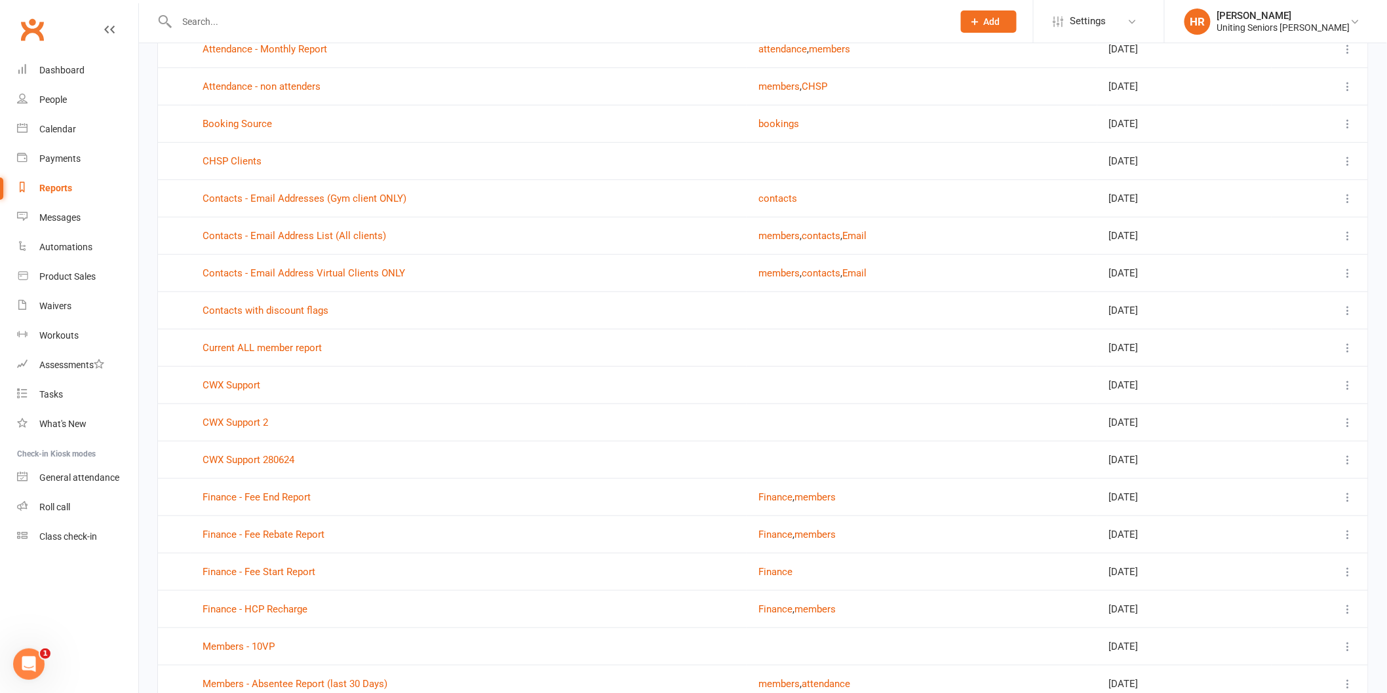
scroll to position [436, 0]
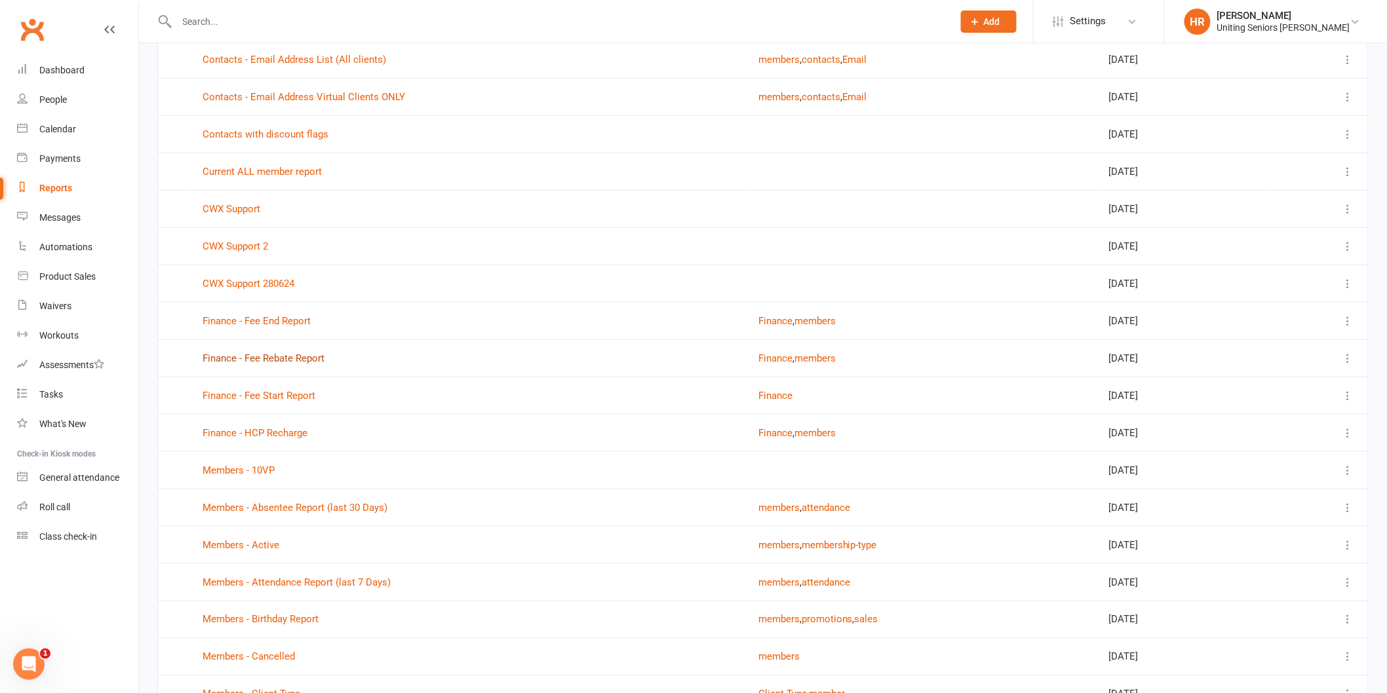
click at [289, 355] on link "Finance - Fee Rebate Report" at bounding box center [264, 359] width 122 height 12
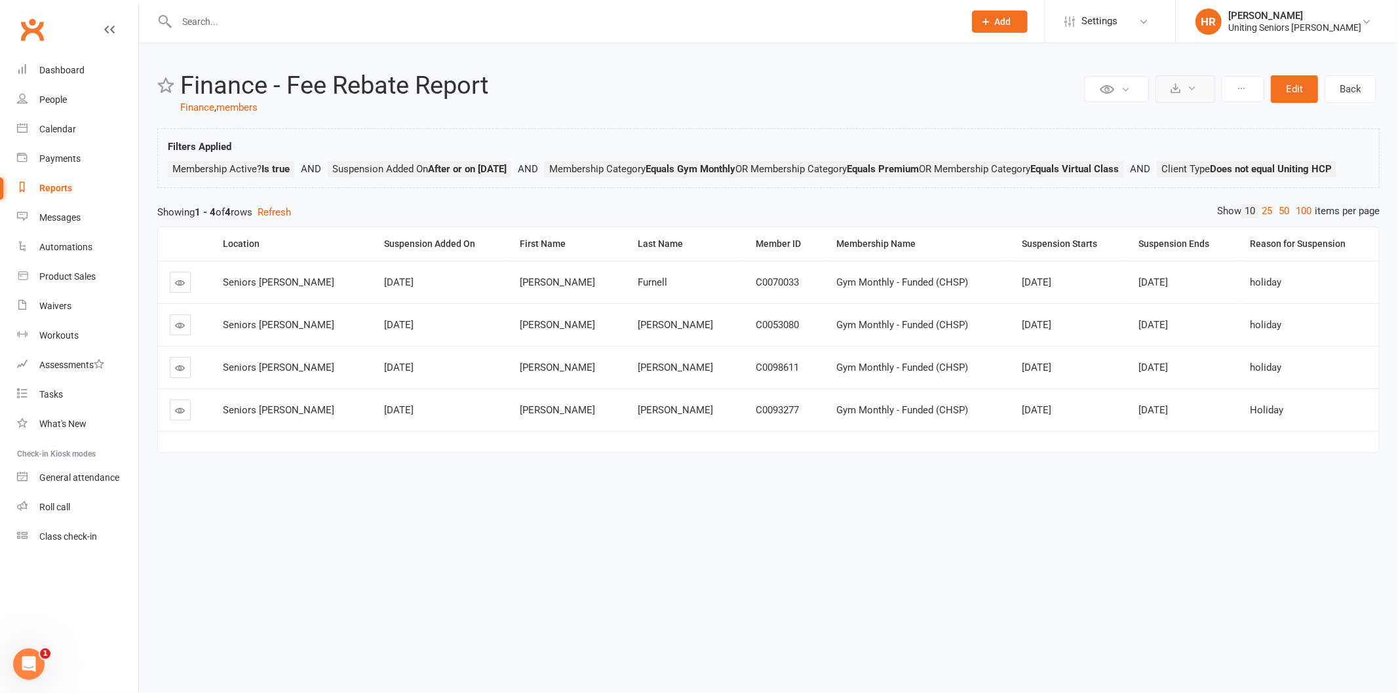
click at [1188, 90] on icon at bounding box center [1192, 88] width 10 height 10
click at [1181, 125] on link "Export to CSV" at bounding box center [1146, 120] width 138 height 26
click at [64, 185] on div "Reports" at bounding box center [55, 188] width 33 height 10
select select "100"
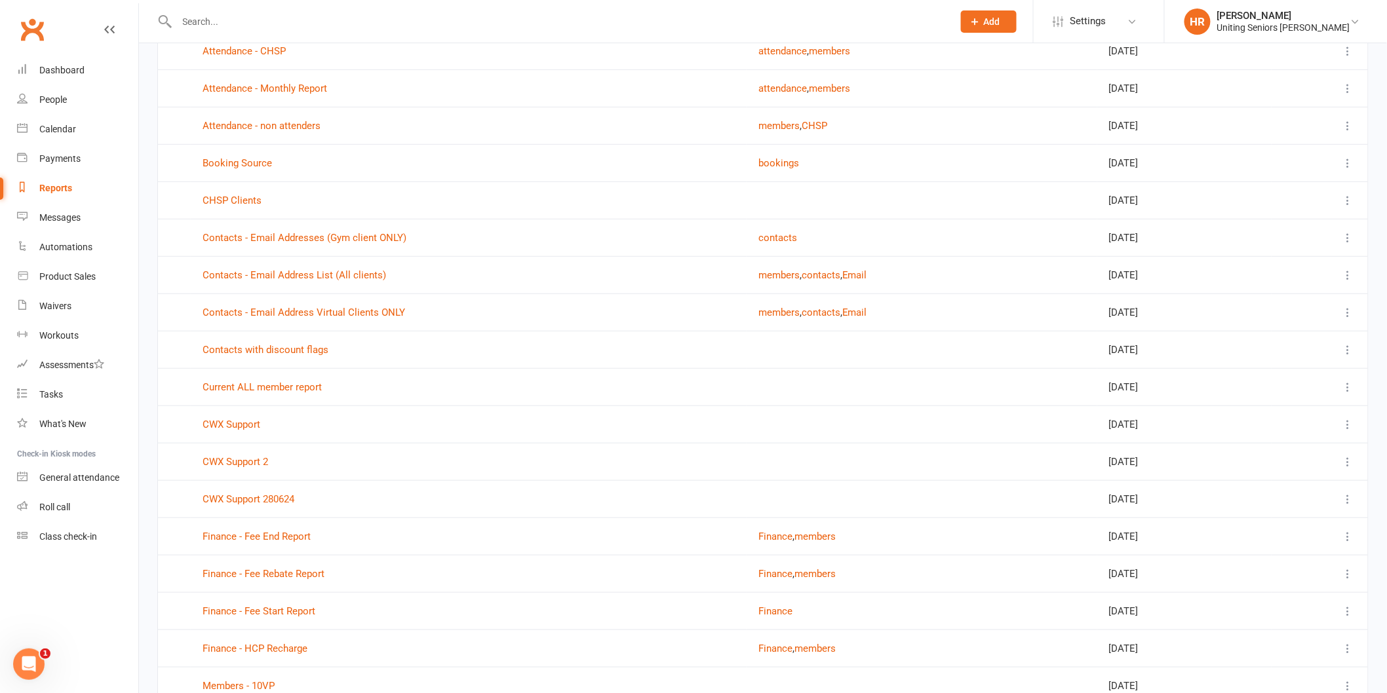
scroll to position [436, 0]
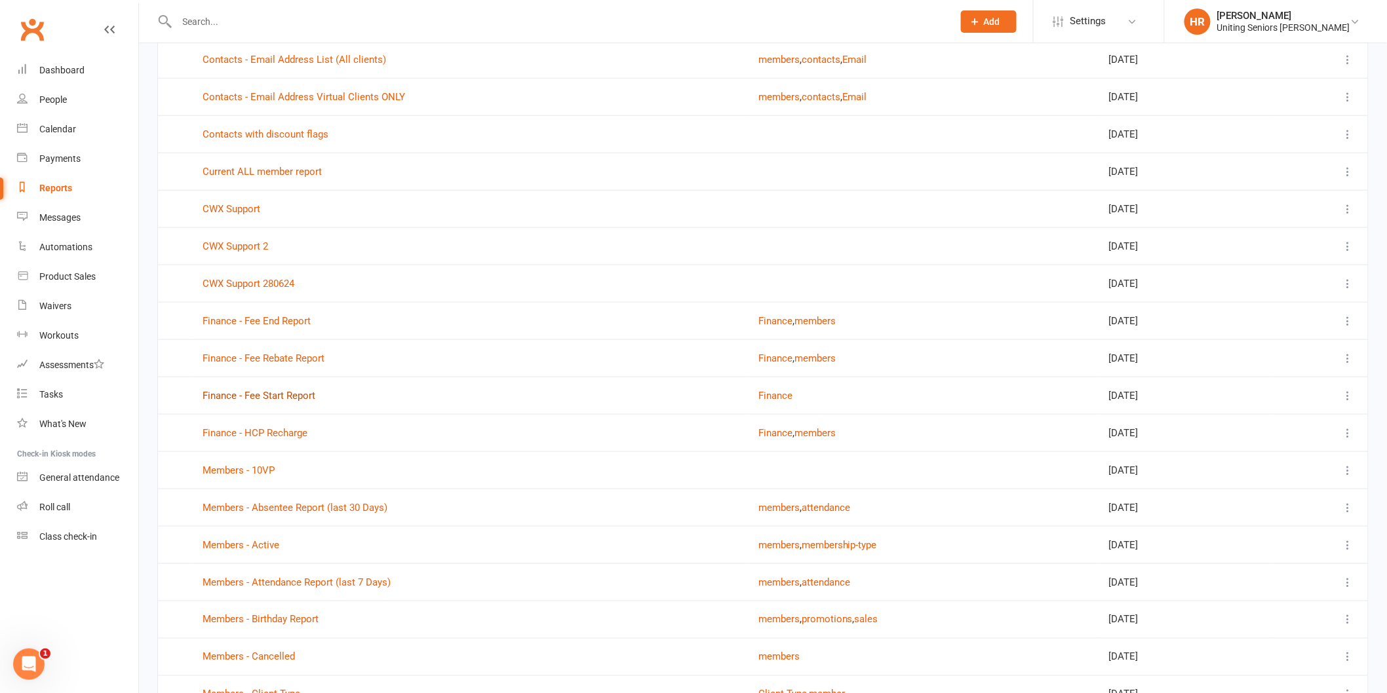
click at [259, 396] on link "Finance - Fee Start Report" at bounding box center [259, 396] width 113 height 12
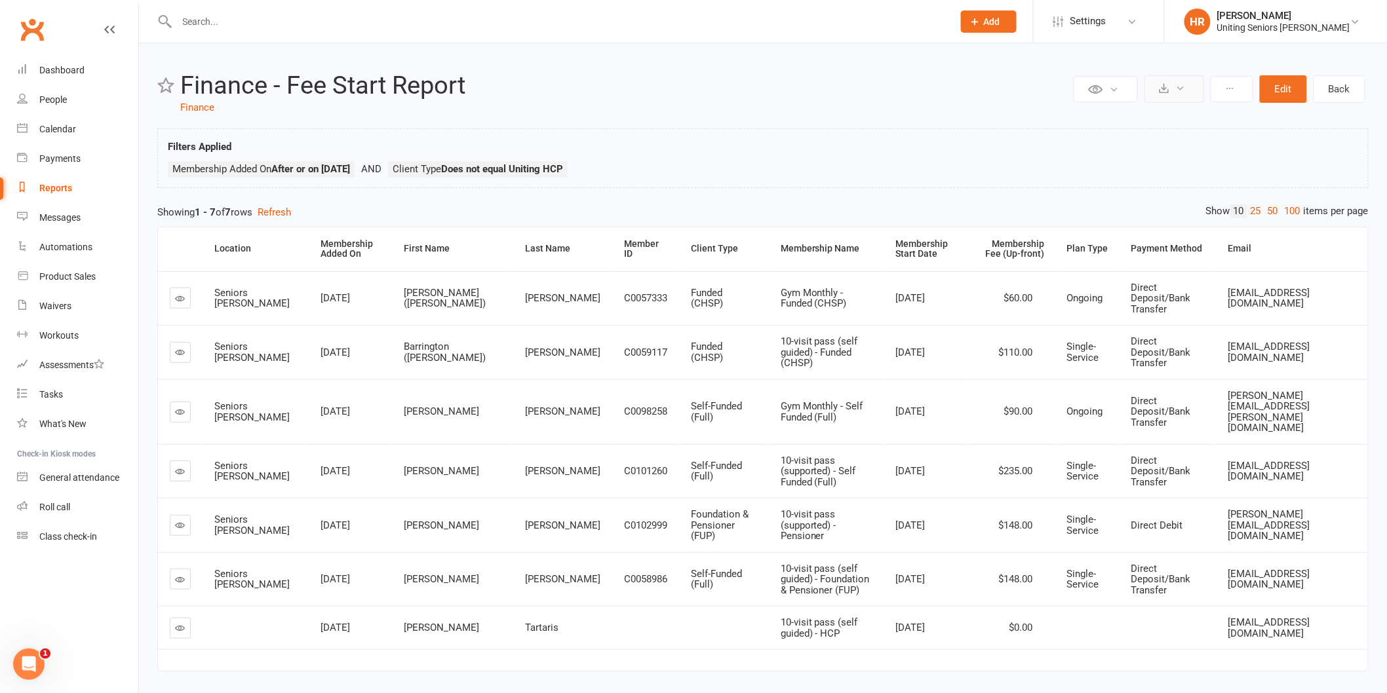
click at [1181, 94] on button at bounding box center [1174, 89] width 60 height 28
click at [1172, 113] on link "Export to CSV" at bounding box center [1135, 120] width 138 height 26
click at [75, 142] on link "Calendar" at bounding box center [77, 129] width 121 height 29
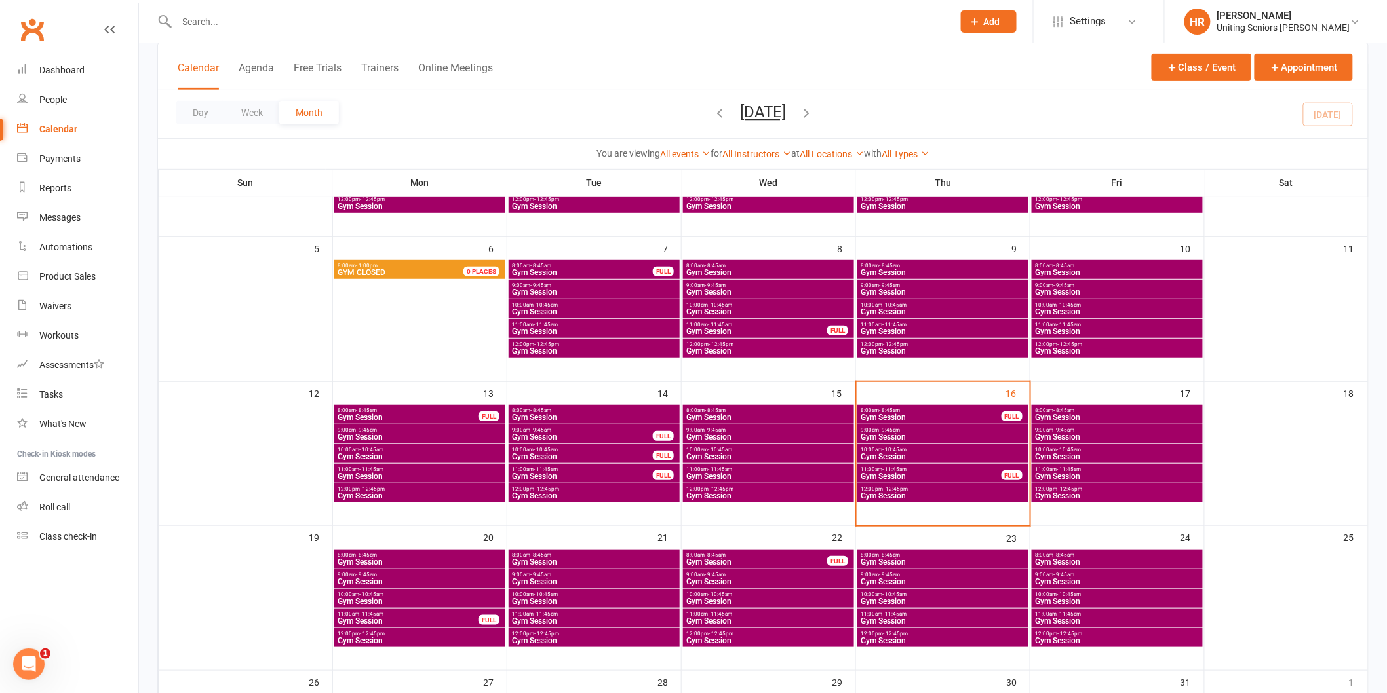
scroll to position [321, 0]
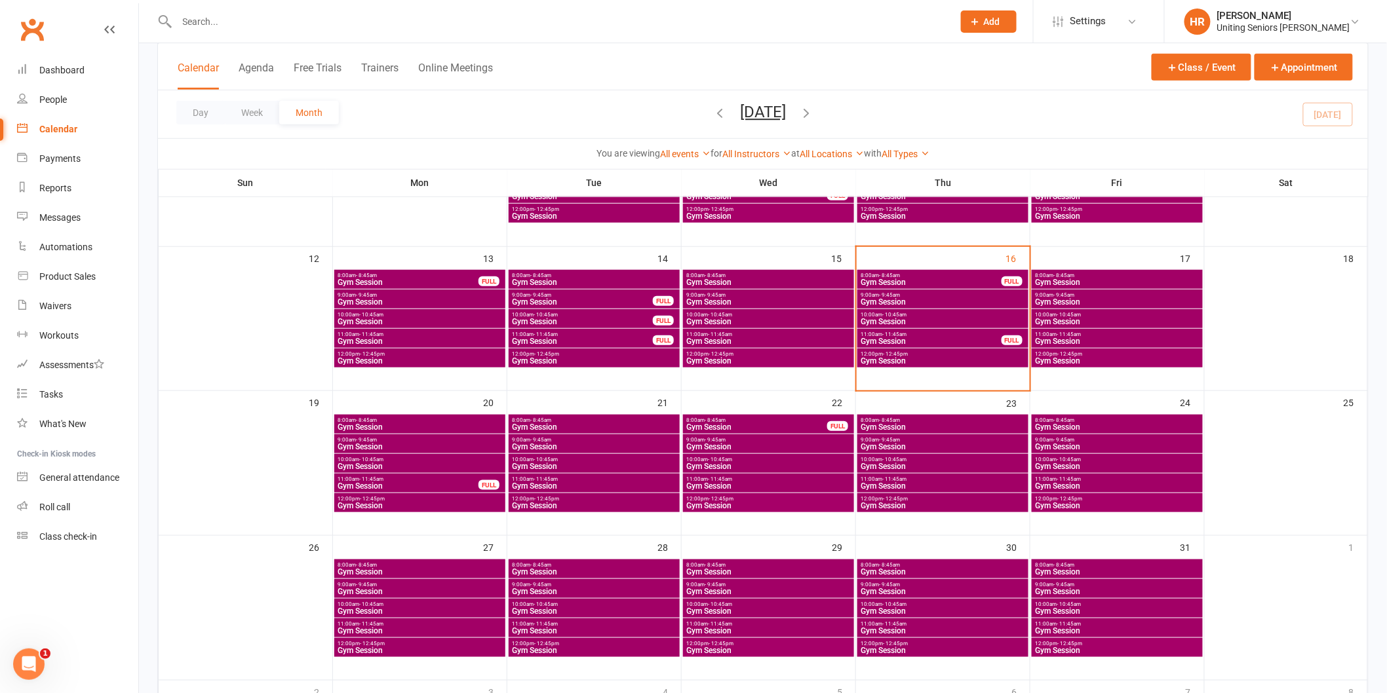
click at [746, 427] on span "Gym Session" at bounding box center [757, 427] width 142 height 8
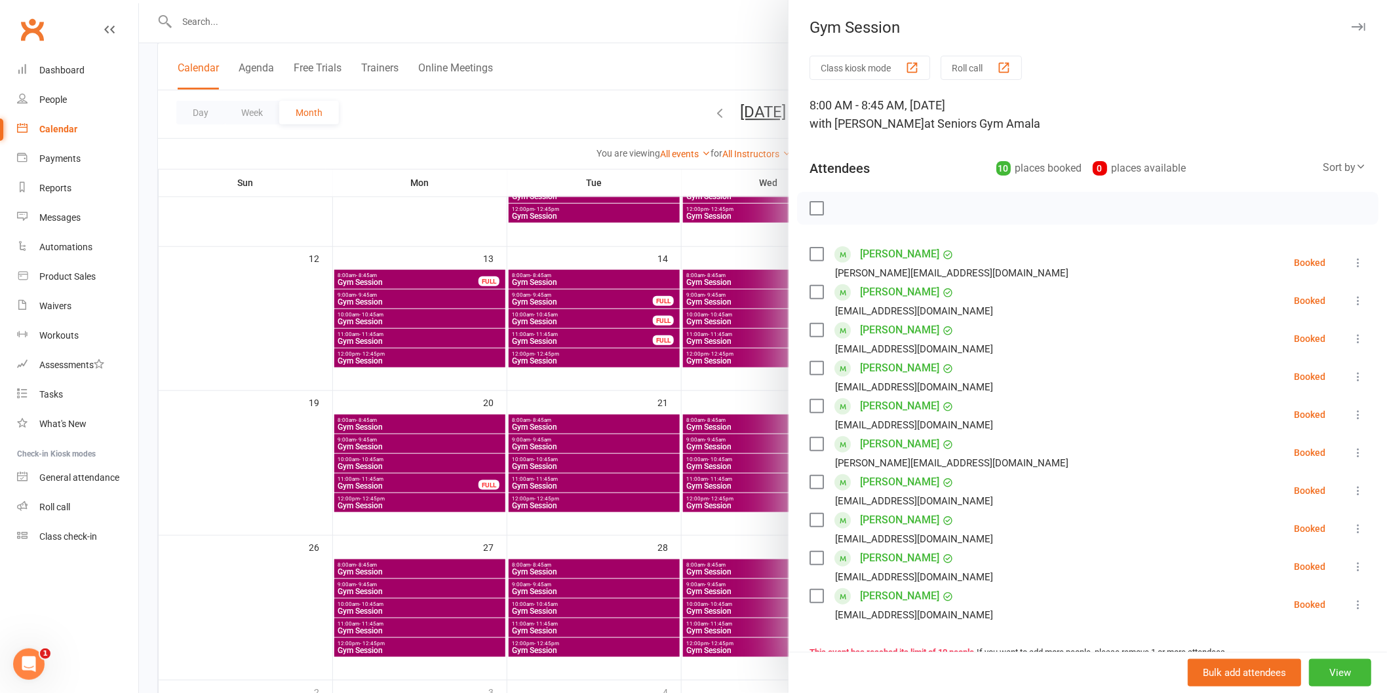
click at [738, 436] on div at bounding box center [763, 346] width 1248 height 693
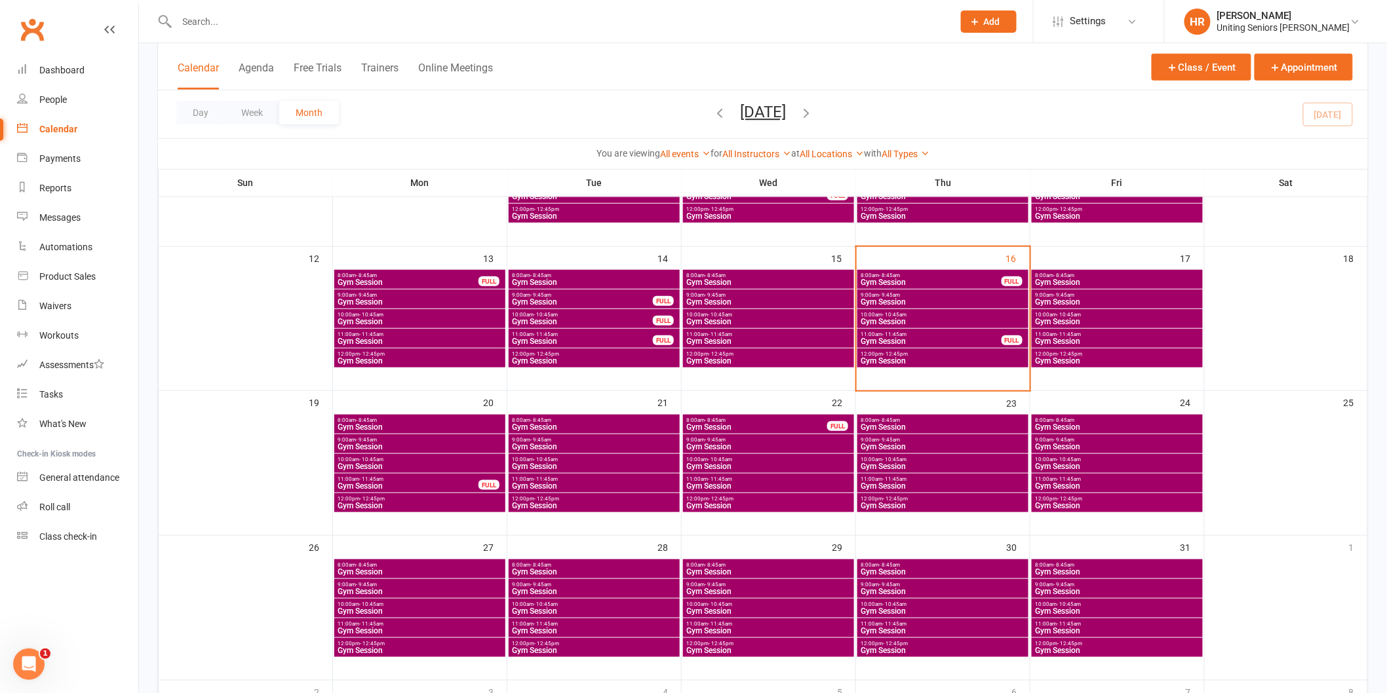
click at [745, 446] on span "Gym Session" at bounding box center [769, 447] width 166 height 8
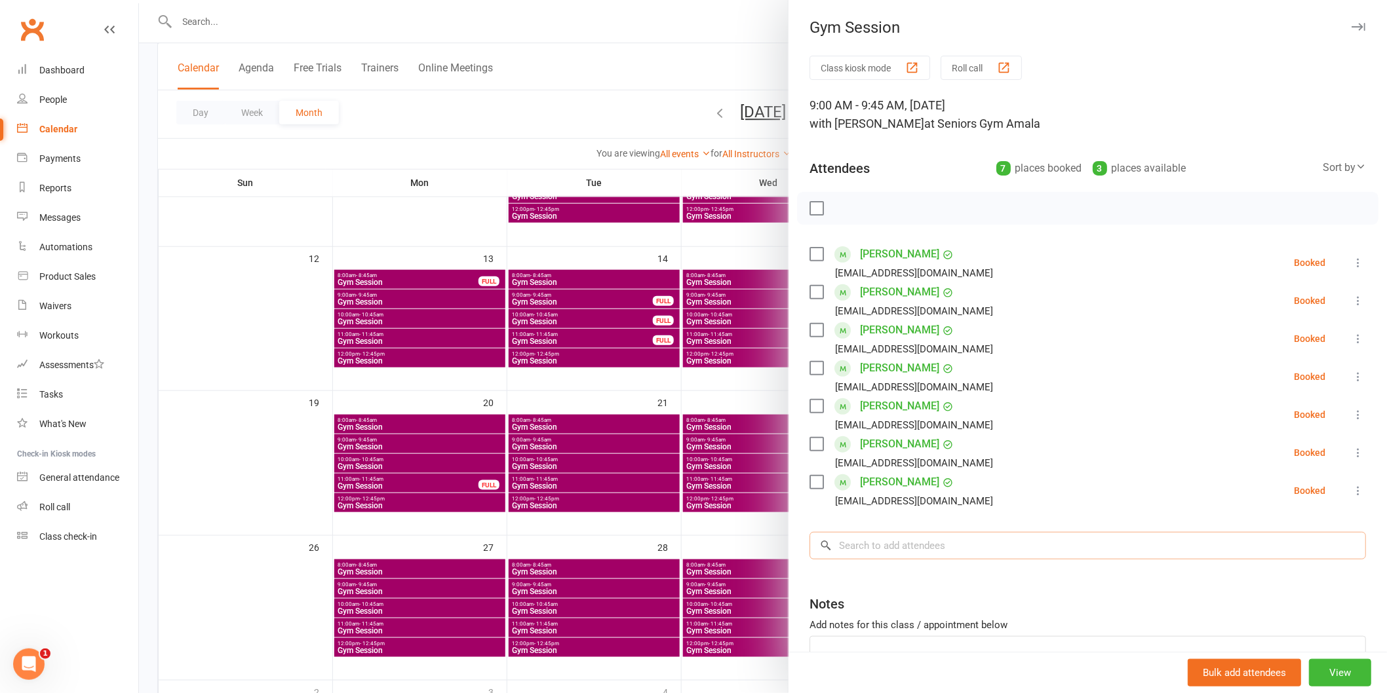
click at [853, 544] on input "search" at bounding box center [1087, 546] width 556 height 28
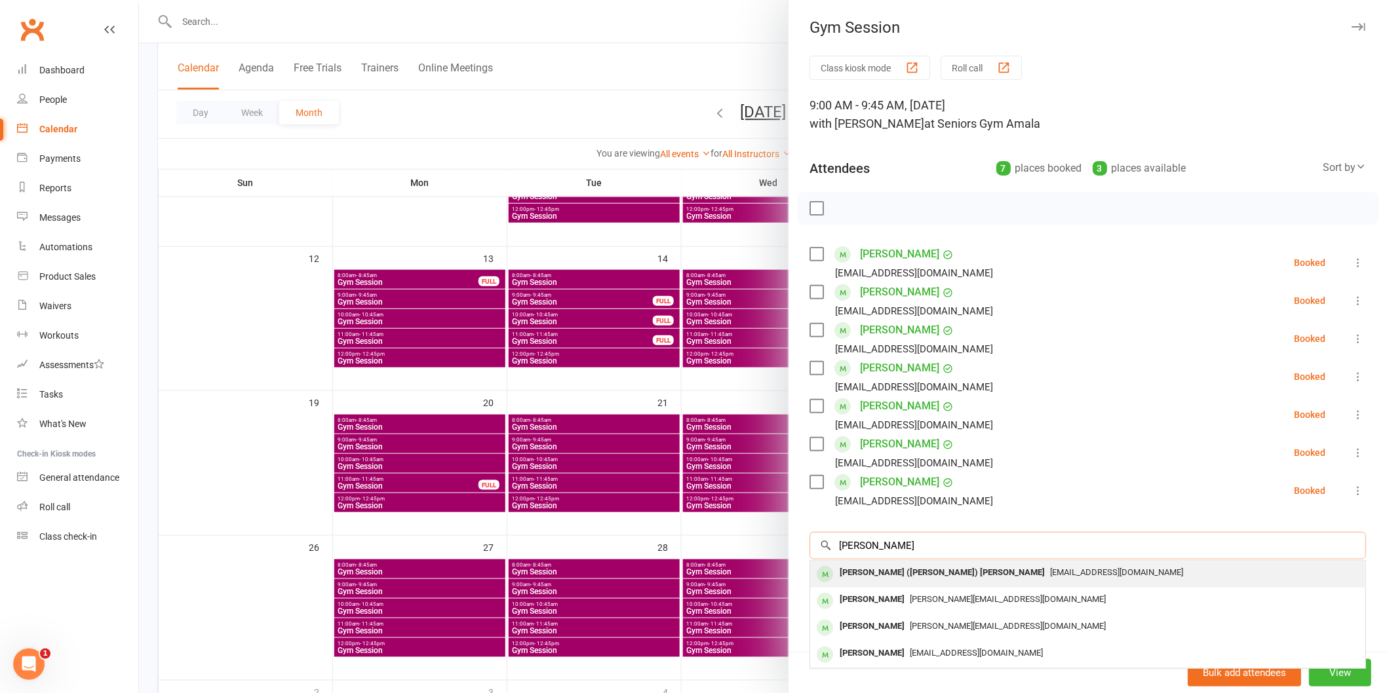
type input "[PERSON_NAME]"
click at [861, 582] on div "[PERSON_NAME] ([PERSON_NAME]) [PERSON_NAME]" at bounding box center [942, 573] width 216 height 19
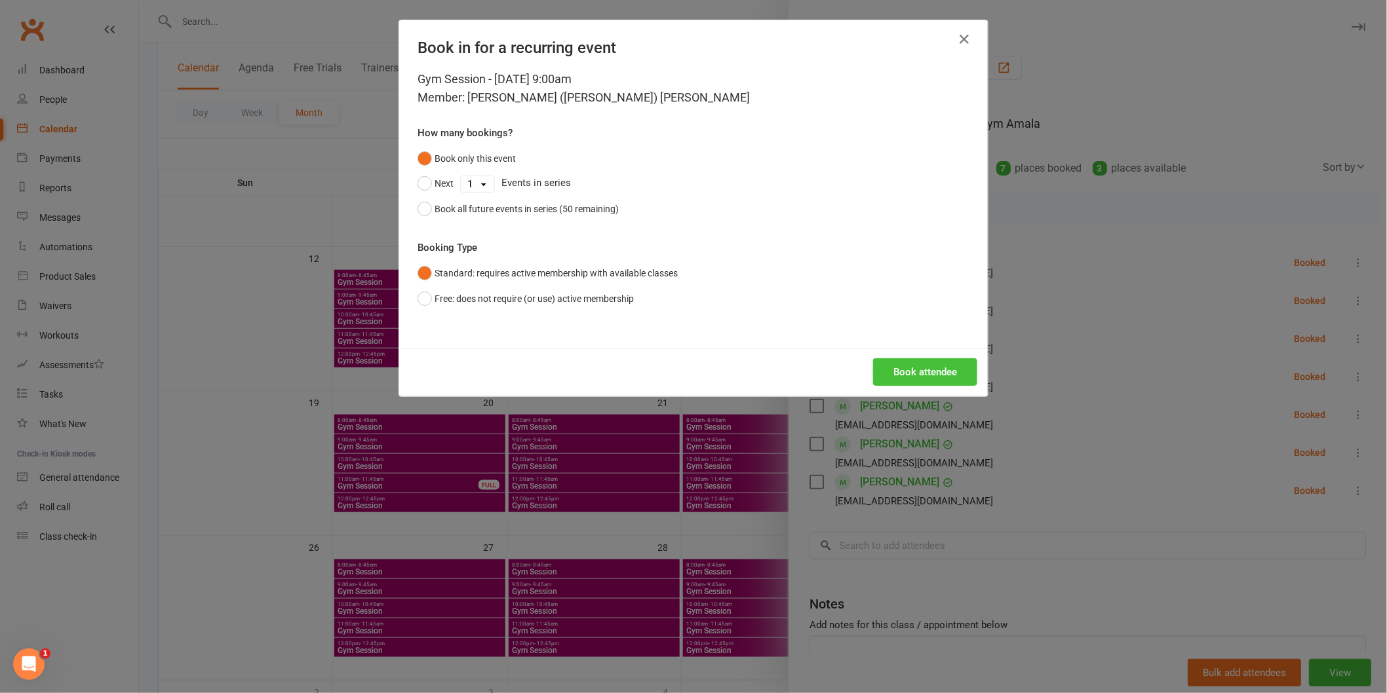
click at [941, 376] on button "Book attendee" at bounding box center [925, 372] width 104 height 28
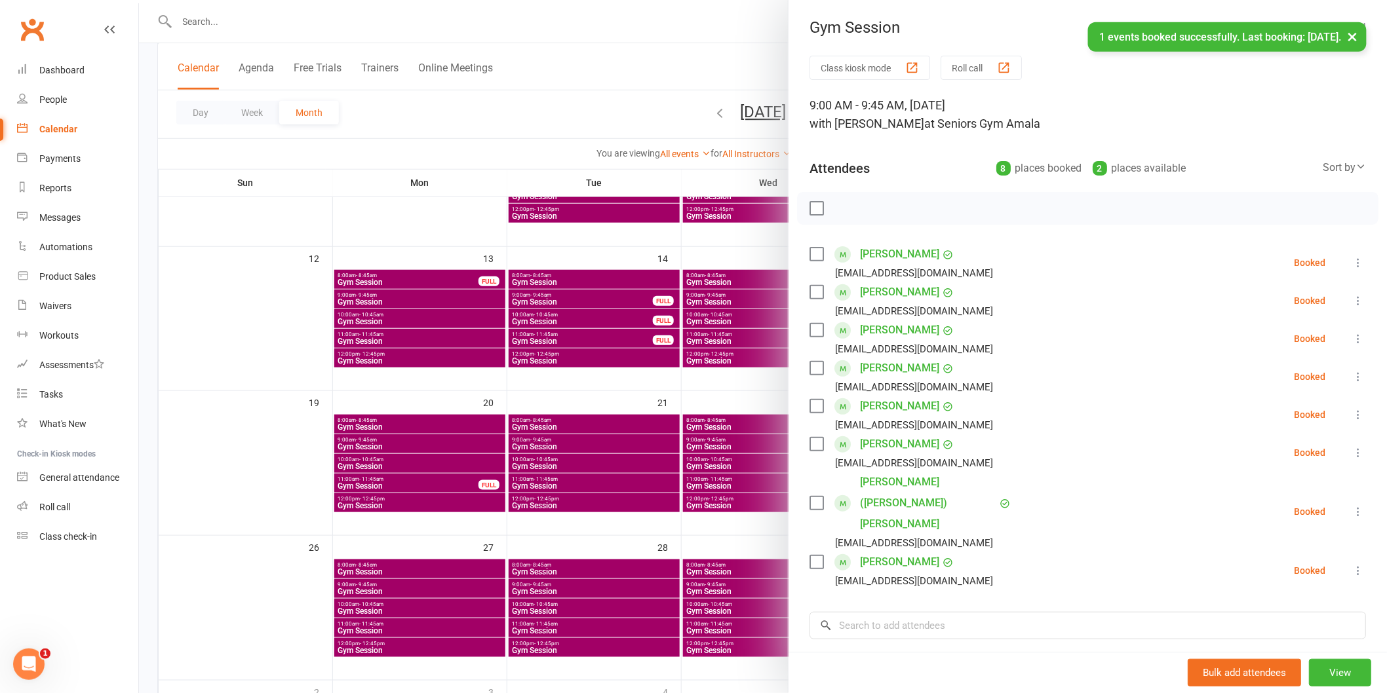
click at [699, 448] on div at bounding box center [763, 346] width 1248 height 693
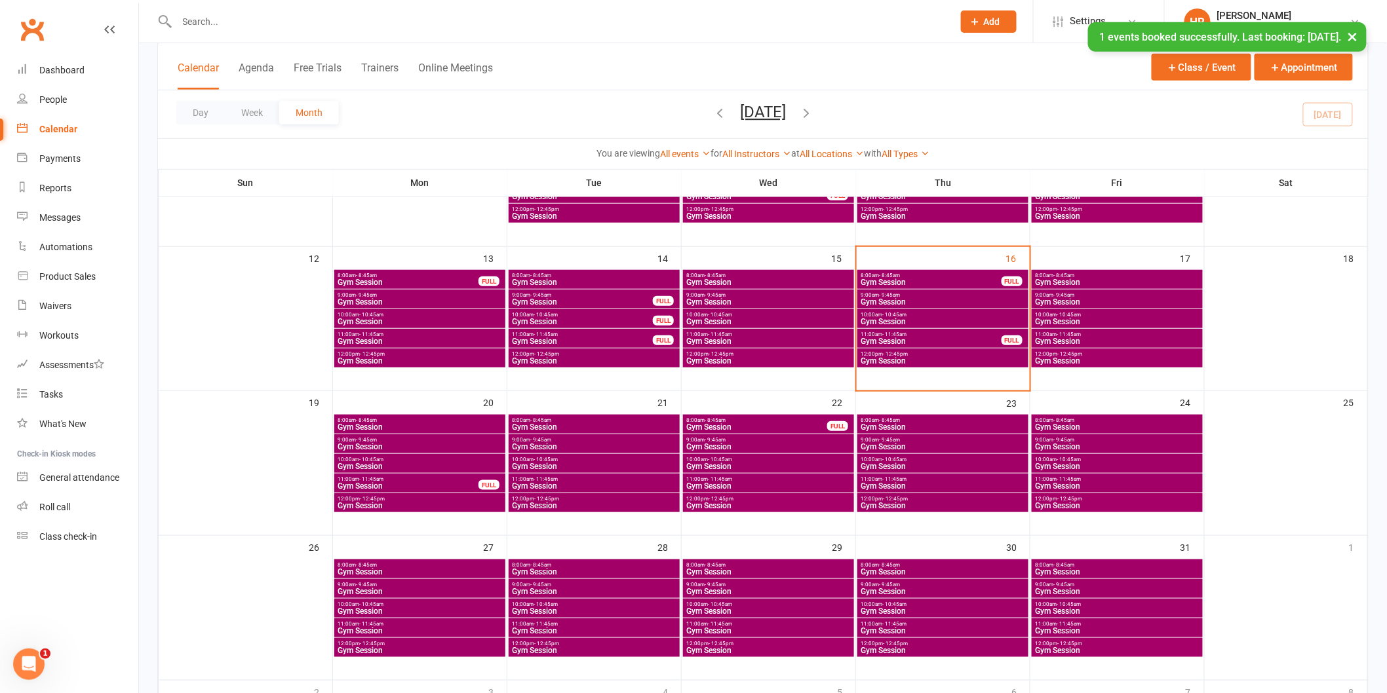
click at [1078, 423] on span "Gym Session" at bounding box center [1117, 427] width 166 height 8
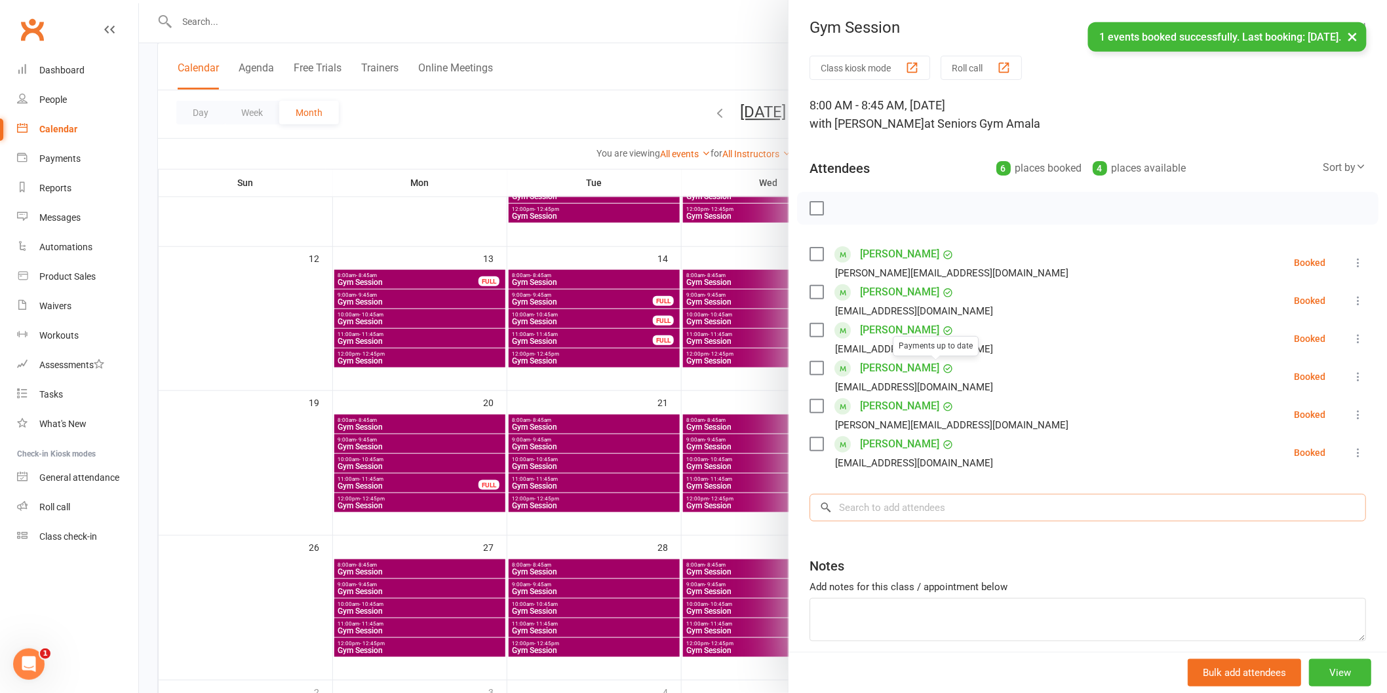
click at [889, 508] on input "search" at bounding box center [1087, 508] width 556 height 28
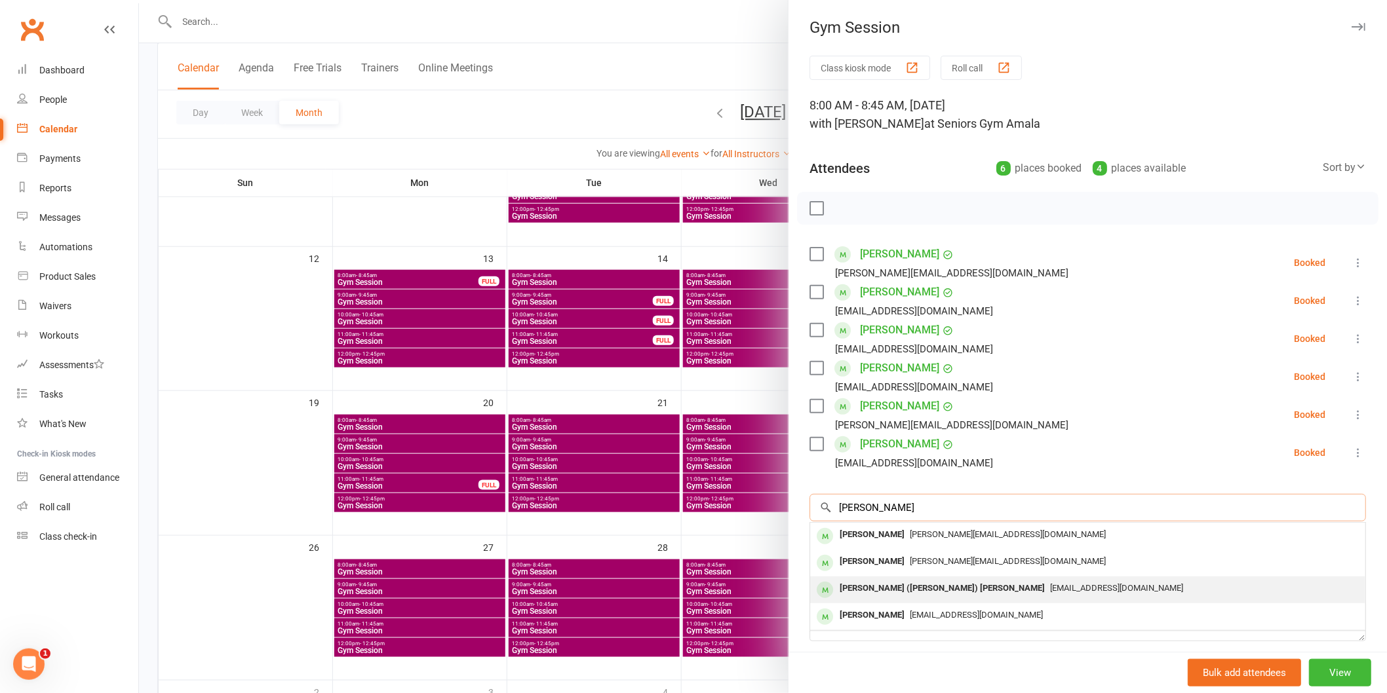
type input "[PERSON_NAME]"
click at [1050, 587] on span "[EMAIL_ADDRESS][DOMAIN_NAME]" at bounding box center [1116, 588] width 133 height 10
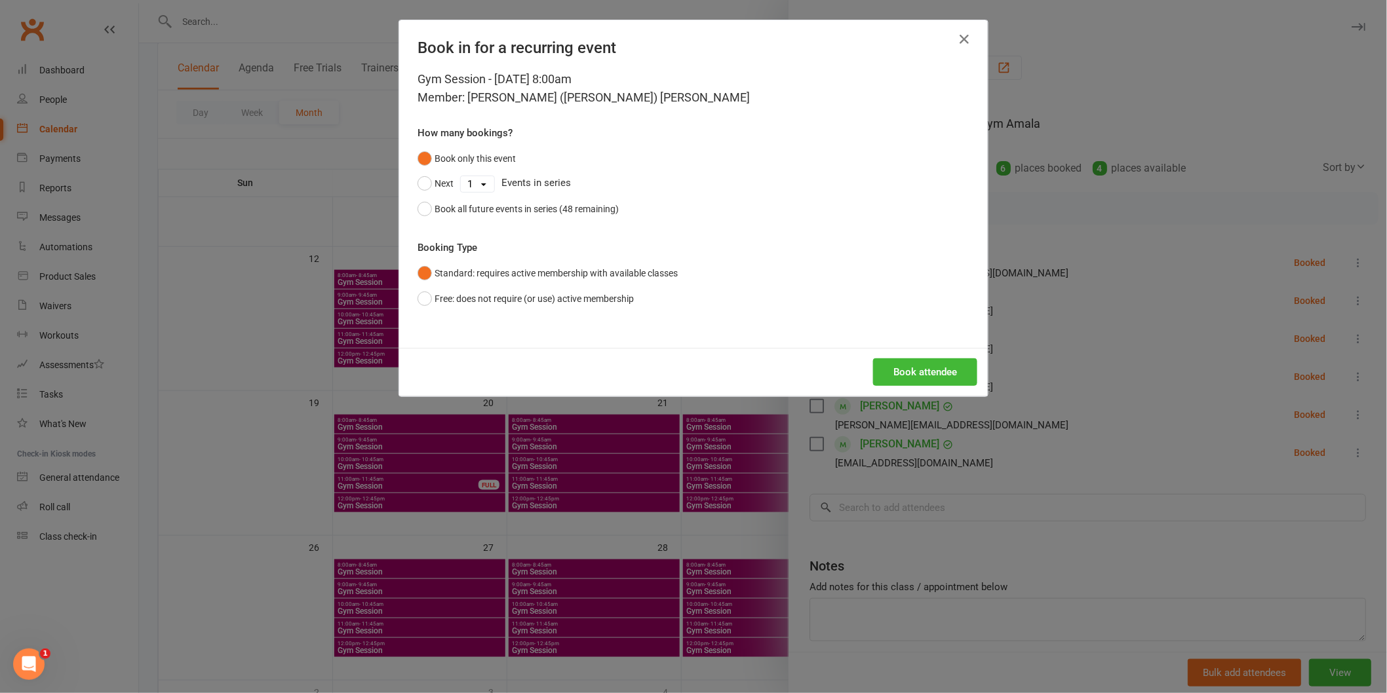
click at [936, 357] on div "Book attendee" at bounding box center [693, 372] width 589 height 48
click at [942, 377] on button "Book attendee" at bounding box center [925, 372] width 104 height 28
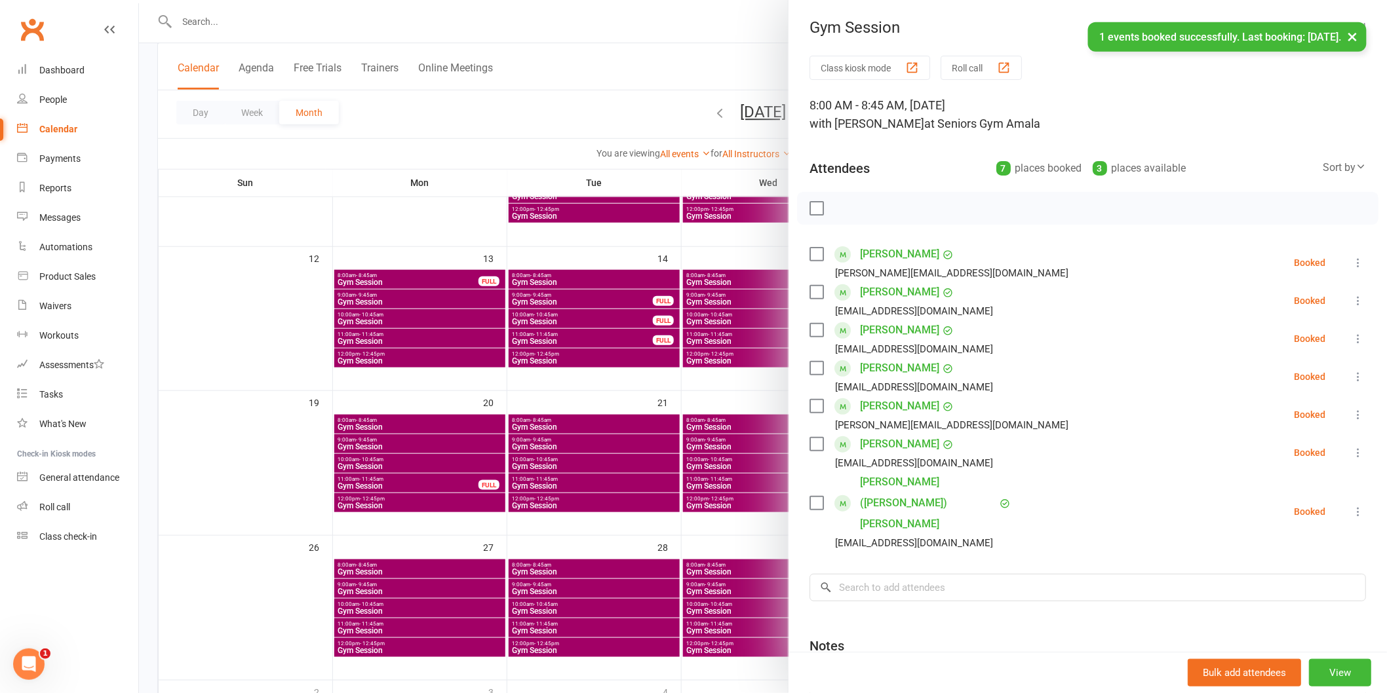
click at [699, 479] on div at bounding box center [763, 346] width 1248 height 693
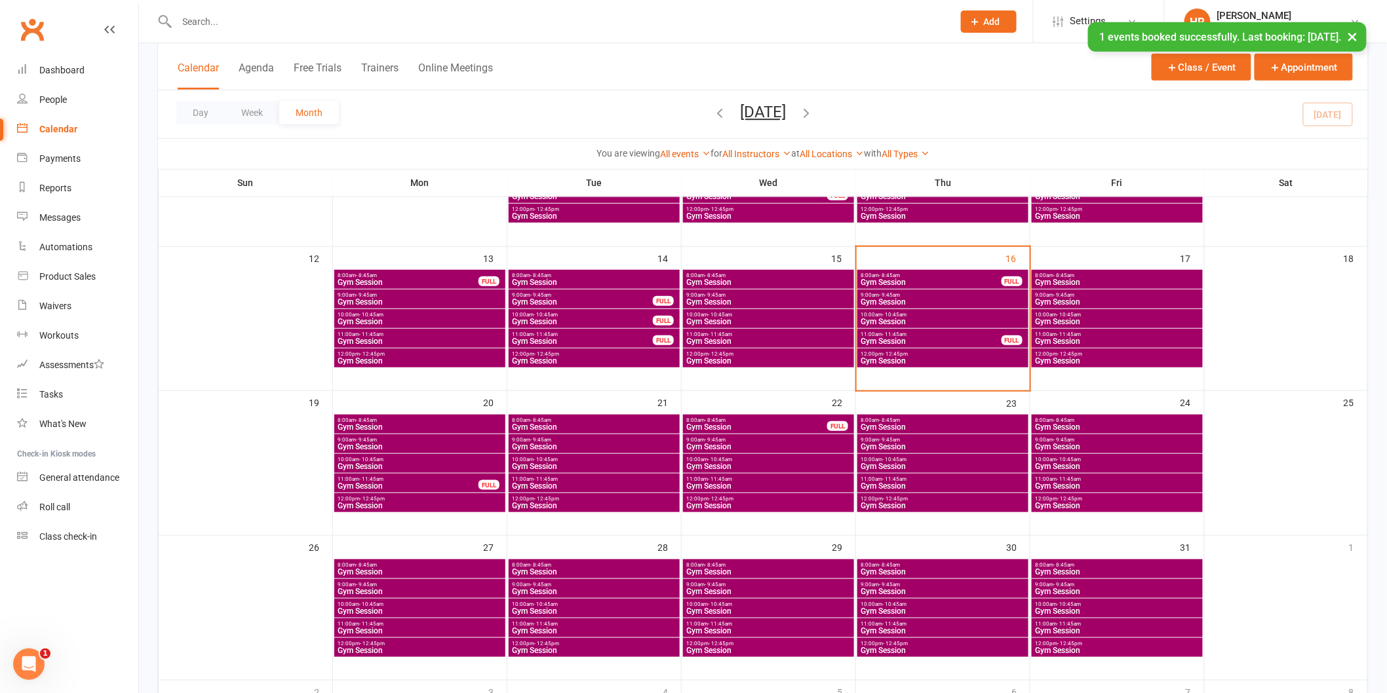
click at [599, 444] on span "Gym Session" at bounding box center [594, 447] width 166 height 8
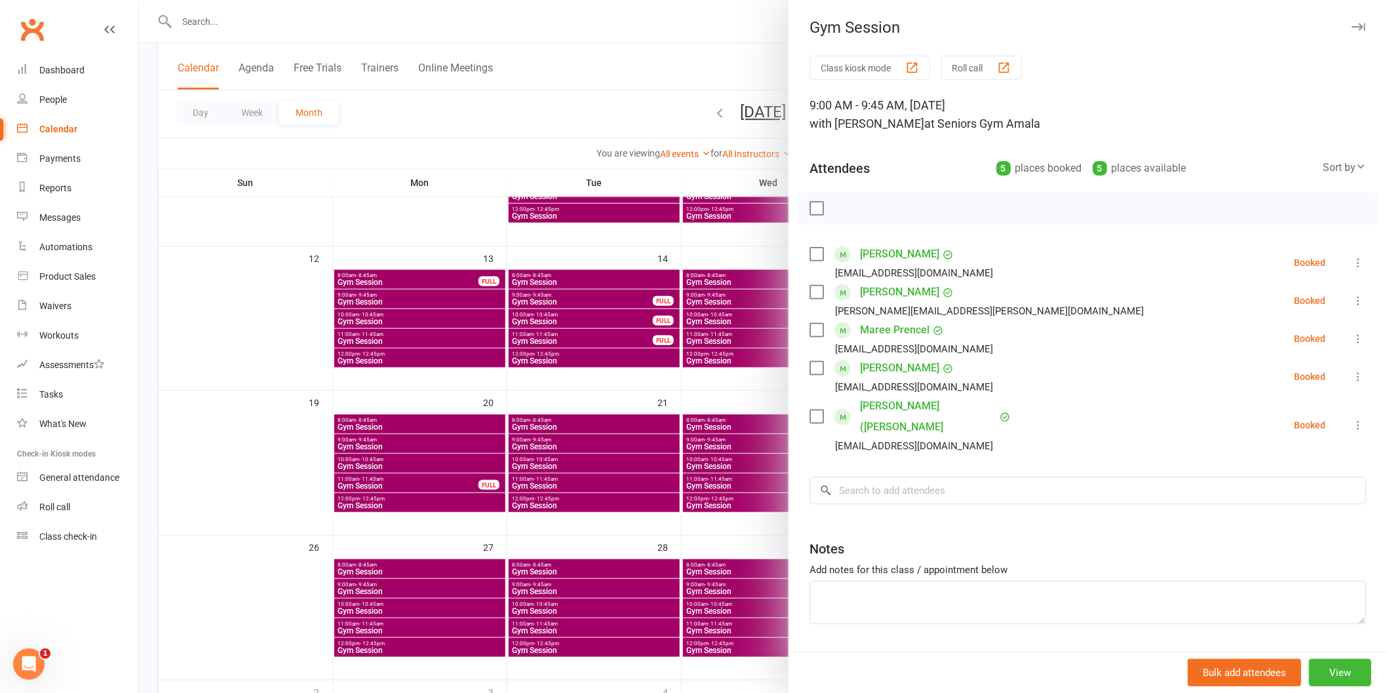
click at [599, 444] on div at bounding box center [763, 346] width 1248 height 693
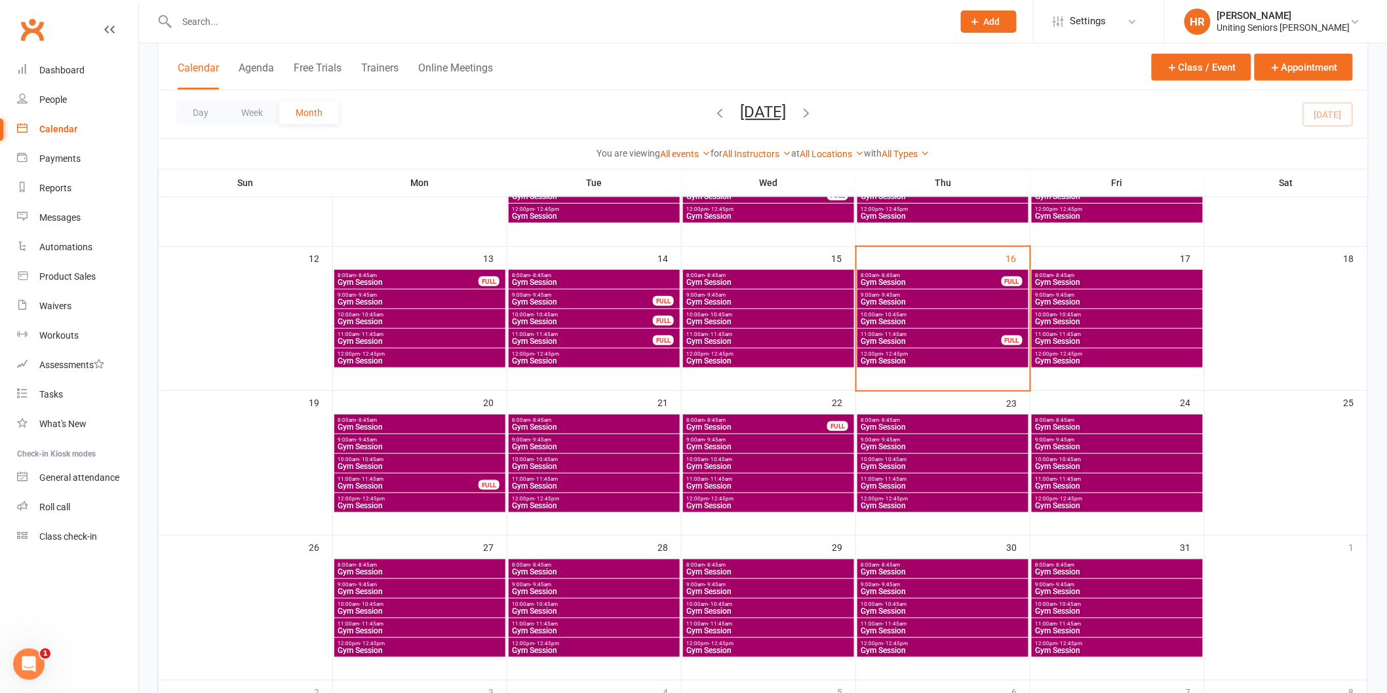
click at [970, 303] on span "Gym Session" at bounding box center [943, 302] width 166 height 8
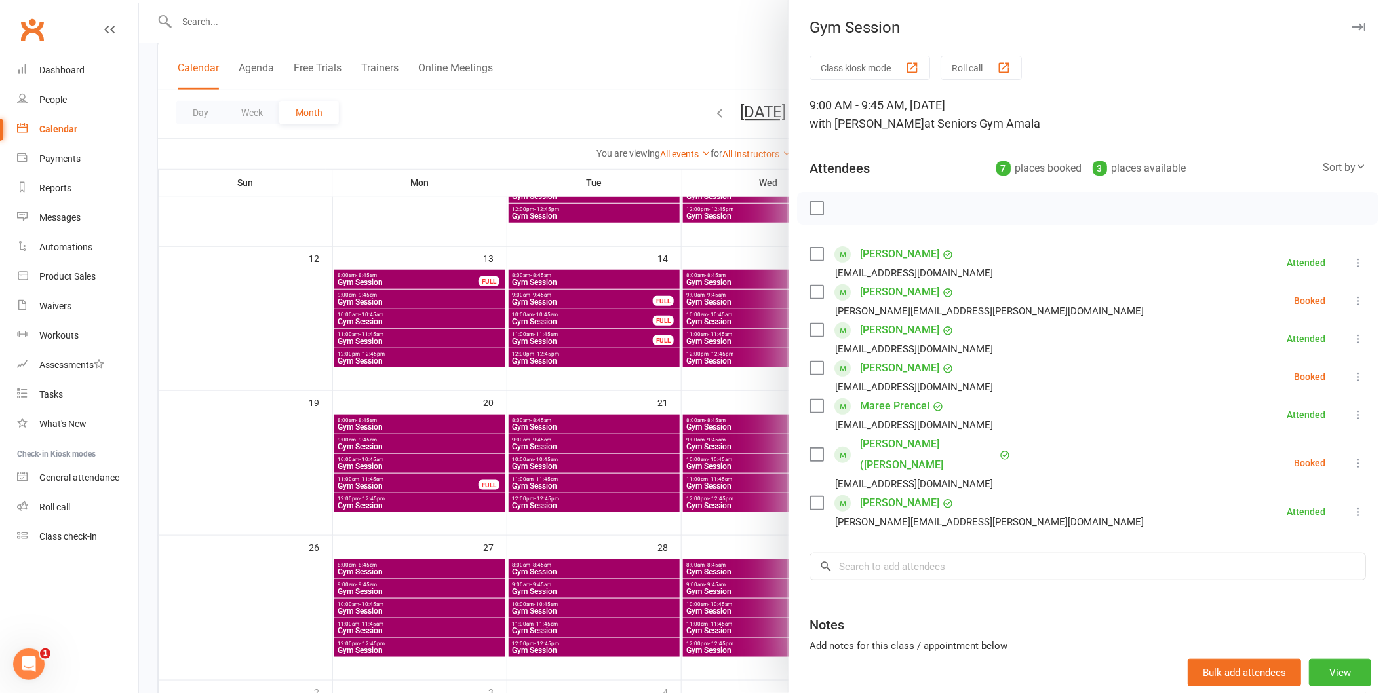
drag, startPoint x: 1338, startPoint y: 300, endPoint x: 1330, endPoint y: 319, distance: 20.6
click at [1351, 303] on icon at bounding box center [1357, 300] width 13 height 13
click at [1306, 382] on link "Check in" at bounding box center [1294, 379] width 141 height 26
drag, startPoint x: 1336, startPoint y: 377, endPoint x: 1318, endPoint y: 460, distance: 85.1
click at [1351, 378] on icon at bounding box center [1357, 376] width 13 height 13
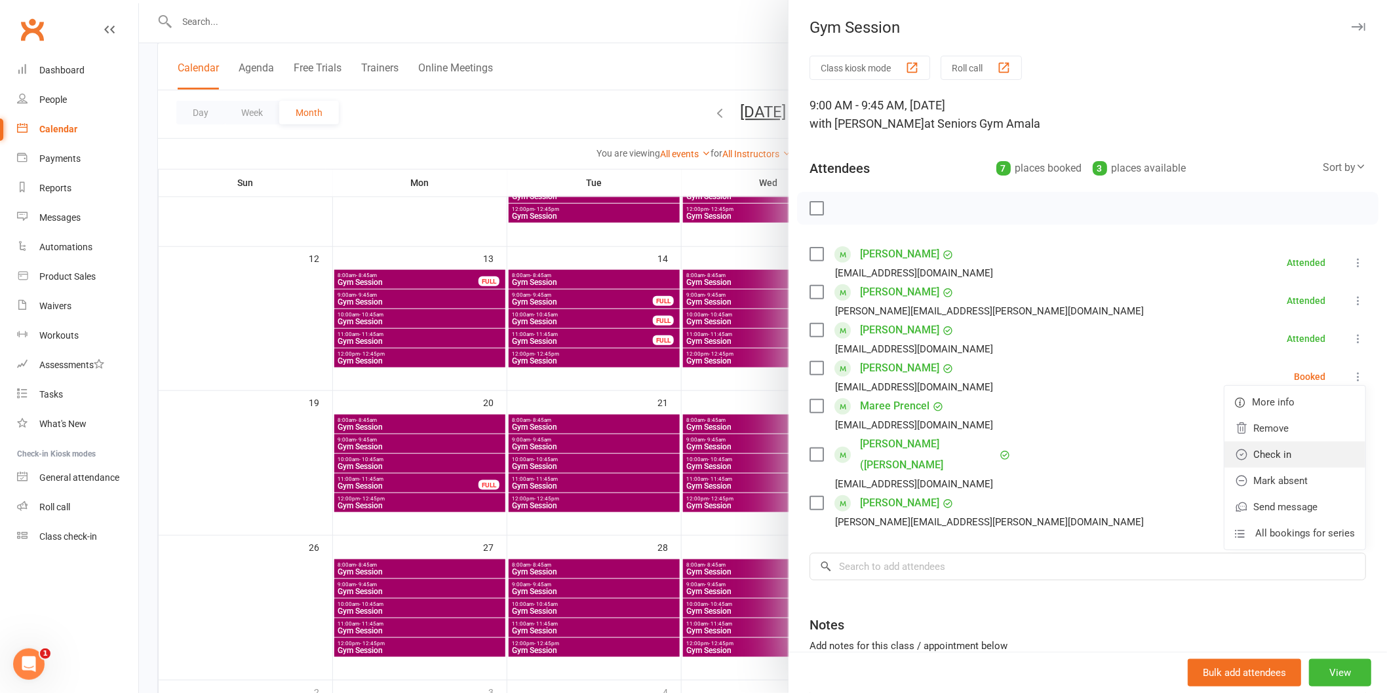
click at [1318, 463] on link "Check in" at bounding box center [1294, 455] width 141 height 26
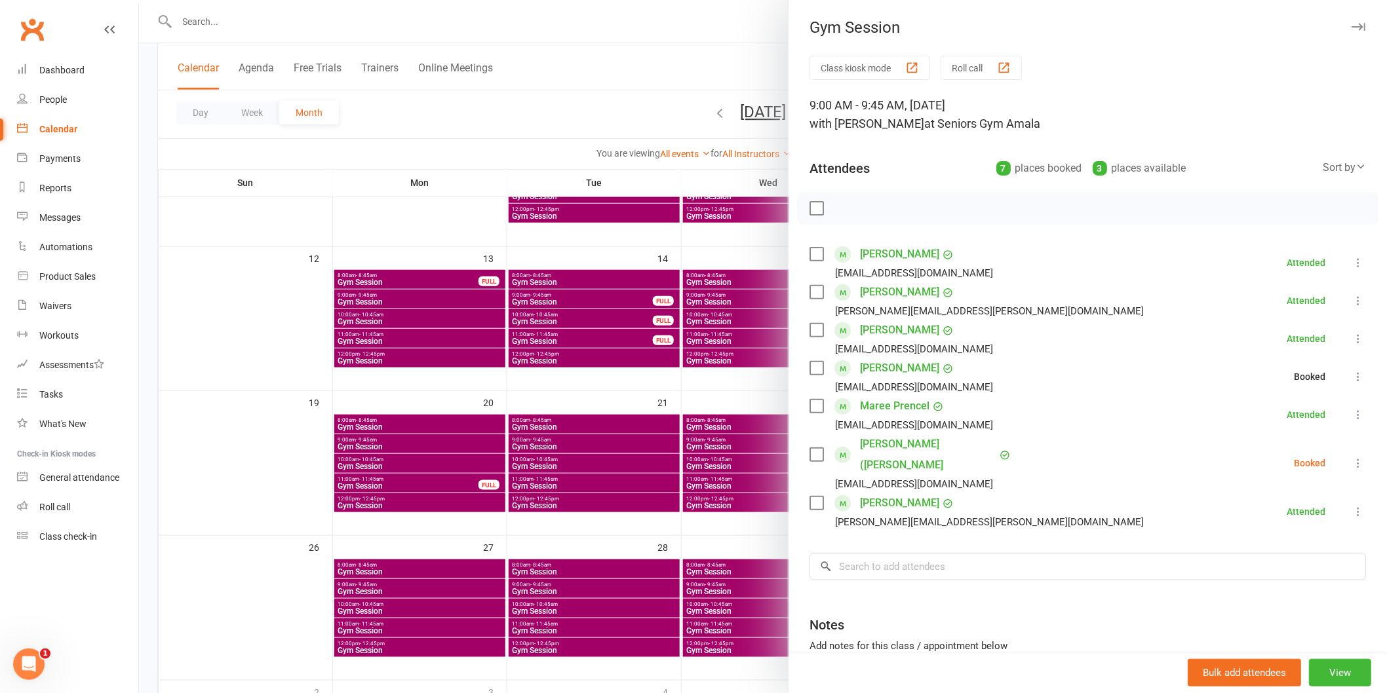
drag, startPoint x: 1332, startPoint y: 453, endPoint x: 1298, endPoint y: 543, distance: 96.0
click at [1351, 457] on icon at bounding box center [1357, 463] width 13 height 13
click at [1300, 535] on link "Check in" at bounding box center [1294, 541] width 141 height 26
drag, startPoint x: 594, startPoint y: 427, endPoint x: 906, endPoint y: 384, distance: 314.9
click at [598, 427] on div at bounding box center [763, 346] width 1248 height 693
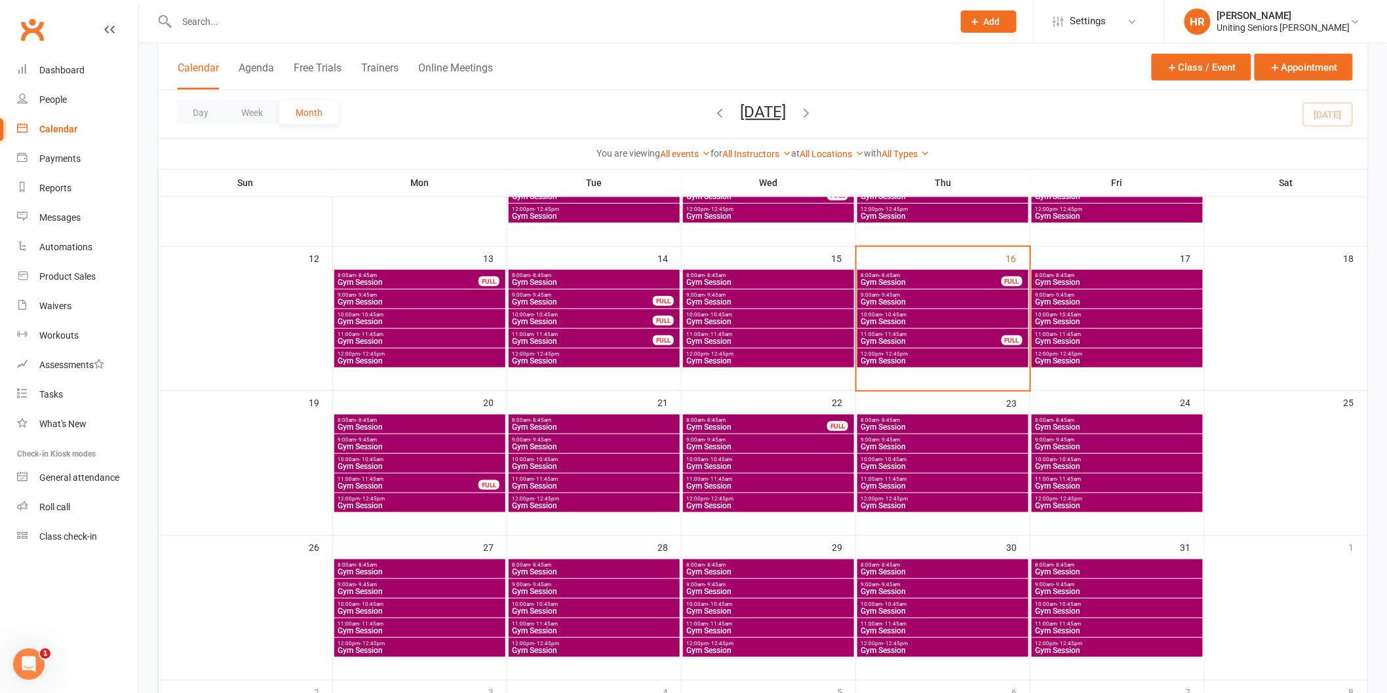
click at [1068, 273] on span "- 8:45am" at bounding box center [1063, 276] width 21 height 6
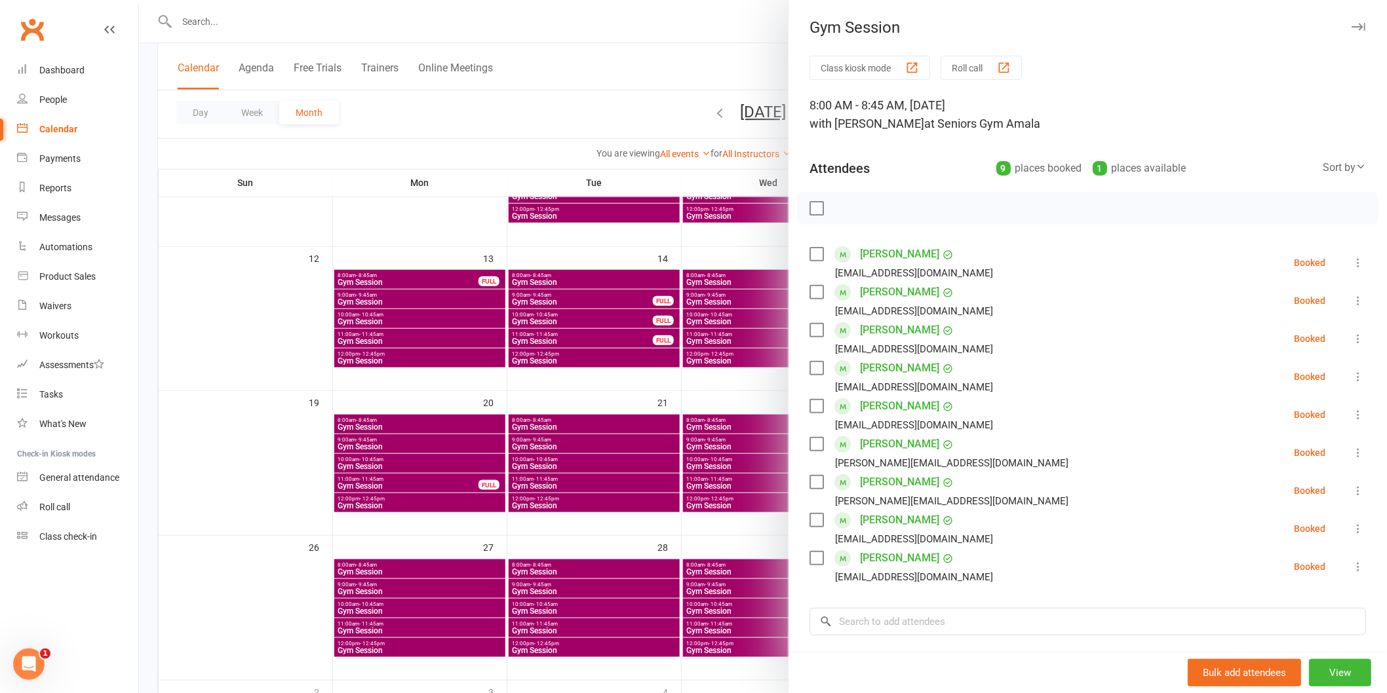
click at [556, 347] on div at bounding box center [763, 346] width 1248 height 693
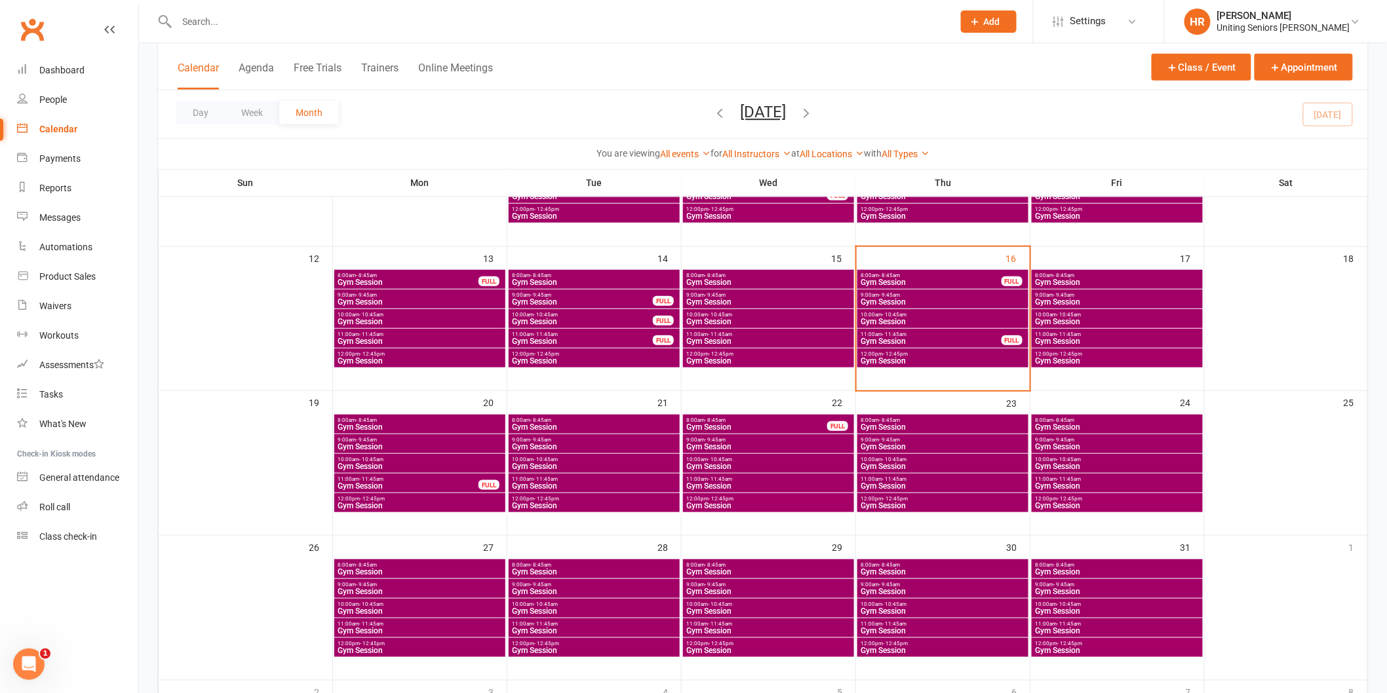
click at [842, 420] on div "8:00am - 8:45am Gym Session FULL" at bounding box center [768, 424] width 171 height 19
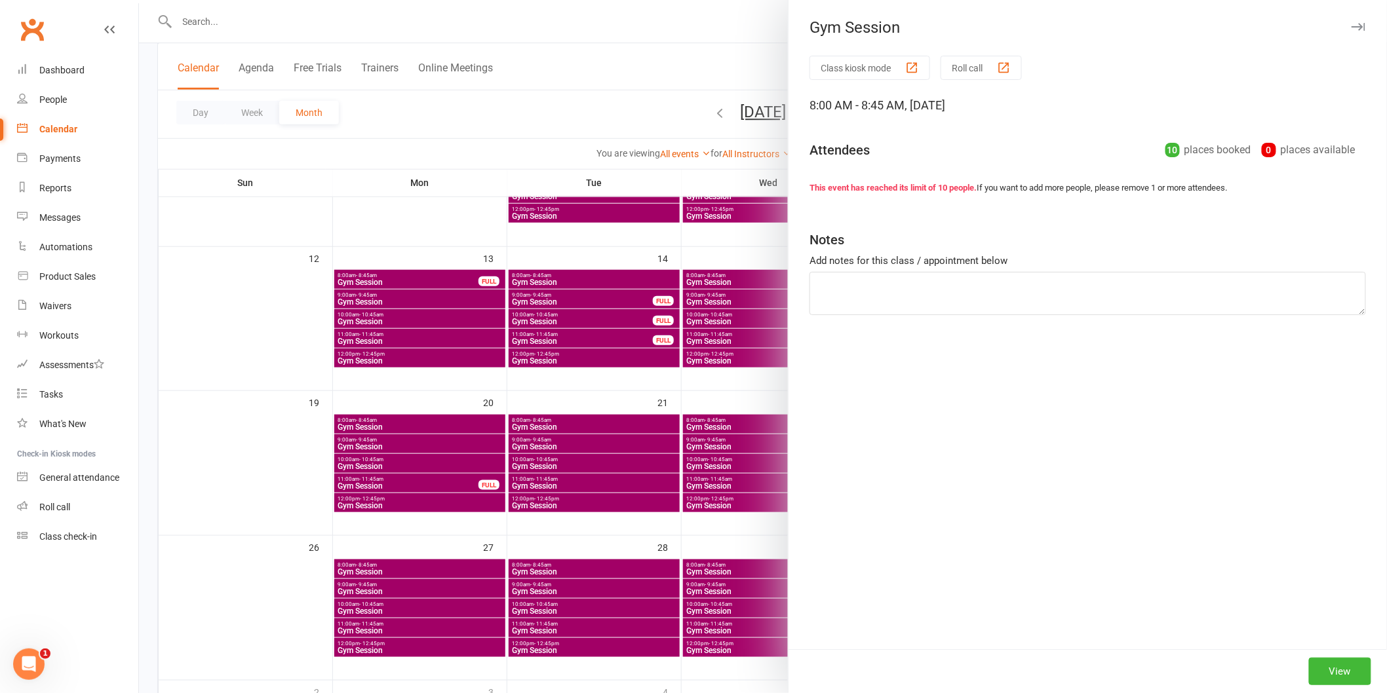
click at [701, 435] on div at bounding box center [763, 346] width 1248 height 693
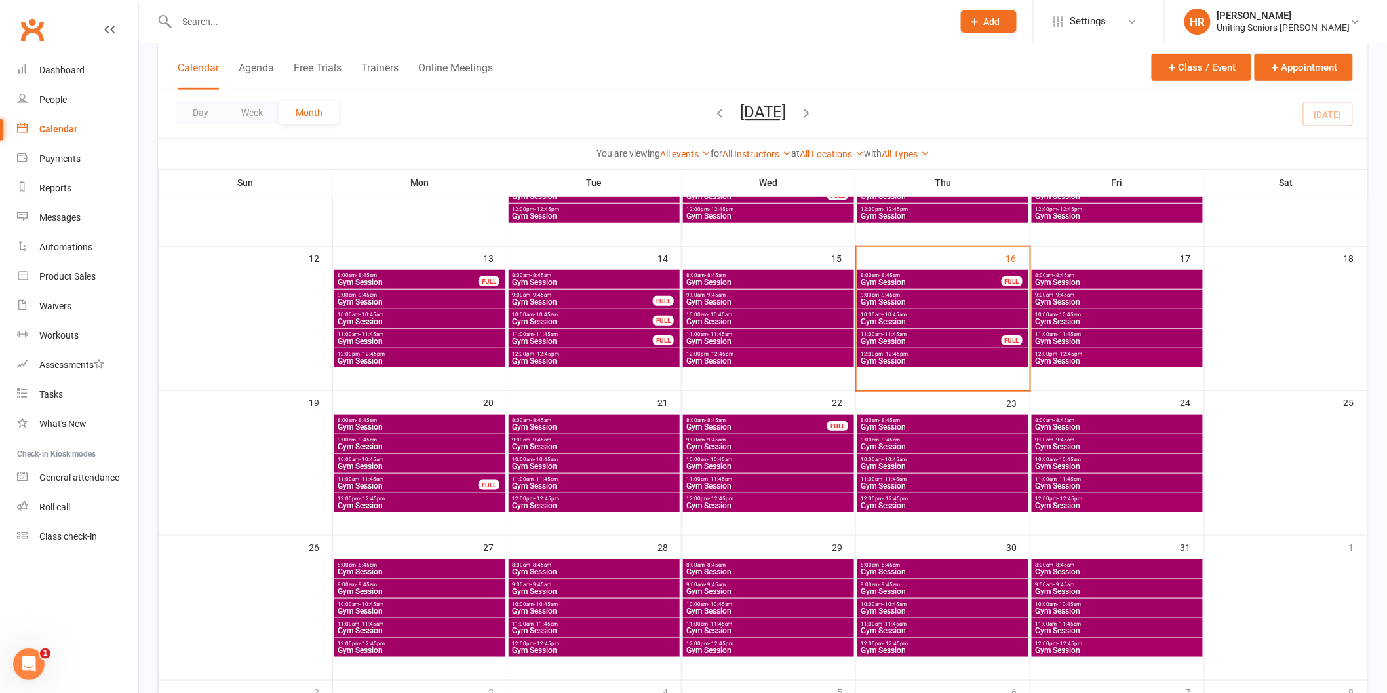
click at [704, 444] on span "Gym Session" at bounding box center [769, 447] width 166 height 8
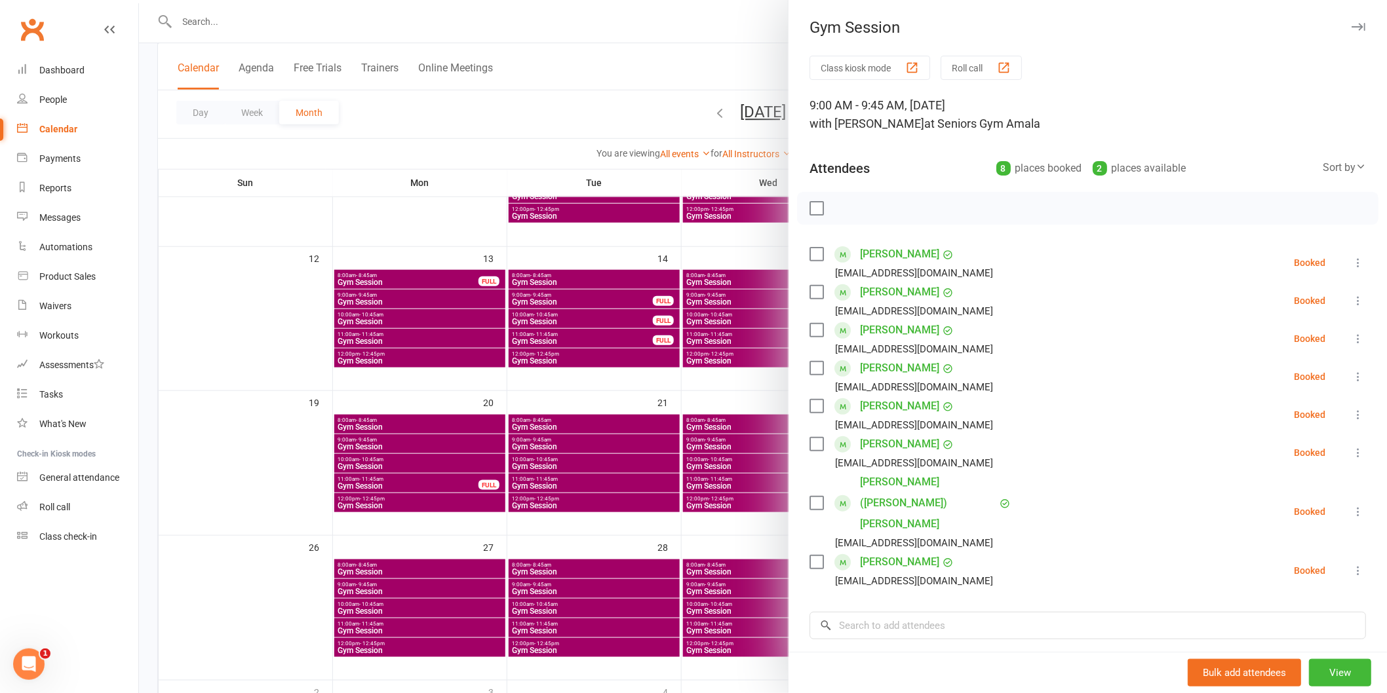
drag, startPoint x: 710, startPoint y: 416, endPoint x: 513, endPoint y: 454, distance: 201.7
click at [702, 419] on div at bounding box center [763, 346] width 1248 height 693
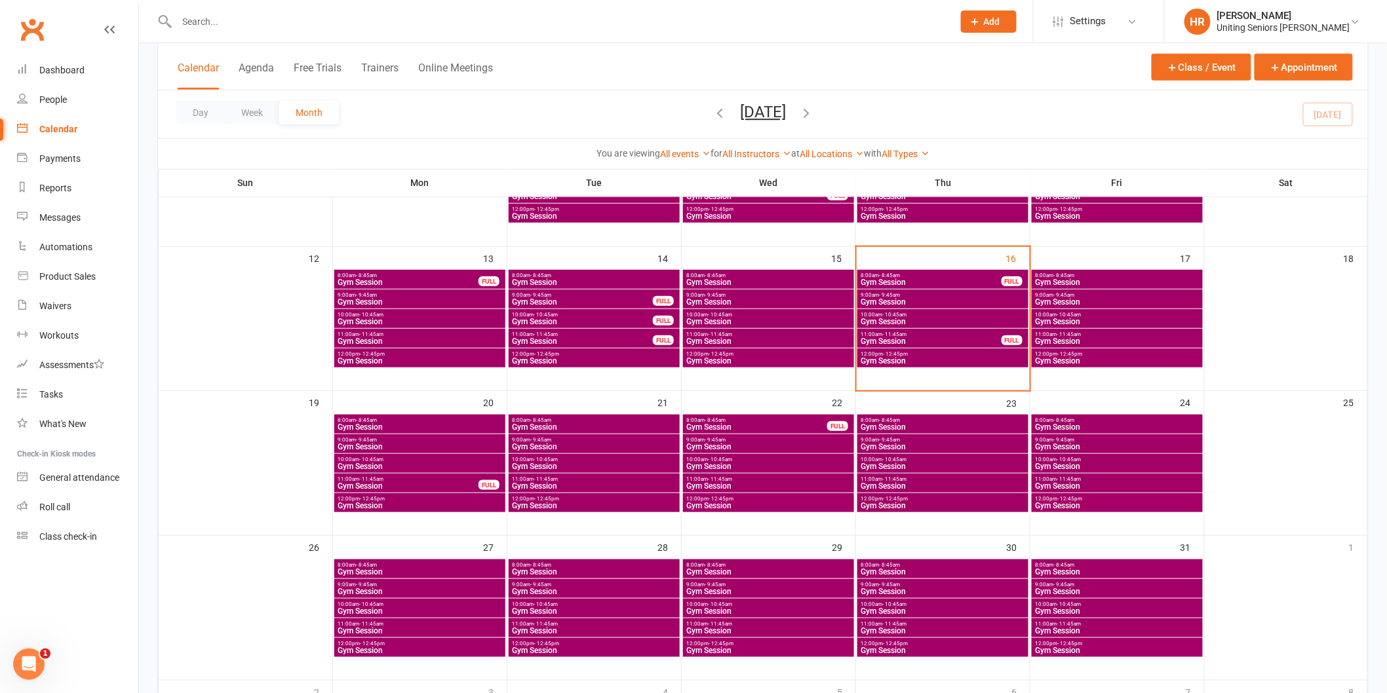
click at [449, 440] on span "9:00am - 9:45am" at bounding box center [420, 440] width 166 height 6
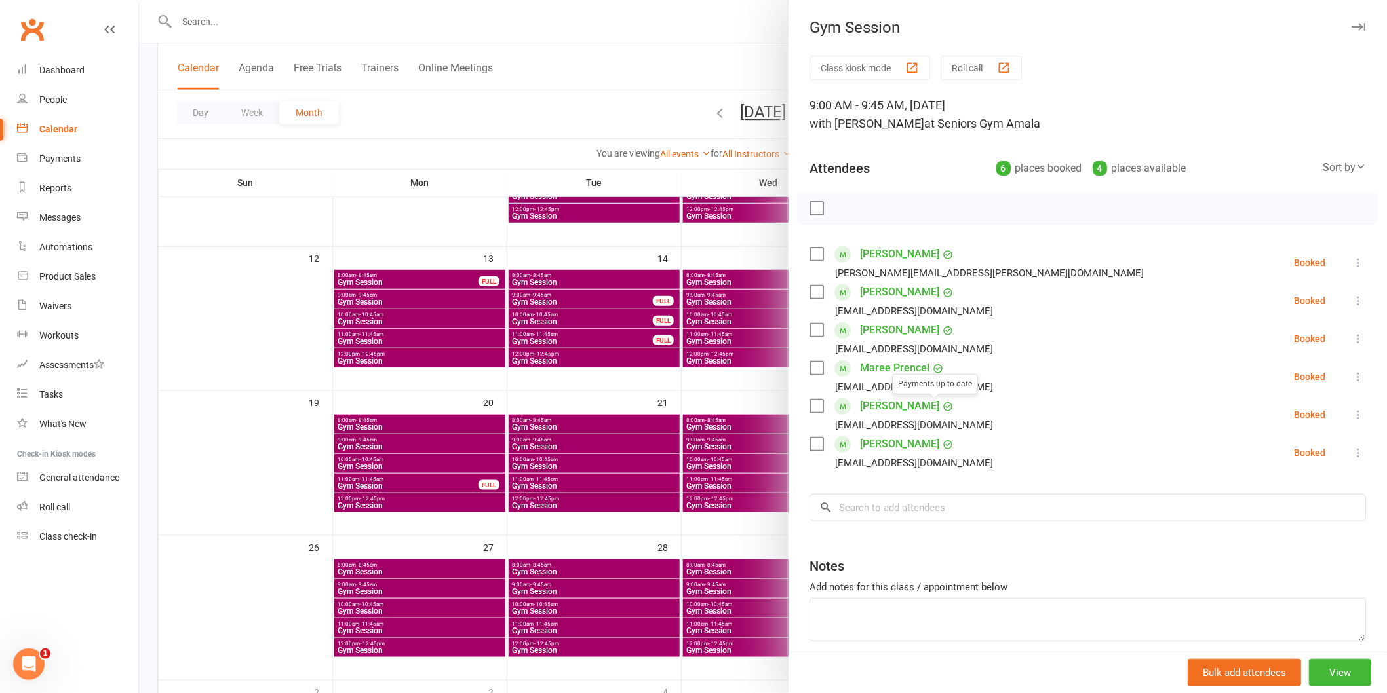
click at [892, 492] on div "Class kiosk mode Roll call 9:00 AM - 9:45 AM, [DATE] with [PERSON_NAME] at Seni…" at bounding box center [1087, 381] width 598 height 651
click at [898, 513] on input "search" at bounding box center [1087, 508] width 556 height 28
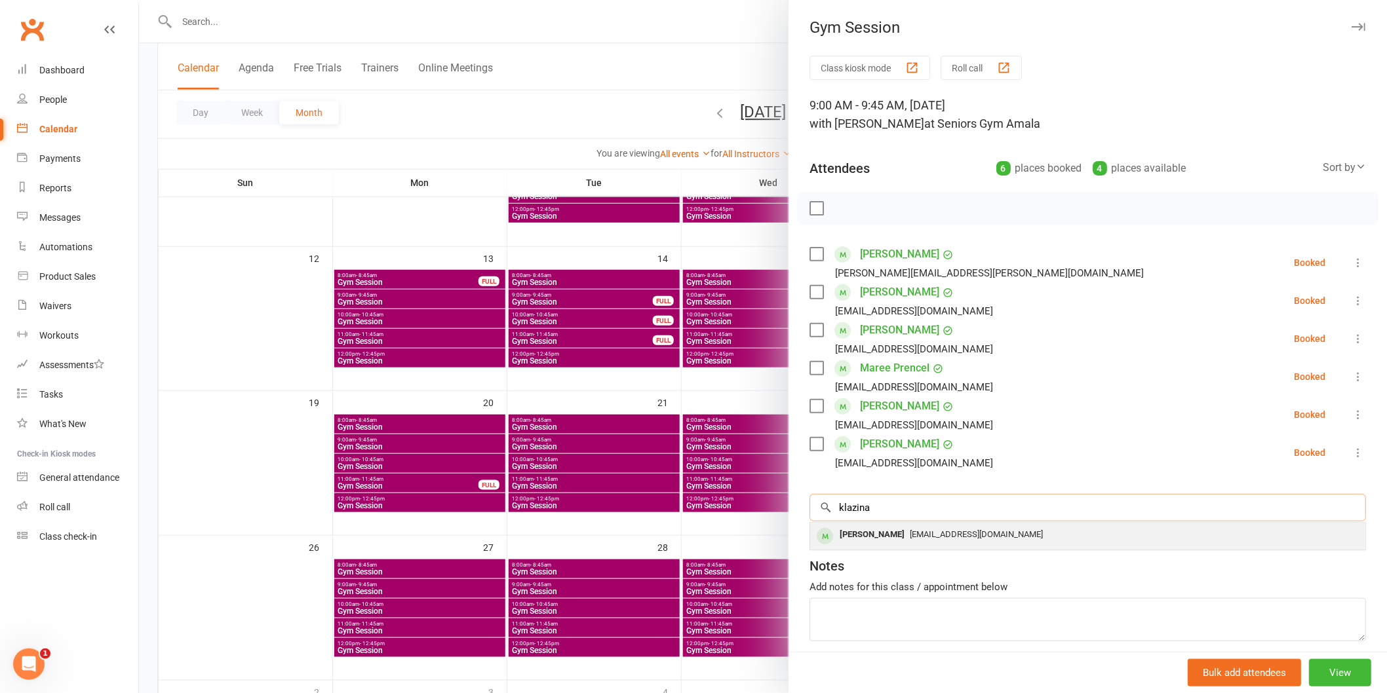
type input "klazina"
click at [888, 537] on div "[PERSON_NAME]" at bounding box center [871, 535] width 75 height 19
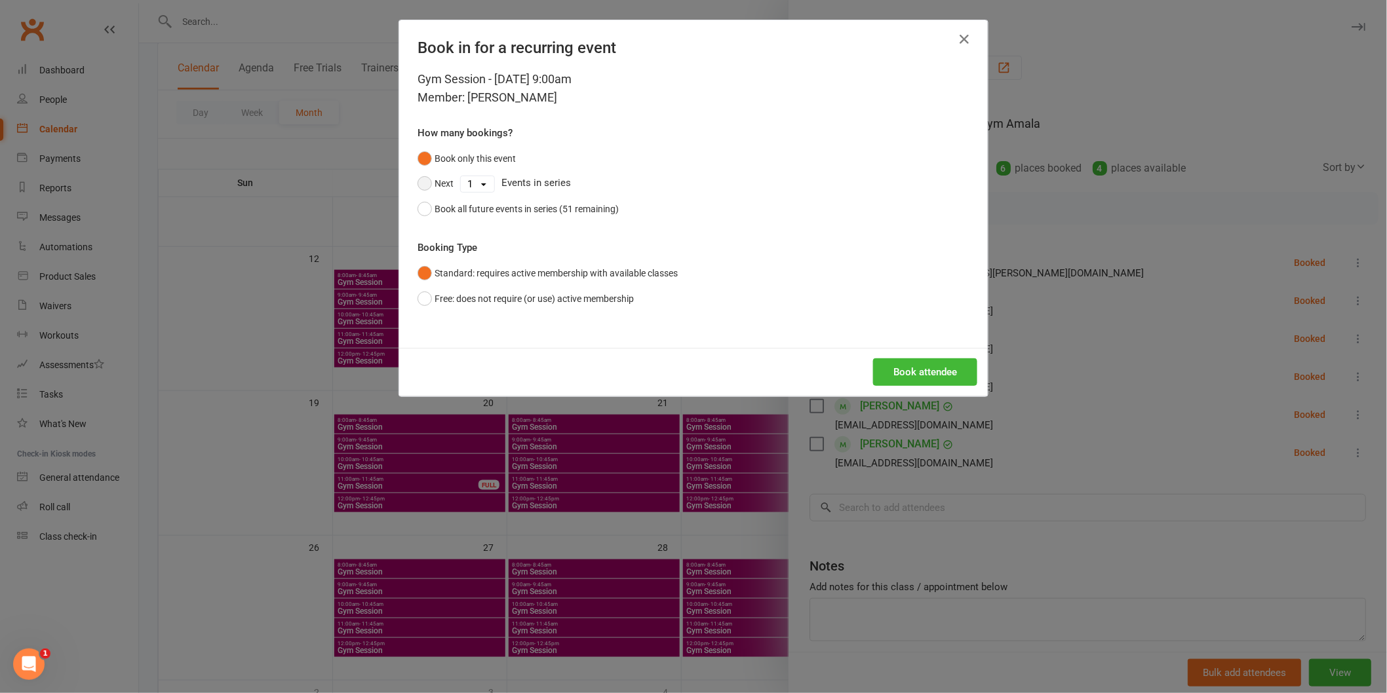
drag, startPoint x: 433, startPoint y: 176, endPoint x: 465, endPoint y: 179, distance: 32.3
click at [436, 177] on button "Next" at bounding box center [435, 183] width 36 height 25
drag, startPoint x: 465, startPoint y: 179, endPoint x: 467, endPoint y: 189, distance: 10.0
click at [467, 182] on select "1 2 3 4 5 6 7 8 9 10 11 12 13 14 15 16 17 18 19 20 21 22 23 24 25 26 27 28 29 3…" at bounding box center [477, 184] width 33 height 16
select select "4"
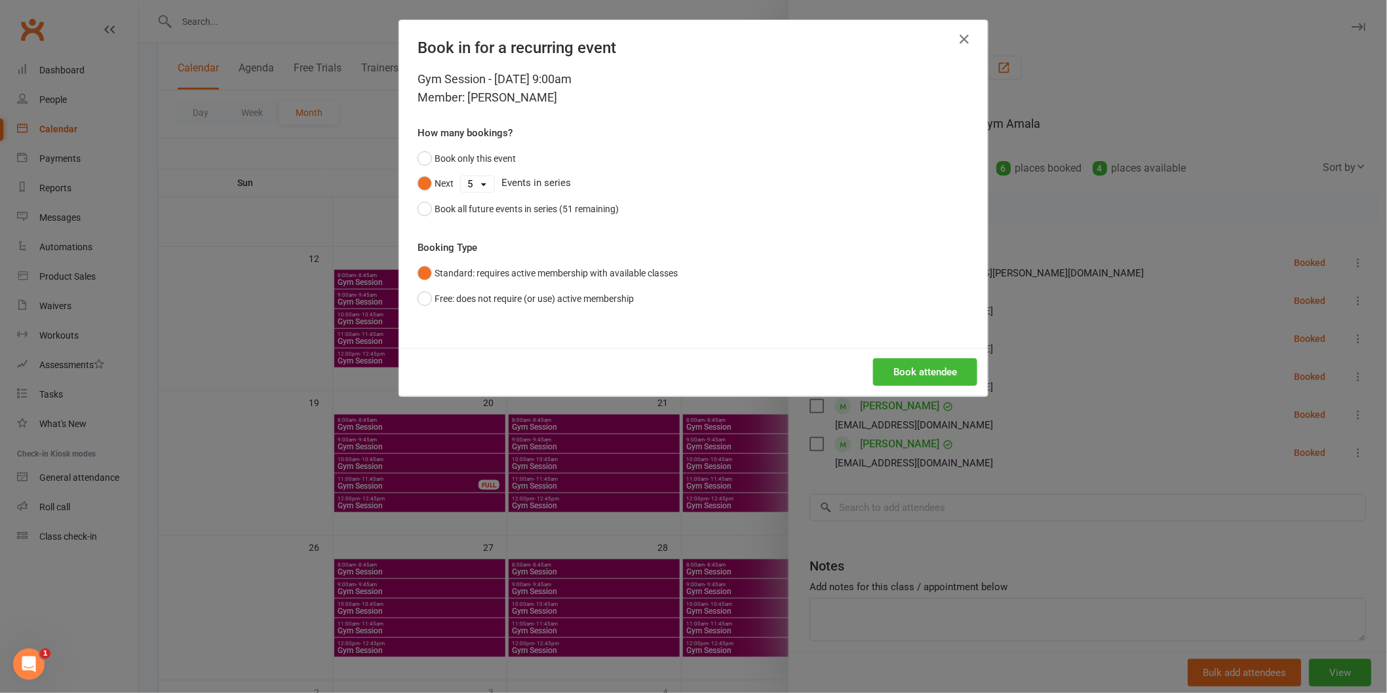
click at [461, 176] on select "1 2 3 4 5 6 7 8 9 10 11 12 13 14 15 16 17 18 19 20 21 22 23 24 25 26 27 28 29 3…" at bounding box center [477, 184] width 33 height 16
click at [908, 366] on button "Book attendee" at bounding box center [925, 372] width 104 height 28
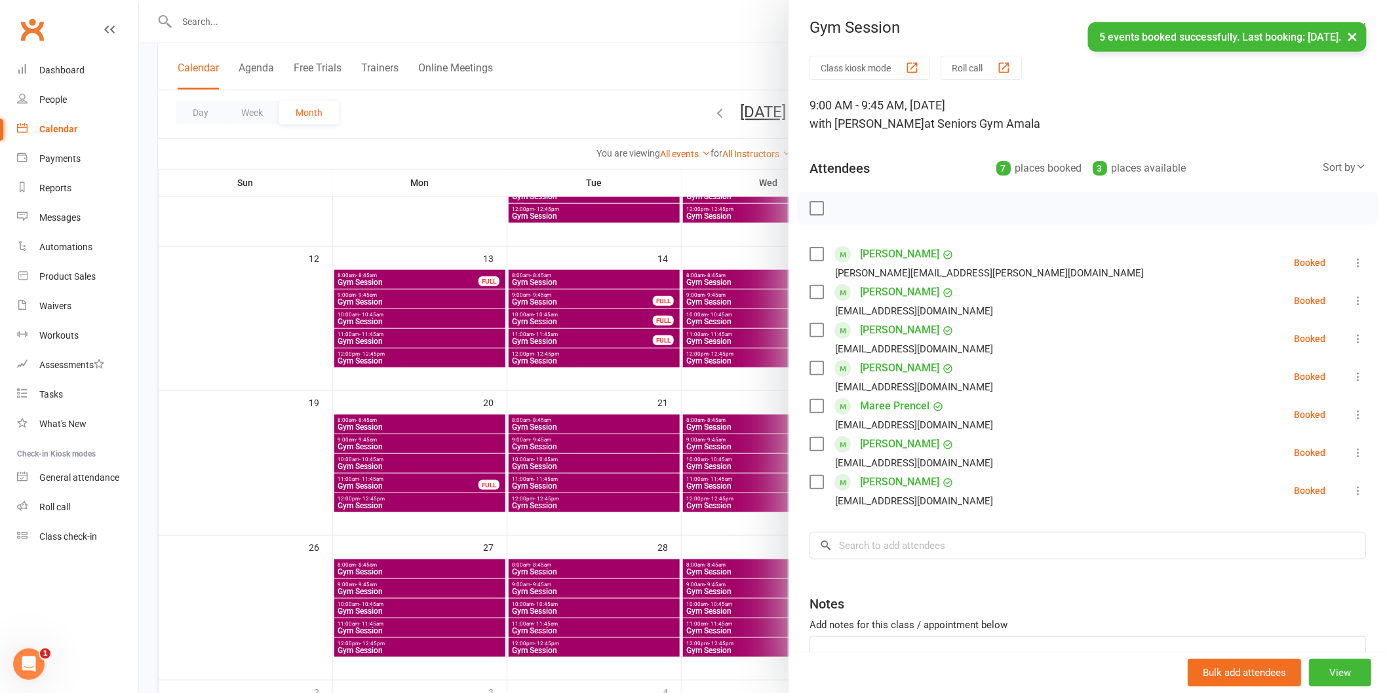
click at [573, 470] on div at bounding box center [763, 346] width 1248 height 693
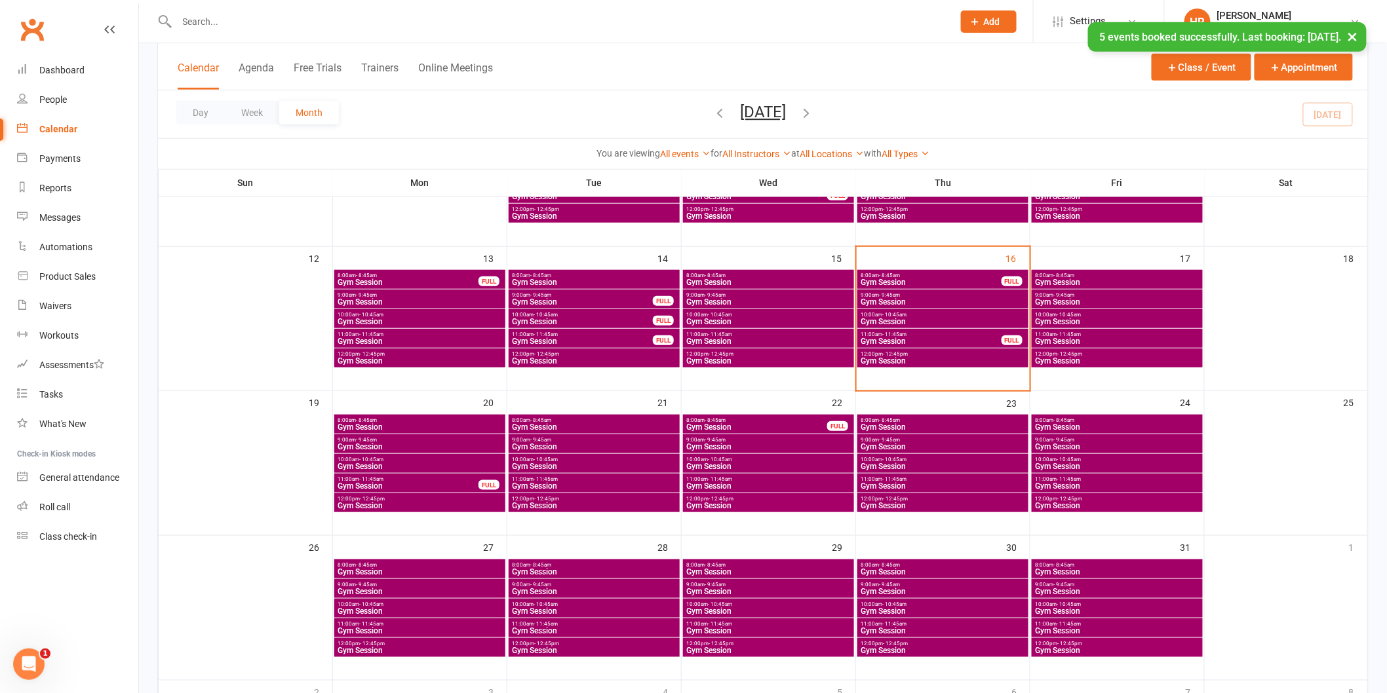
click at [581, 450] on span "Gym Session" at bounding box center [594, 447] width 166 height 8
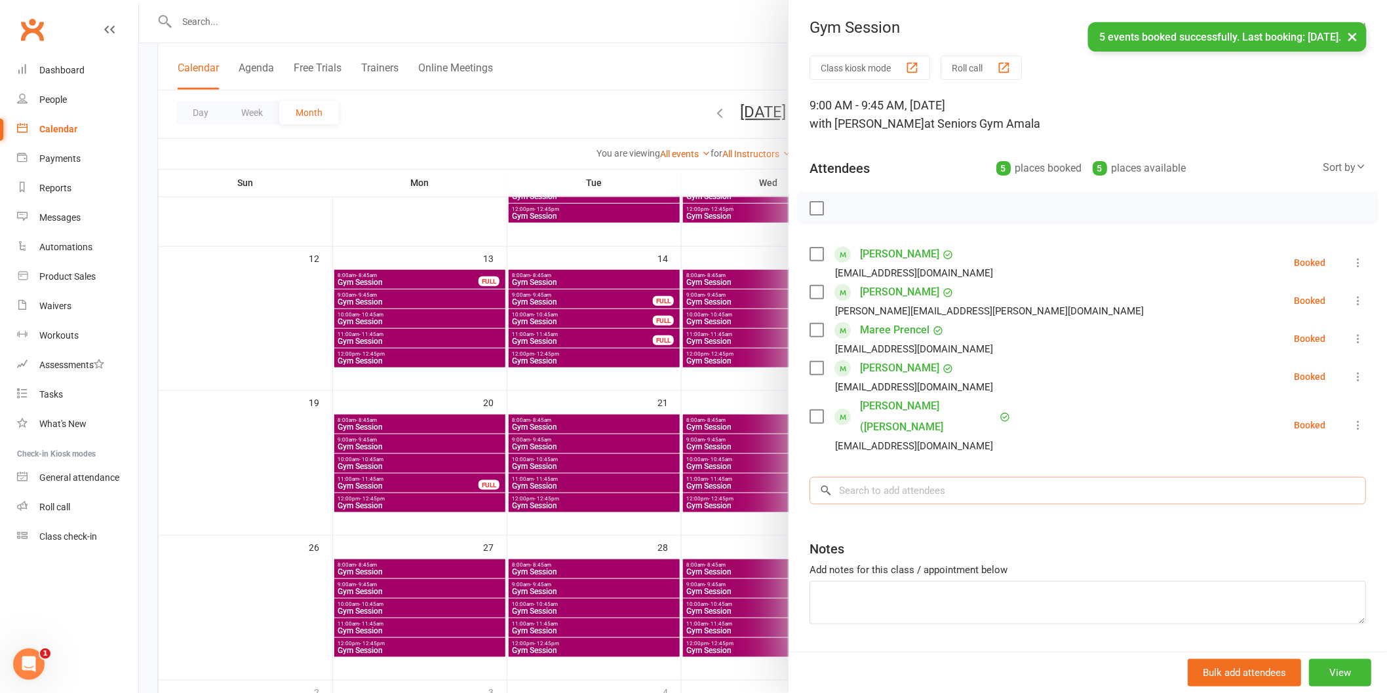
click at [899, 477] on input "search" at bounding box center [1087, 491] width 556 height 28
type input "l"
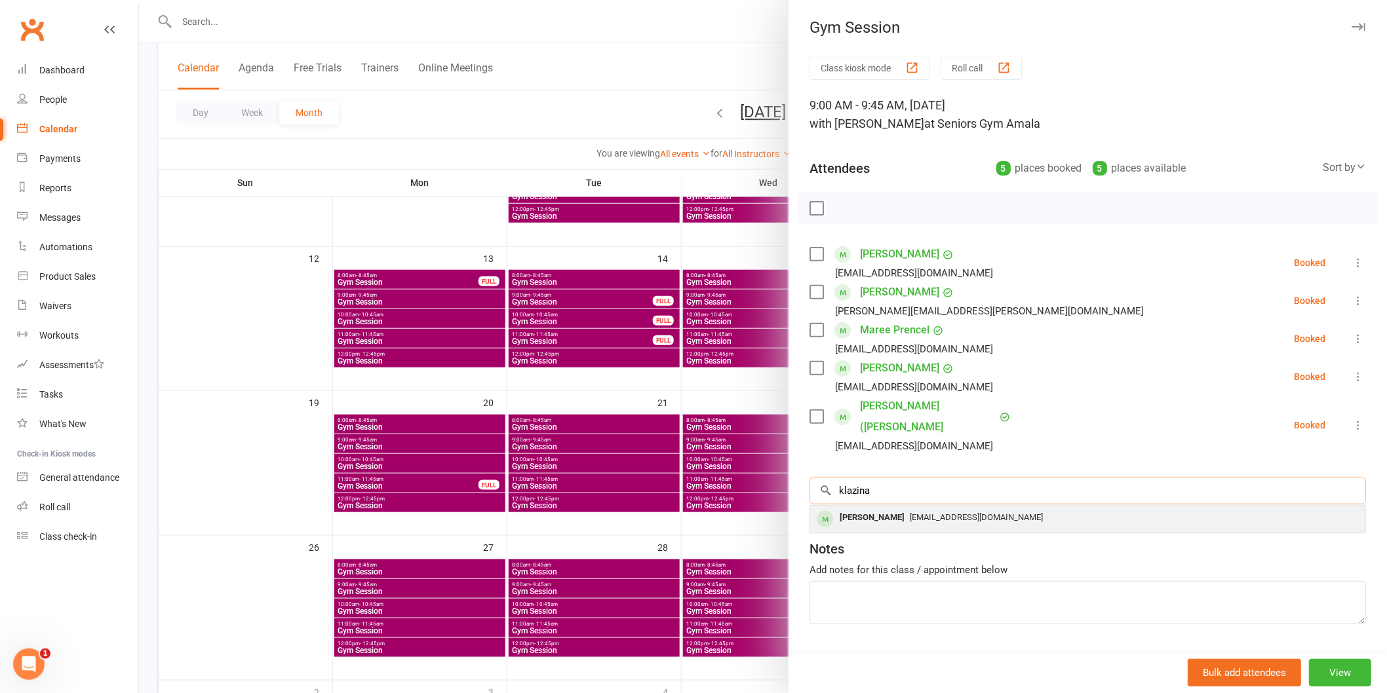
type input "klazina"
click at [891, 509] on div "[PERSON_NAME]" at bounding box center [871, 518] width 75 height 19
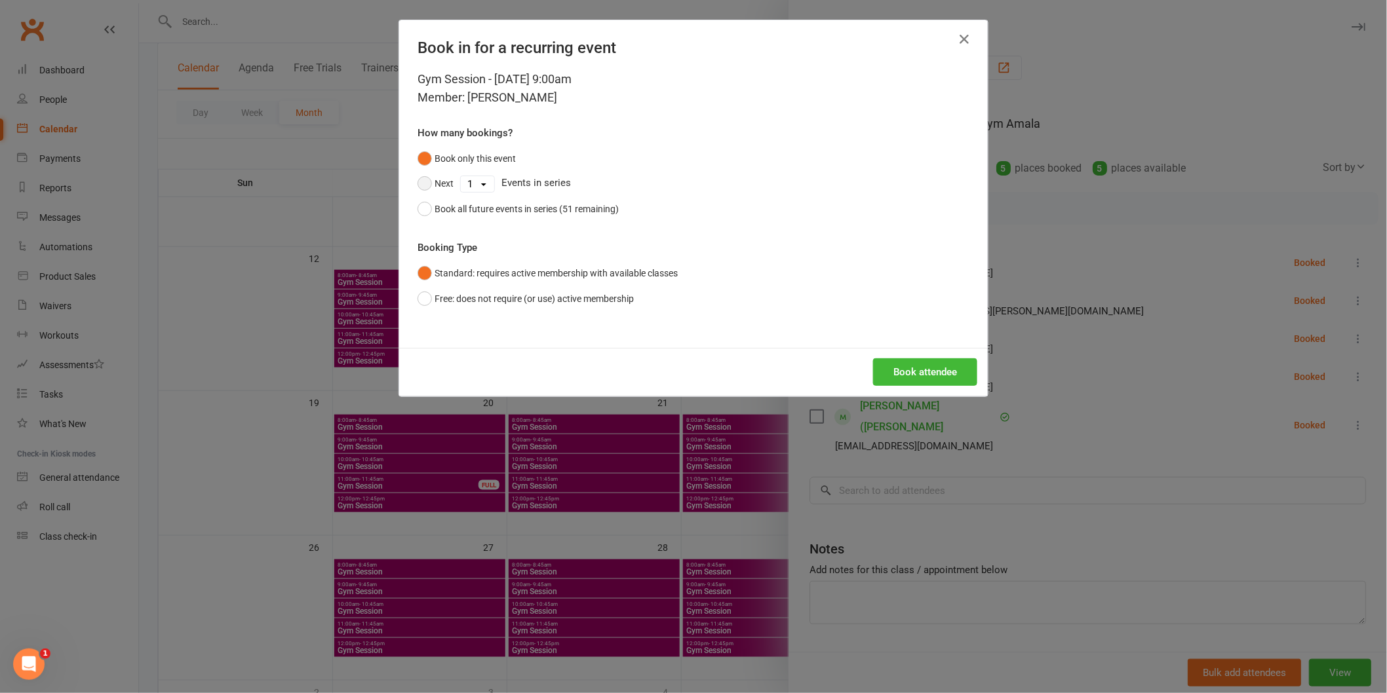
drag, startPoint x: 414, startPoint y: 182, endPoint x: 474, endPoint y: 182, distance: 60.3
click at [431, 182] on button "Next" at bounding box center [435, 183] width 36 height 25
drag, startPoint x: 474, startPoint y: 182, endPoint x: 474, endPoint y: 189, distance: 7.2
click at [474, 182] on select "1 2 3 4 5 6 7 8 9 10 11 12 13 14 15 16 17 18 19 20 21 22 23 24 25 26 27 28 29 3…" at bounding box center [477, 184] width 33 height 16
select select "6"
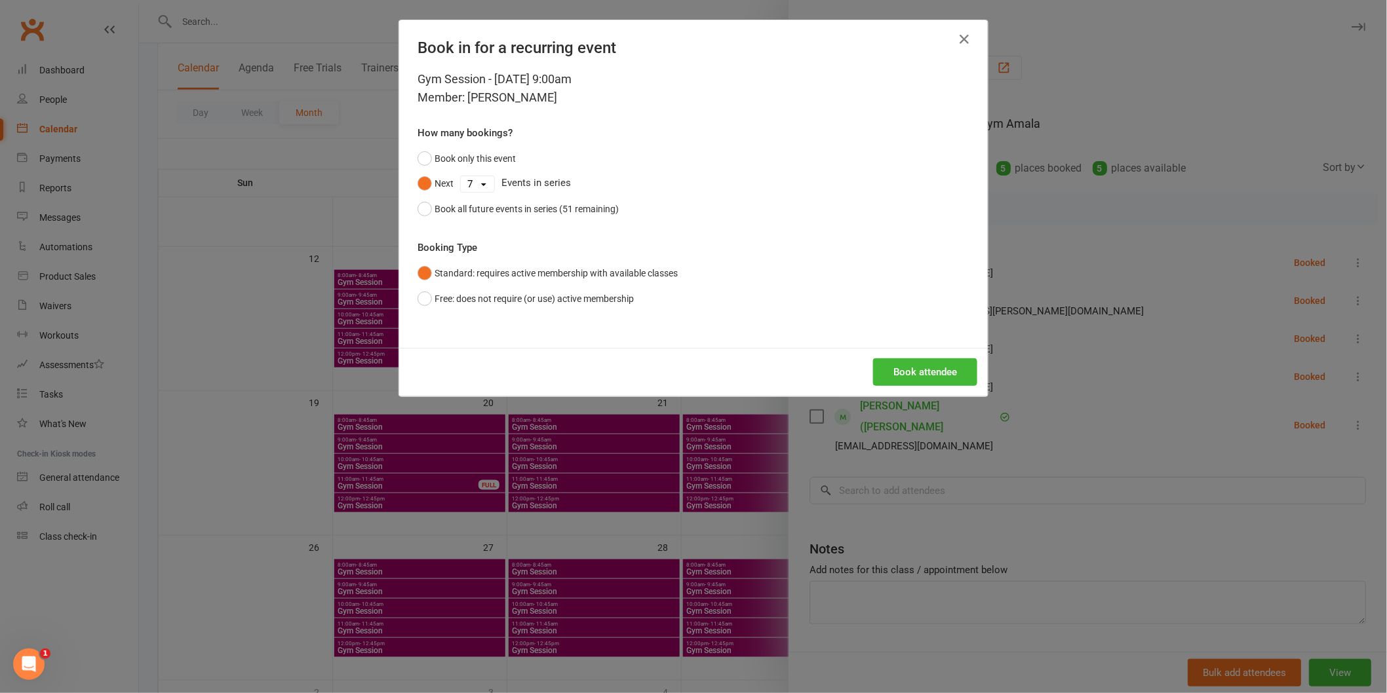
click at [461, 176] on select "1 2 3 4 5 6 7 8 9 10 11 12 13 14 15 16 17 18 19 20 21 22 23 24 25 26 27 28 29 3…" at bounding box center [477, 184] width 33 height 16
click at [887, 371] on button "Book attendee" at bounding box center [925, 372] width 104 height 28
